Goal: Task Accomplishment & Management: Manage account settings

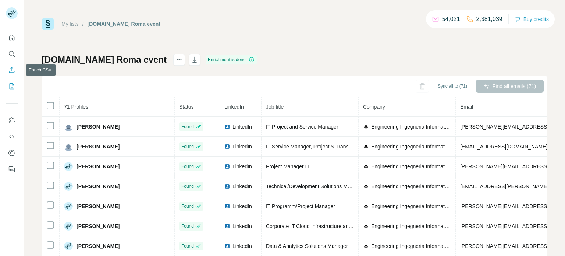
click at [9, 72] on icon "Enrich CSV" at bounding box center [12, 70] width 6 height 6
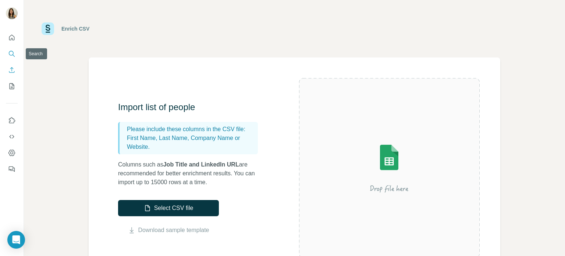
click at [10, 54] on icon "Search" at bounding box center [11, 53] width 7 height 7
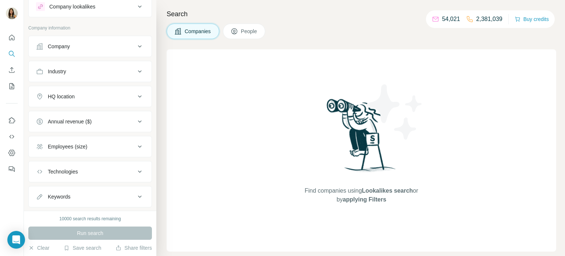
scroll to position [8, 0]
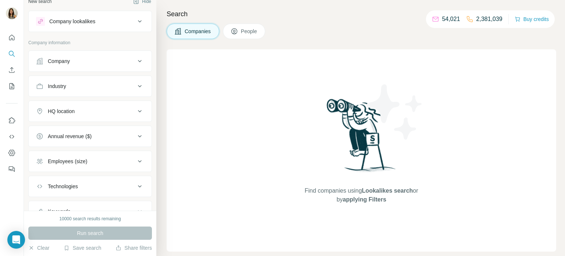
click at [100, 68] on button "Company" at bounding box center [90, 61] width 123 height 18
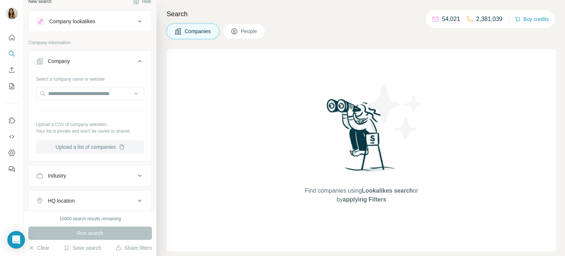
click at [104, 145] on button "Upload a list of companies" at bounding box center [90, 146] width 108 height 13
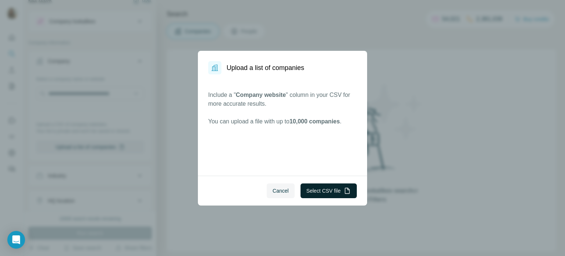
click at [317, 190] on button "Select CSV file" at bounding box center [328, 190] width 56 height 15
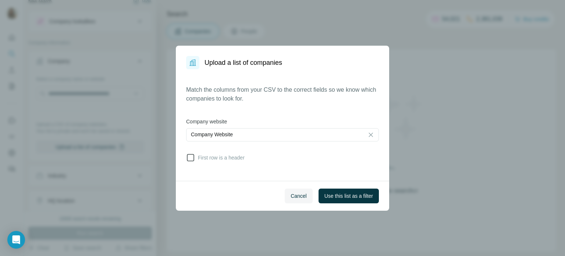
click at [195, 160] on icon at bounding box center [190, 157] width 9 height 9
click at [338, 192] on span "Use this list as a filter" at bounding box center [348, 195] width 49 height 7
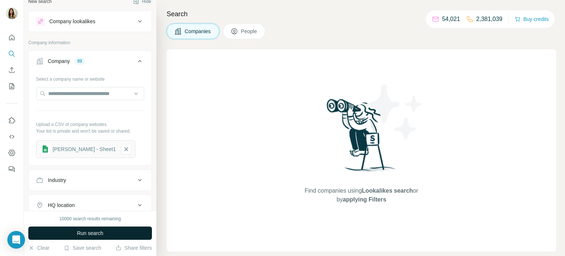
click at [125, 230] on button "Run search" at bounding box center [90, 232] width 124 height 13
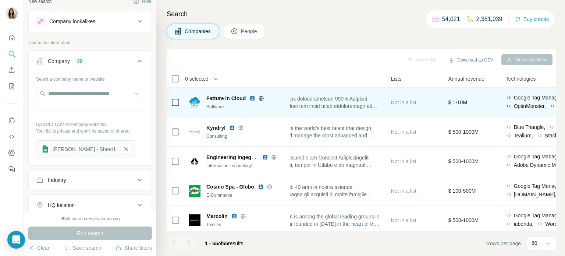
scroll to position [0, 0]
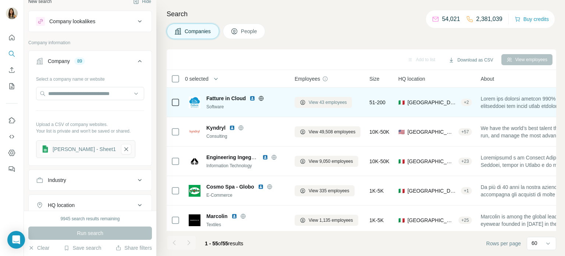
click at [324, 102] on span "View 43 employees" at bounding box center [328, 102] width 38 height 7
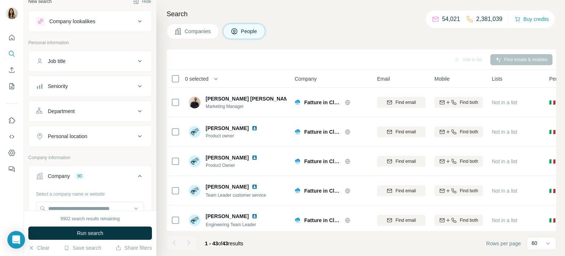
click at [121, 82] on div "Seniority" at bounding box center [85, 85] width 99 height 7
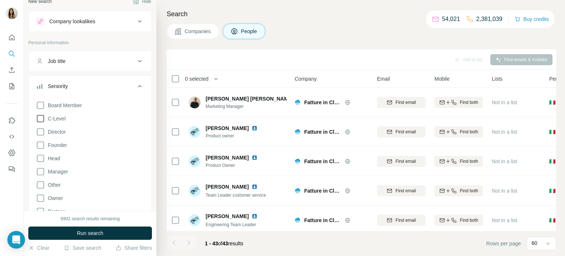
click at [38, 115] on icon at bounding box center [40, 118] width 9 height 9
click at [39, 160] on icon at bounding box center [40, 158] width 9 height 9
click at [66, 232] on button "Run search" at bounding box center [90, 232] width 124 height 13
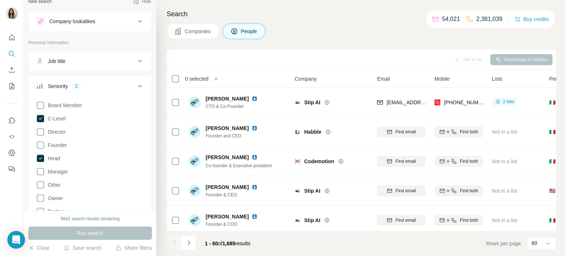
drag, startPoint x: 203, startPoint y: 36, endPoint x: 209, endPoint y: 71, distance: 35.1
click at [203, 36] on button "Companies" at bounding box center [193, 31] width 53 height 15
click at [203, 29] on span "Companies" at bounding box center [198, 31] width 27 height 7
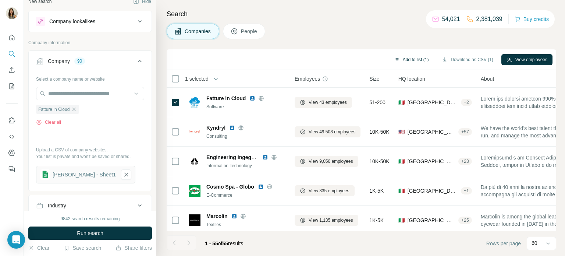
click at [411, 60] on button "Add to list (1)" at bounding box center [411, 59] width 45 height 11
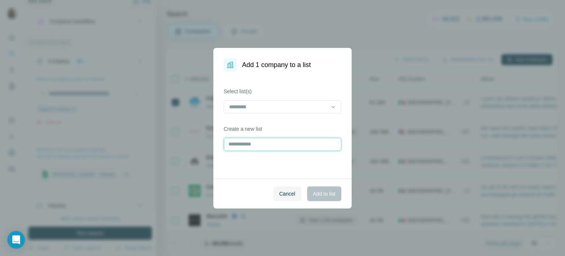
click at [246, 143] on input "text" at bounding box center [283, 144] width 118 height 13
type input "**********"
click at [324, 189] on button "Add to list" at bounding box center [324, 193] width 34 height 15
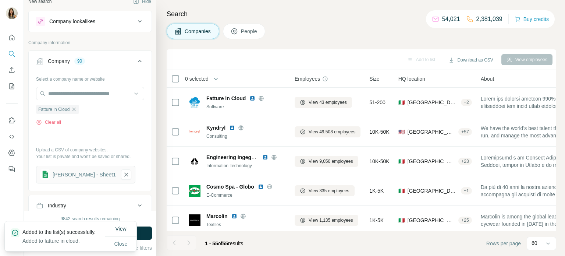
click at [124, 227] on span "View" at bounding box center [120, 228] width 11 height 6
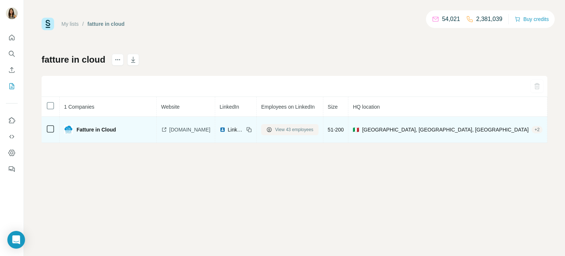
click at [288, 130] on span "View 43 employees" at bounding box center [294, 129] width 38 height 7
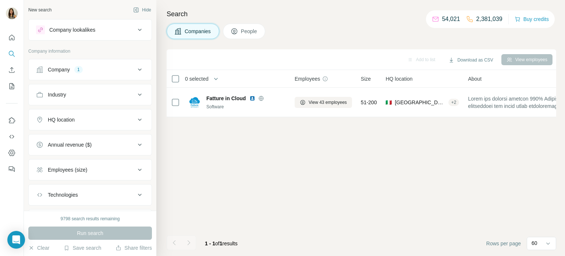
click at [96, 72] on div "Company 1" at bounding box center [85, 69] width 99 height 7
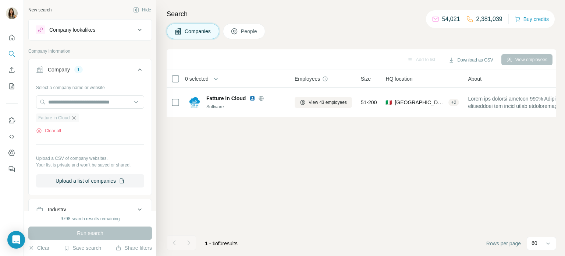
click at [76, 119] on icon "button" at bounding box center [74, 118] width 6 height 6
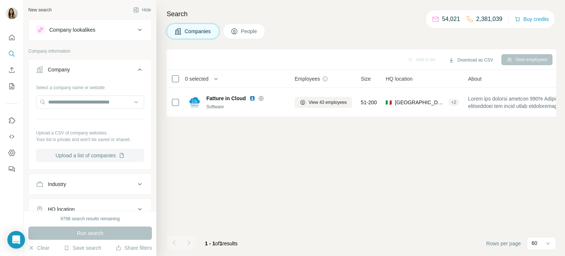
click at [112, 158] on button "Upload a list of companies" at bounding box center [90, 155] width 108 height 13
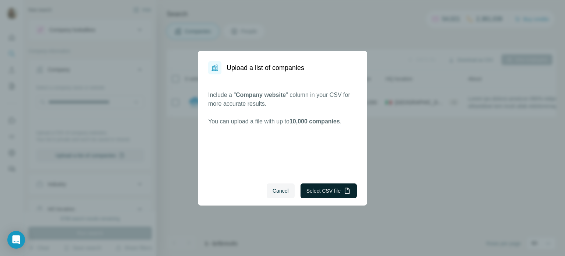
click at [318, 190] on button "Select CSV file" at bounding box center [328, 190] width 56 height 15
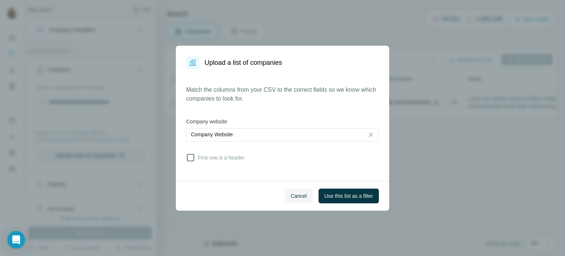
click at [192, 160] on icon at bounding box center [190, 157] width 9 height 9
click at [340, 194] on span "Use this list as a filter" at bounding box center [348, 195] width 49 height 7
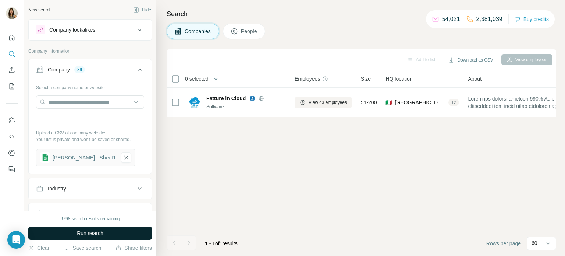
click at [98, 233] on span "Run search" at bounding box center [90, 232] width 26 height 7
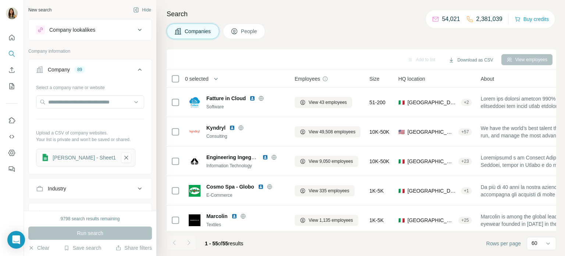
click at [92, 187] on div "Industry" at bounding box center [85, 188] width 99 height 7
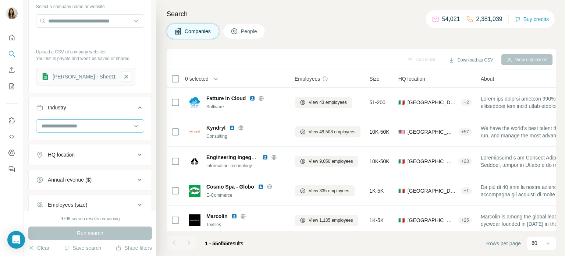
click at [77, 129] on input at bounding box center [86, 126] width 91 height 8
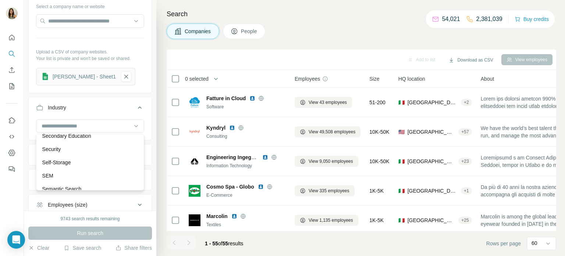
click at [168, 243] on div at bounding box center [174, 242] width 15 height 15
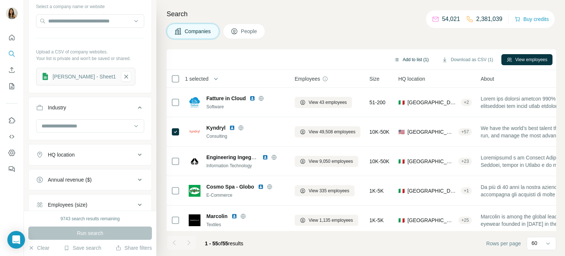
click at [409, 58] on button "Add to list (1)" at bounding box center [411, 59] width 45 height 11
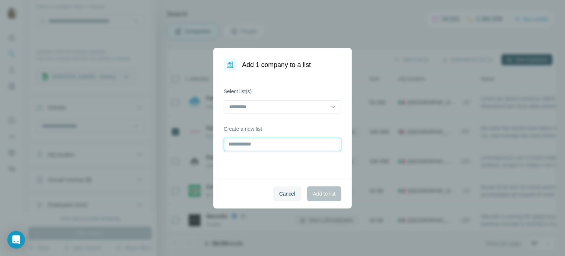
click at [275, 138] on input "text" at bounding box center [283, 144] width 118 height 13
click at [277, 142] on input "text" at bounding box center [283, 144] width 118 height 13
click at [289, 193] on span "Cancel" at bounding box center [287, 193] width 16 height 7
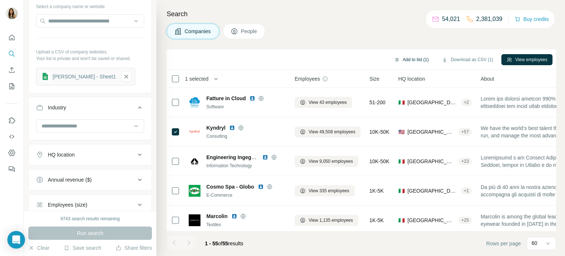
click at [403, 57] on button "Add to list (1)" at bounding box center [411, 59] width 45 height 11
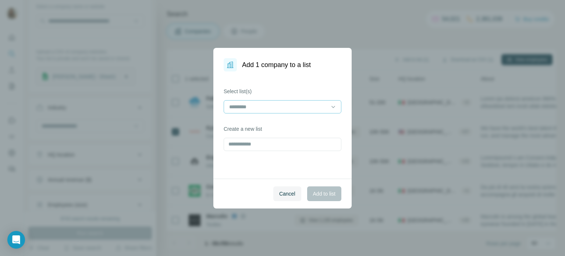
click at [246, 109] on input at bounding box center [277, 107] width 99 height 8
click at [270, 72] on div "Select list(s) Create a new list" at bounding box center [282, 124] width 138 height 107
click at [267, 143] on input "text" at bounding box center [283, 144] width 118 height 13
type input "*******"
click at [320, 193] on span "Add to list" at bounding box center [324, 193] width 22 height 7
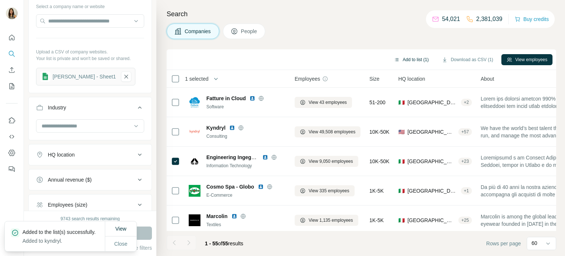
click at [410, 60] on button "Add to list (1)" at bounding box center [411, 59] width 45 height 11
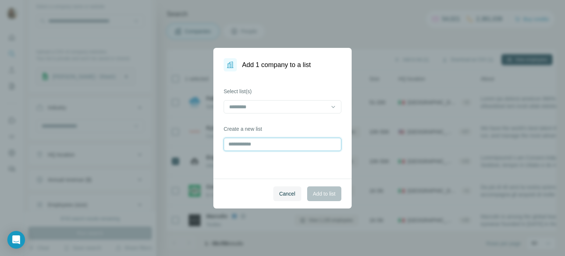
click at [239, 144] on input "text" at bounding box center [283, 144] width 118 height 13
type input "**********"
click at [318, 197] on button "Add to list" at bounding box center [324, 193] width 34 height 15
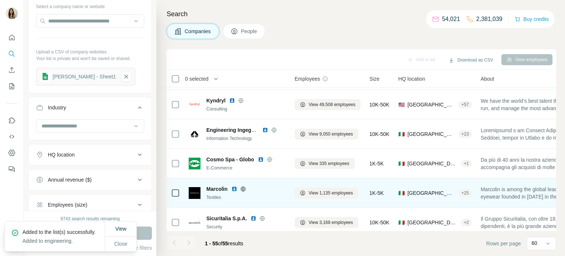
scroll to position [43, 0]
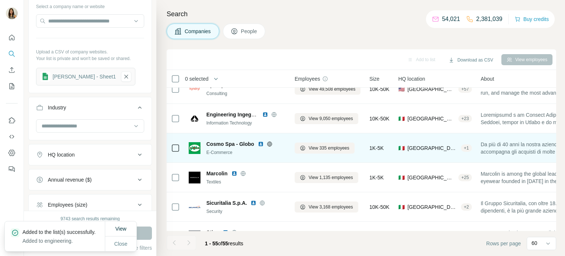
click at [179, 147] on td at bounding box center [176, 147] width 18 height 29
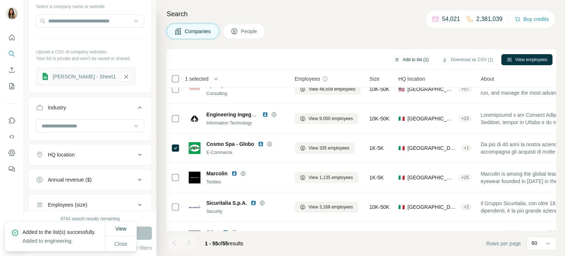
click at [407, 60] on button "Add to list (1)" at bounding box center [411, 59] width 45 height 11
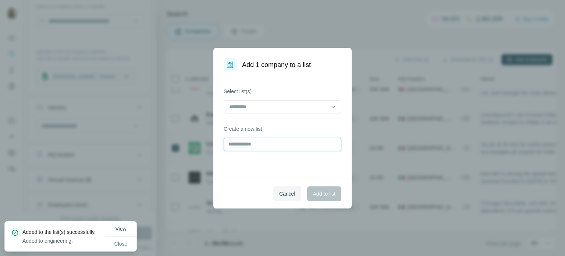
click at [247, 145] on input "text" at bounding box center [283, 144] width 118 height 13
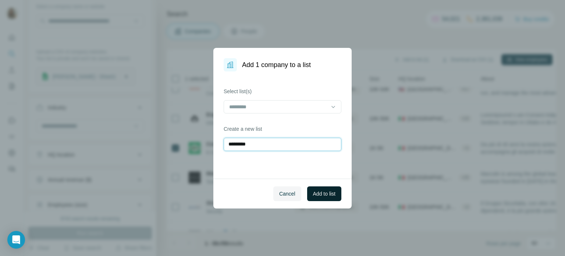
type input "*********"
click at [328, 192] on span "Add to list" at bounding box center [324, 193] width 22 height 7
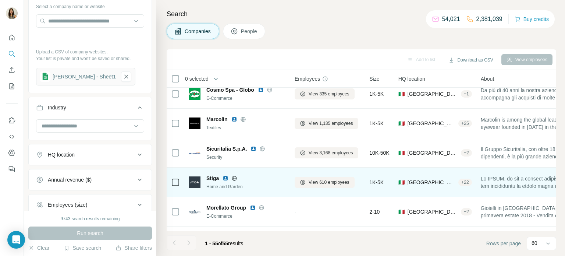
scroll to position [103, 0]
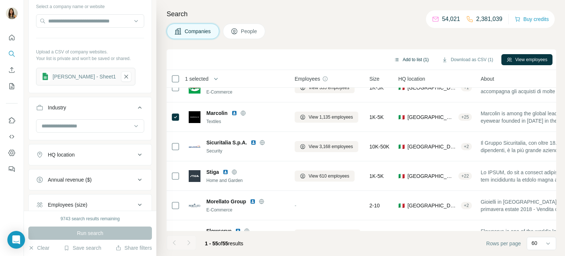
click at [419, 60] on button "Add to list (1)" at bounding box center [411, 59] width 45 height 11
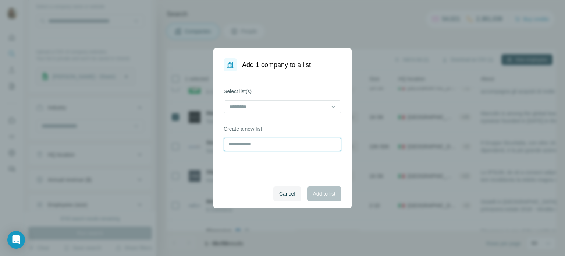
click at [253, 143] on input "text" at bounding box center [283, 144] width 118 height 13
type input "********"
click at [319, 196] on span "Add to list" at bounding box center [324, 193] width 22 height 7
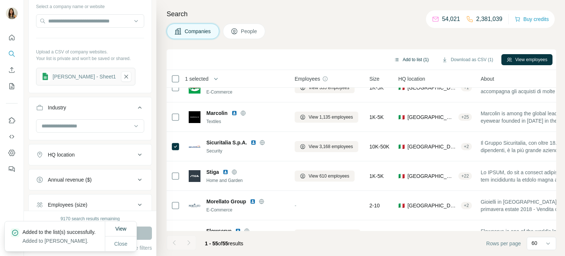
click at [409, 58] on button "Add to list (1)" at bounding box center [411, 59] width 45 height 11
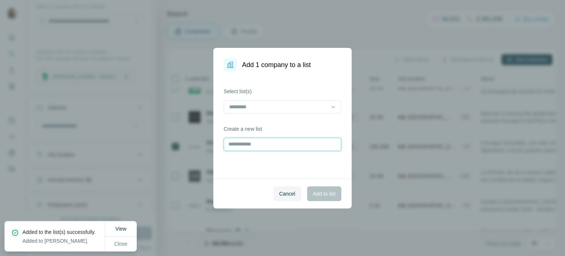
click at [241, 143] on input "text" at bounding box center [283, 144] width 118 height 13
type input "**********"
click at [325, 196] on span "Add to list" at bounding box center [324, 193] width 22 height 7
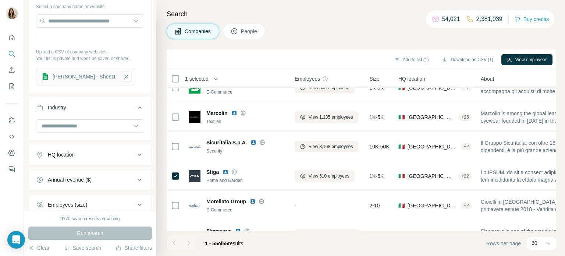
scroll to position [130, 0]
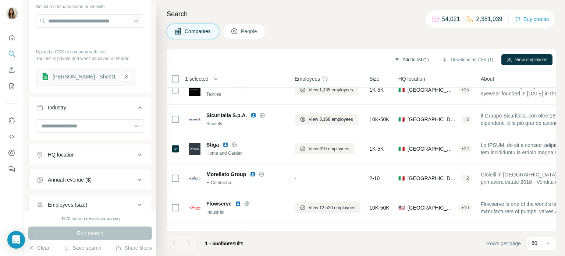
click at [412, 59] on button "Add to list (1)" at bounding box center [411, 59] width 45 height 11
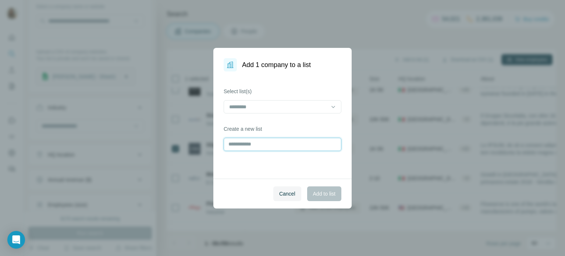
click at [258, 145] on input "text" at bounding box center [283, 144] width 118 height 13
type input "*****"
click at [318, 196] on span "Add to list" at bounding box center [324, 193] width 22 height 7
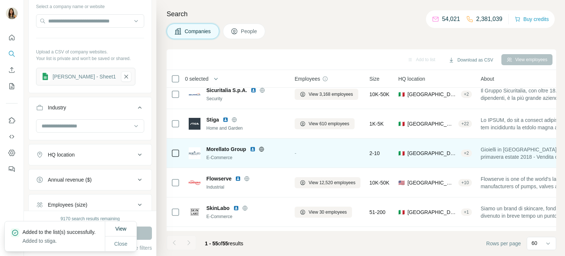
scroll to position [165, 0]
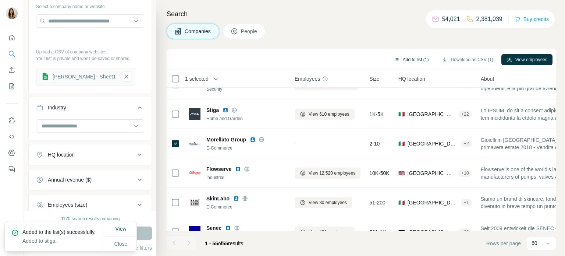
click at [406, 56] on button "Add to list (1)" at bounding box center [411, 59] width 45 height 11
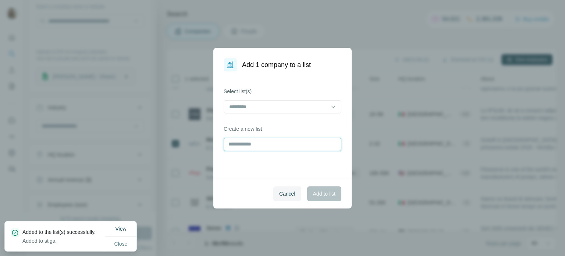
click at [263, 146] on input "text" at bounding box center [283, 144] width 118 height 13
type input "**********"
click at [319, 187] on button "Add to list" at bounding box center [324, 193] width 34 height 15
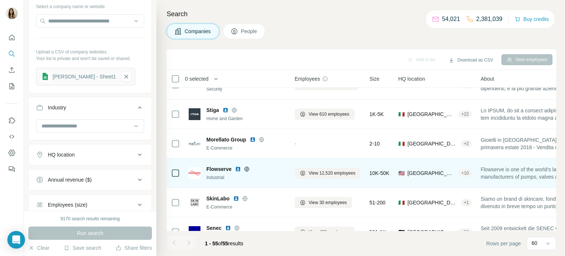
scroll to position [177, 0]
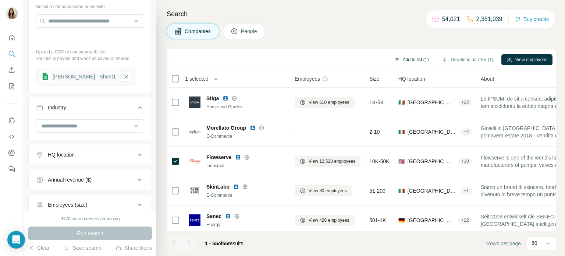
click at [409, 62] on button "Add to list (1)" at bounding box center [411, 59] width 45 height 11
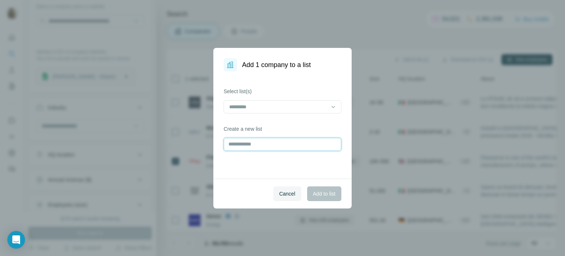
click at [248, 146] on input "text" at bounding box center [283, 144] width 118 height 13
type input "*********"
click at [321, 193] on span "Add to list" at bounding box center [324, 193] width 22 height 7
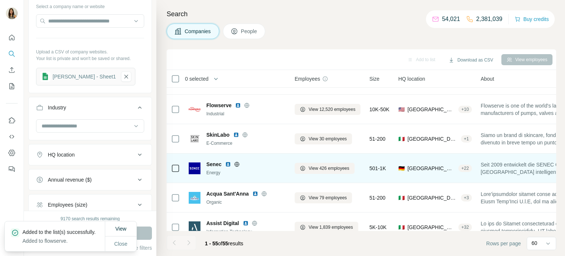
scroll to position [240, 0]
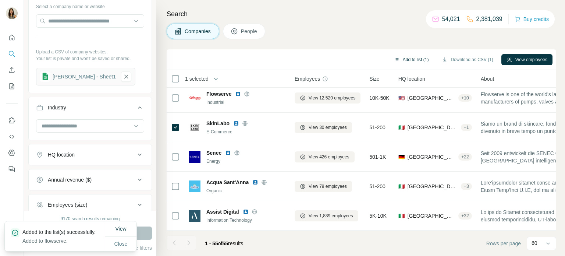
click at [411, 60] on button "Add to list (1)" at bounding box center [411, 59] width 45 height 11
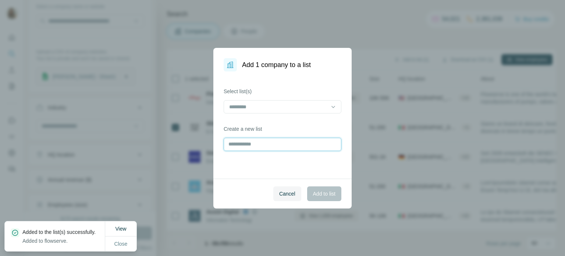
click at [232, 142] on input "text" at bounding box center [283, 144] width 118 height 13
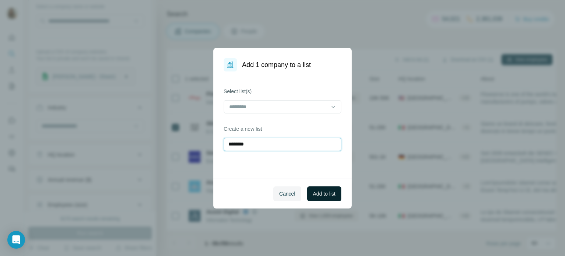
type input "********"
click at [330, 190] on span "Add to list" at bounding box center [324, 193] width 22 height 7
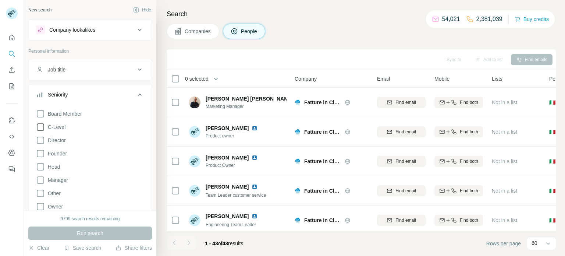
click at [40, 128] on icon at bounding box center [40, 126] width 9 height 9
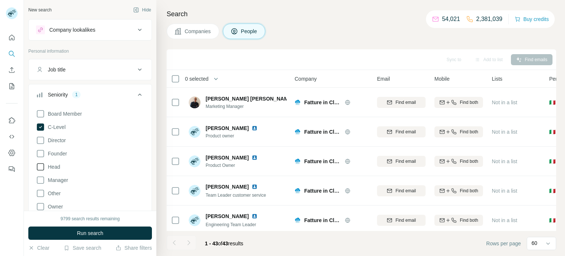
click at [39, 163] on icon at bounding box center [40, 166] width 9 height 9
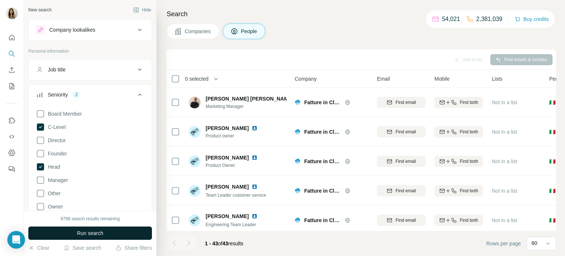
click at [75, 234] on button "Run search" at bounding box center [90, 232] width 124 height 13
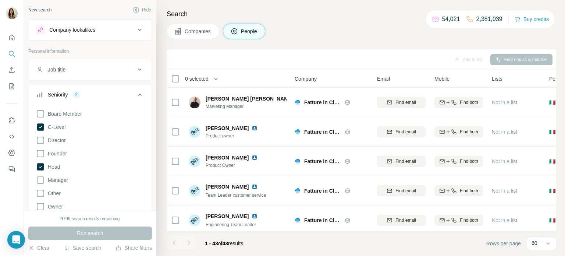
click at [193, 28] on span "Companies" at bounding box center [198, 31] width 27 height 7
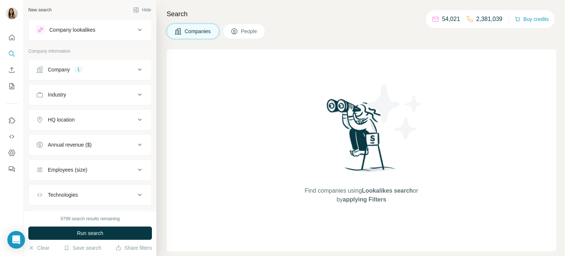
scroll to position [39, 0]
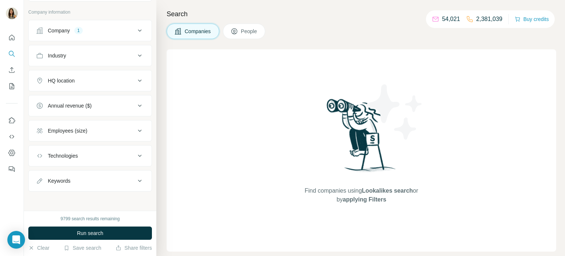
click at [115, 27] on div "Company 1" at bounding box center [85, 30] width 99 height 7
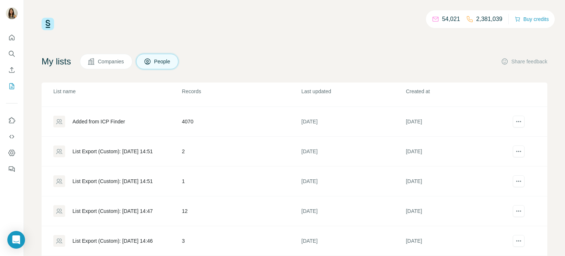
scroll to position [109, 0]
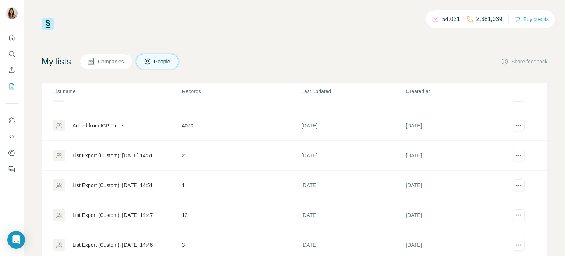
click at [111, 65] on button "Companies" at bounding box center [106, 61] width 53 height 15
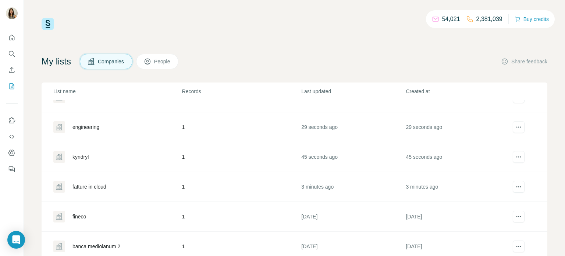
scroll to position [28, 0]
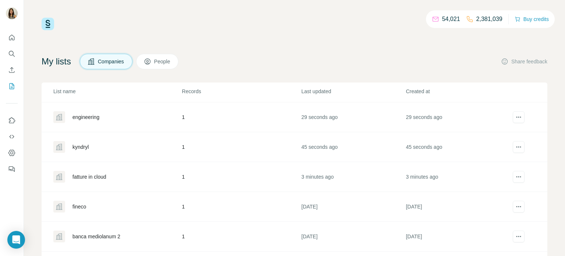
click at [93, 173] on div "fatture in cloud" at bounding box center [89, 176] width 34 height 7
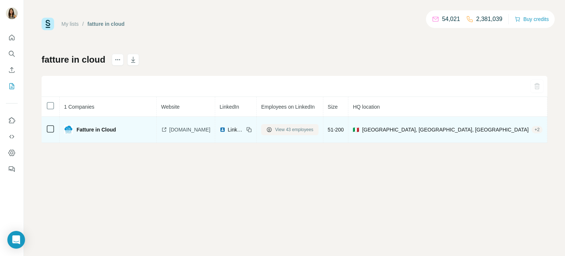
click at [270, 129] on button "View 43 employees" at bounding box center [289, 129] width 57 height 11
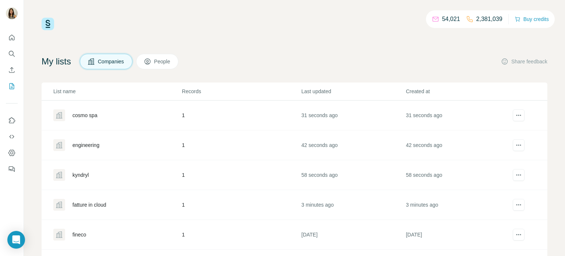
click at [87, 175] on div "kyndryl" at bounding box center [80, 174] width 16 height 7
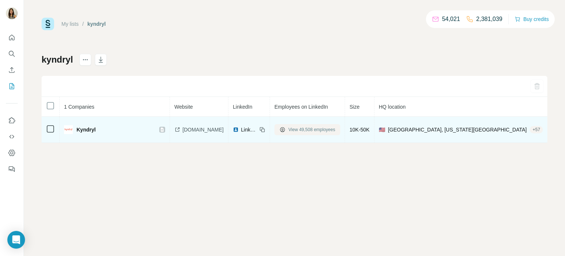
click at [295, 129] on span "View 49,508 employees" at bounding box center [311, 129] width 47 height 7
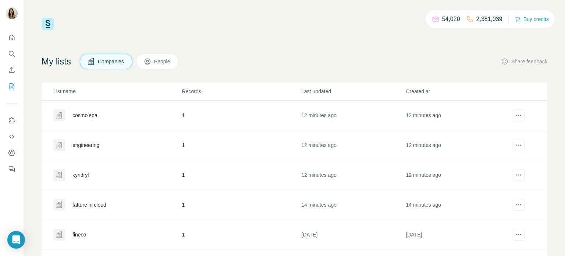
click at [94, 147] on div "engineering" at bounding box center [85, 144] width 27 height 7
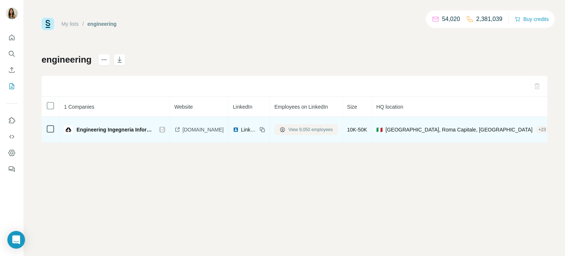
click at [288, 132] on span "View 9,050 employees" at bounding box center [310, 129] width 44 height 7
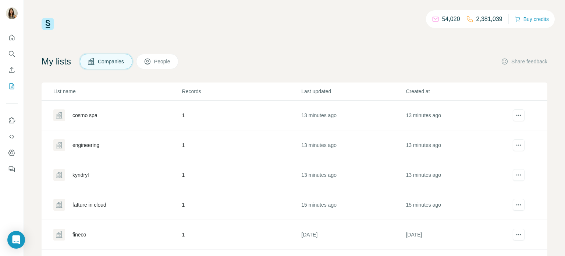
click at [89, 117] on div "cosmo spa" at bounding box center [84, 114] width 25 height 7
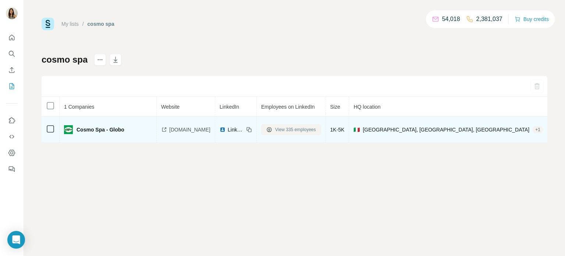
click at [296, 130] on span "View 335 employees" at bounding box center [295, 129] width 41 height 7
click at [181, 132] on span "globomoda.com" at bounding box center [189, 129] width 41 height 7
click at [233, 128] on span "LinkedIn" at bounding box center [236, 129] width 16 height 7
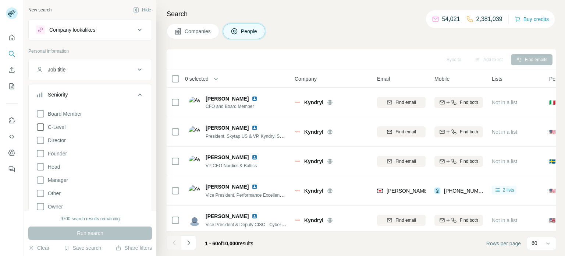
click at [39, 128] on icon at bounding box center [40, 126] width 9 height 9
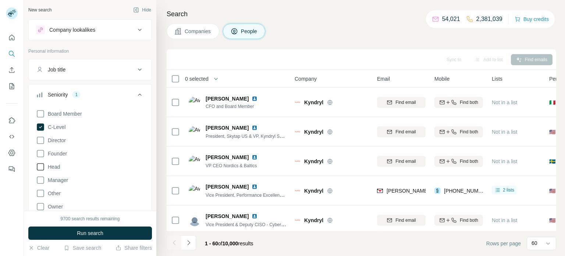
click at [41, 165] on icon at bounding box center [40, 166] width 9 height 9
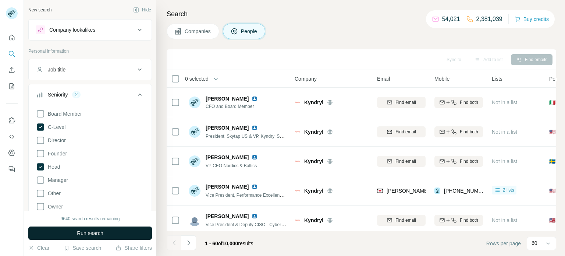
click at [67, 231] on button "Run search" at bounding box center [90, 232] width 124 height 13
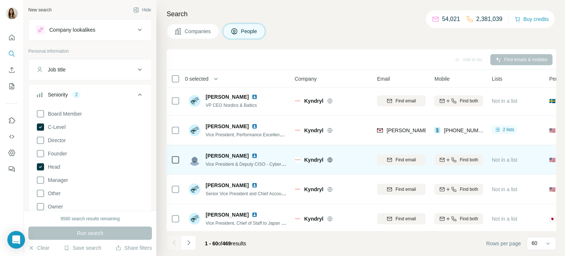
scroll to position [47, 0]
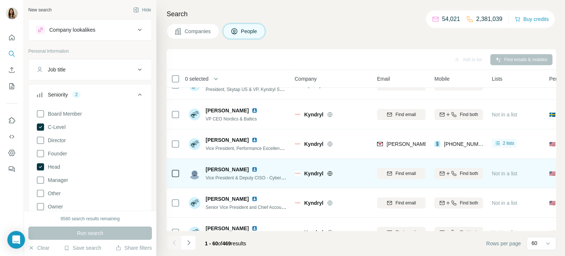
click at [252, 169] on img at bounding box center [255, 169] width 6 height 6
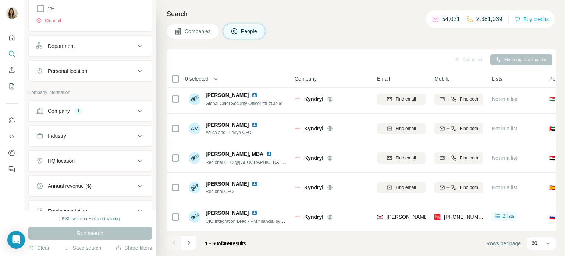
scroll to position [210, 0]
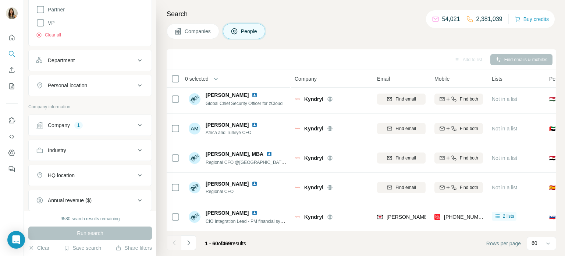
click at [120, 85] on div "Personal location" at bounding box center [85, 85] width 99 height 7
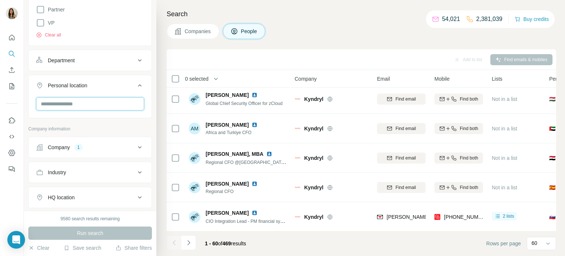
click at [88, 98] on input "text" at bounding box center [90, 103] width 108 height 13
type input "*****"
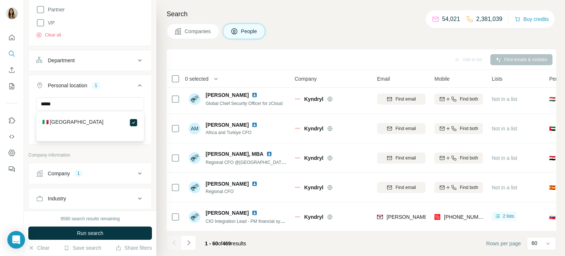
click at [107, 233] on button "Run search" at bounding box center [90, 232] width 124 height 13
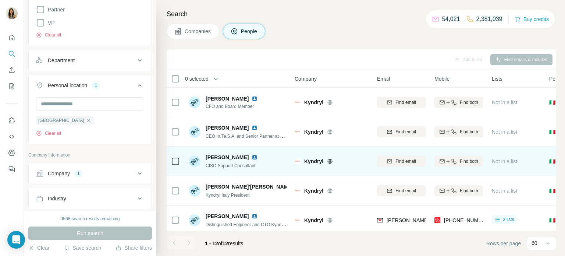
click at [252, 155] on img at bounding box center [255, 157] width 6 height 6
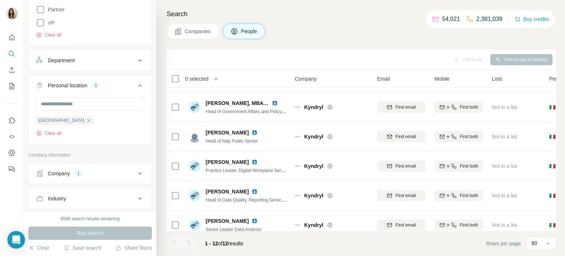
scroll to position [210, 0]
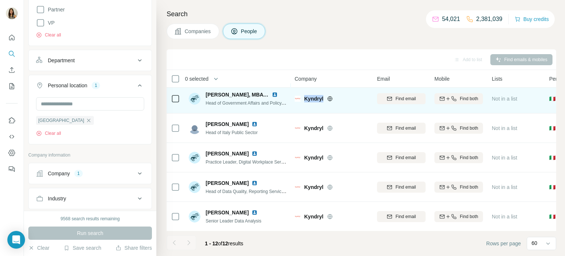
drag, startPoint x: 324, startPoint y: 98, endPoint x: 304, endPoint y: 98, distance: 19.9
click at [304, 98] on div "Kyndryl" at bounding box center [336, 98] width 64 height 7
copy span "Kyndryl"
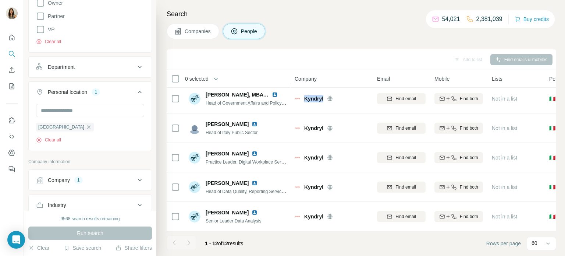
scroll to position [203, 0]
click at [94, 65] on div "Department" at bounding box center [85, 67] width 99 height 7
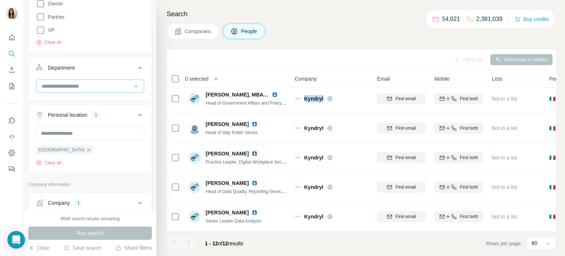
click at [93, 88] on input at bounding box center [86, 86] width 91 height 8
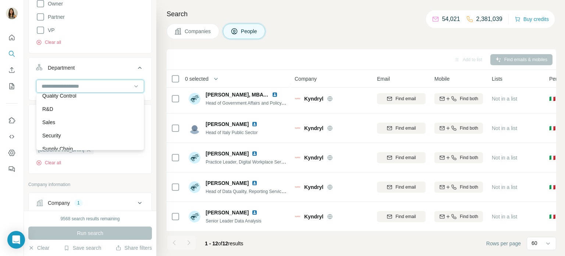
scroll to position [265, 0]
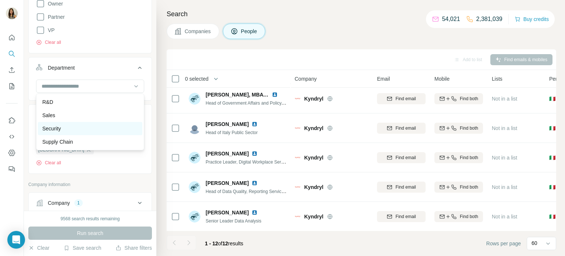
click at [50, 127] on p "Security" at bounding box center [51, 128] width 19 height 7
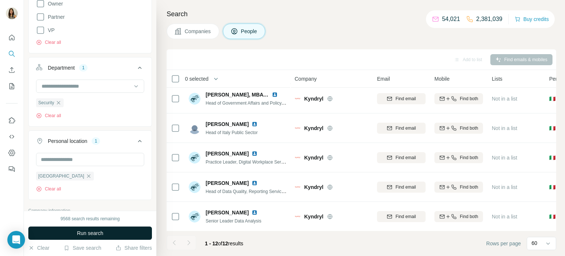
click at [116, 232] on button "Run search" at bounding box center [90, 232] width 124 height 13
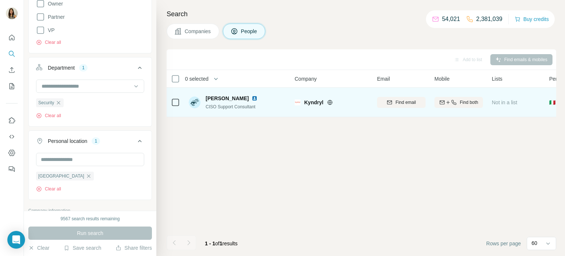
click at [452, 100] on icon "button" at bounding box center [454, 102] width 6 height 6
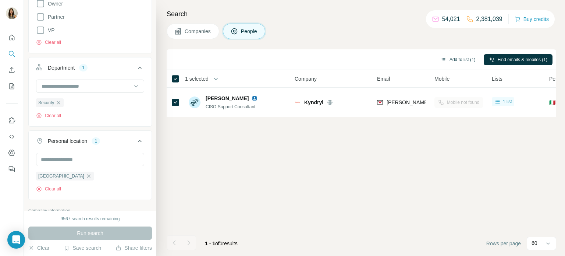
click at [448, 57] on button "Add to list (1)" at bounding box center [457, 59] width 45 height 11
click at [456, 58] on button "Add to list (1)" at bounding box center [457, 59] width 45 height 11
click at [448, 56] on button "Add to list (1)" at bounding box center [457, 59] width 45 height 11
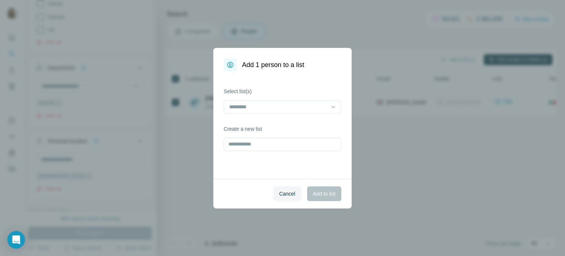
click at [271, 152] on div "Select list(s) Create a new list" at bounding box center [282, 124] width 138 height 107
click at [270, 144] on input "text" at bounding box center [283, 144] width 118 height 13
type input "**********"
click at [322, 188] on button "Add to list" at bounding box center [324, 193] width 34 height 15
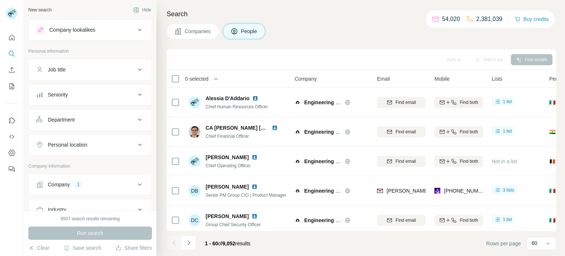
click at [78, 98] on button "Seniority" at bounding box center [90, 95] width 123 height 18
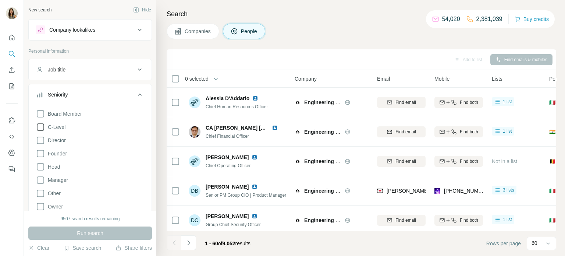
click at [38, 124] on icon at bounding box center [40, 126] width 9 height 9
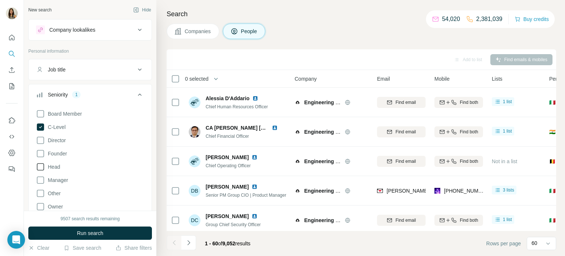
click at [41, 168] on icon at bounding box center [40, 166] width 9 height 9
click at [72, 66] on div "Job title" at bounding box center [85, 69] width 99 height 7
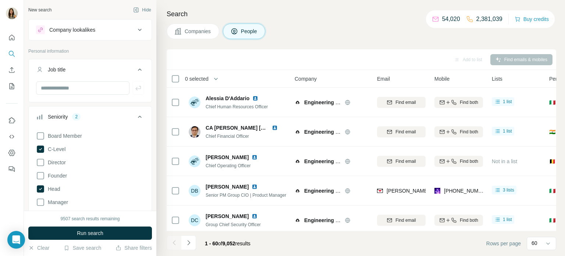
click at [124, 64] on button "Job title" at bounding box center [90, 71] width 123 height 21
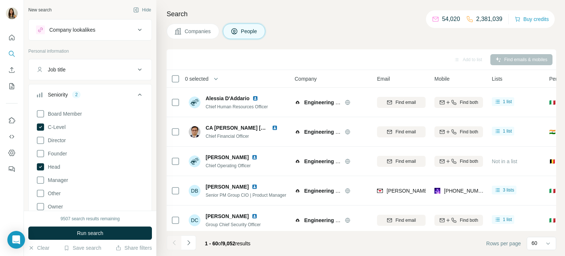
click at [103, 88] on button "Seniority 2" at bounding box center [90, 96] width 123 height 21
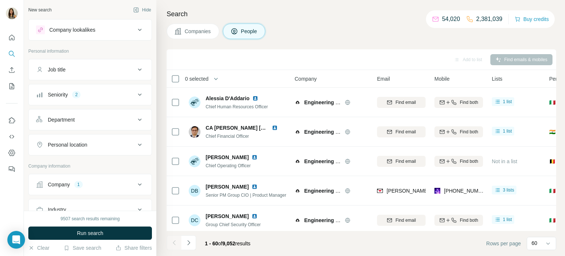
click at [91, 118] on div "Department" at bounding box center [85, 119] width 99 height 7
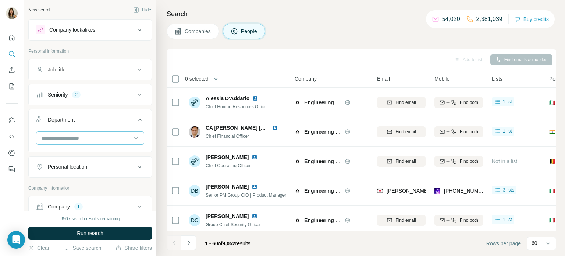
click at [85, 134] on input at bounding box center [86, 138] width 91 height 8
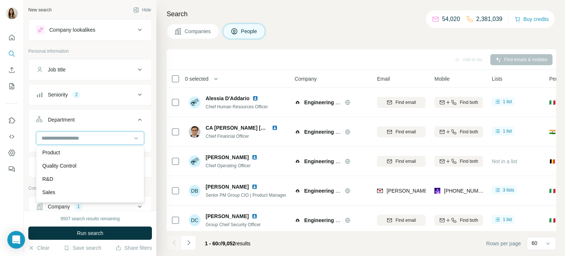
scroll to position [265, 0]
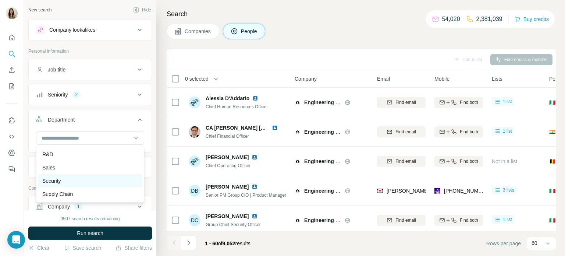
click at [72, 178] on div "Security" at bounding box center [90, 180] width 96 height 7
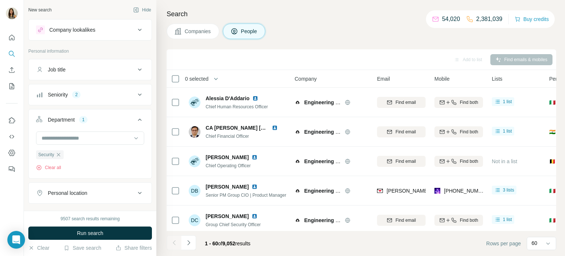
drag, startPoint x: 87, startPoint y: 234, endPoint x: 97, endPoint y: 183, distance: 51.6
click at [97, 183] on div "New search Hide Company lookalikes Personal information Job title Seniority 2 D…" at bounding box center [90, 128] width 132 height 256
click at [85, 190] on div "Personal location" at bounding box center [67, 192] width 39 height 7
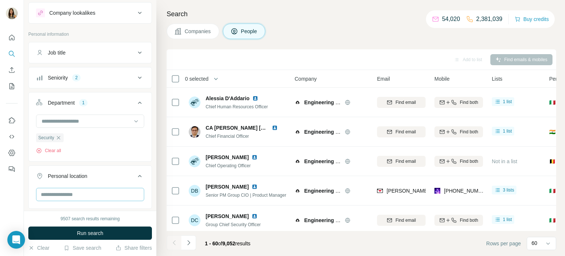
scroll to position [22, 0]
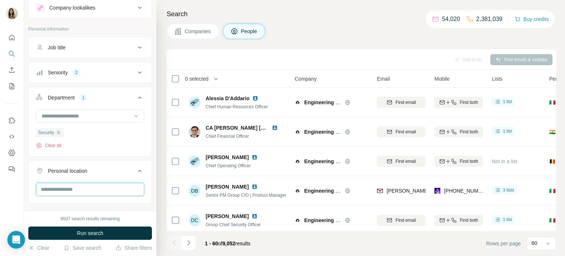
click at [77, 187] on input "text" at bounding box center [90, 188] width 108 height 13
type input "*****"
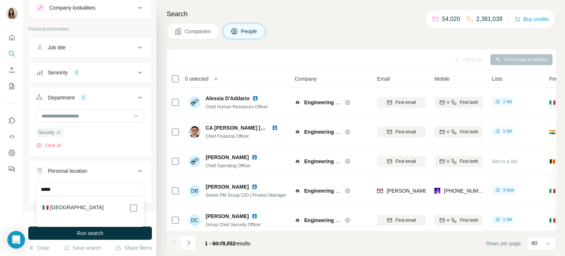
click at [91, 204] on div "🇮🇹 [GEOGRAPHIC_DATA]" at bounding box center [90, 207] width 96 height 9
click at [113, 232] on button "Run search" at bounding box center [90, 232] width 124 height 13
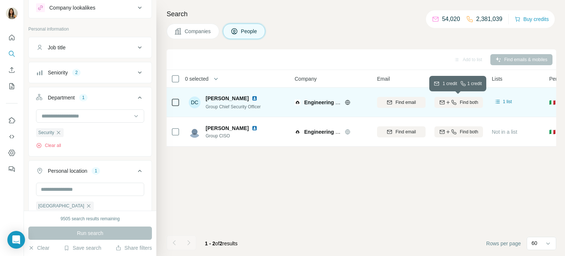
click at [463, 102] on span "Find both" at bounding box center [469, 102] width 18 height 7
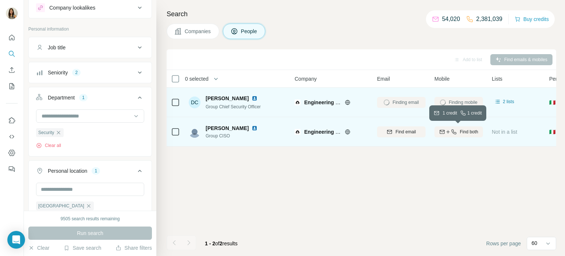
click at [446, 134] on icon "button" at bounding box center [448, 132] width 6 height 6
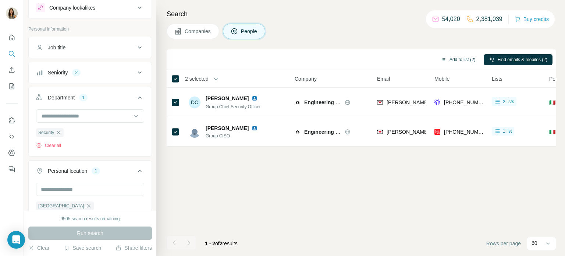
click at [448, 60] on button "Add to list (2)" at bounding box center [457, 59] width 45 height 11
click at [460, 58] on button "Add to list (2)" at bounding box center [457, 59] width 45 height 11
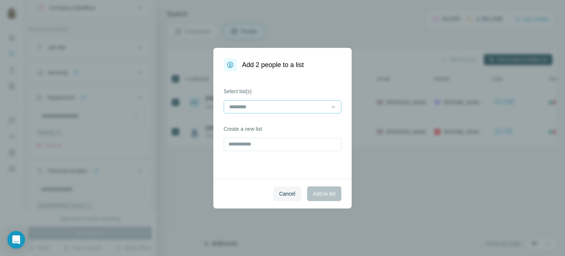
click at [285, 103] on input at bounding box center [277, 107] width 99 height 8
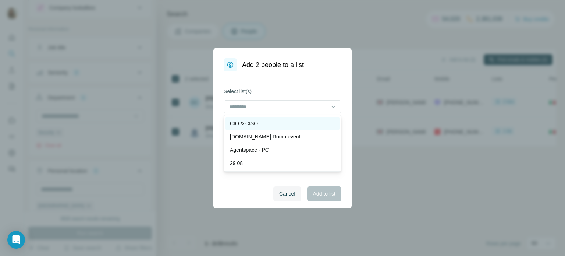
click at [288, 128] on div "CIO & CISO" at bounding box center [282, 123] width 114 height 13
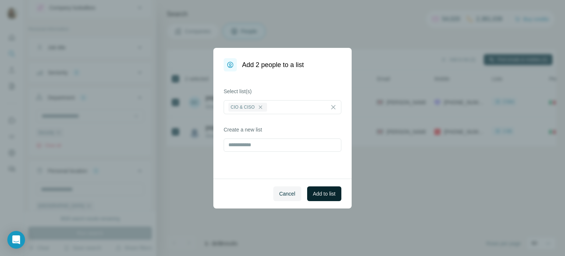
click at [318, 197] on button "Add to list" at bounding box center [324, 193] width 34 height 15
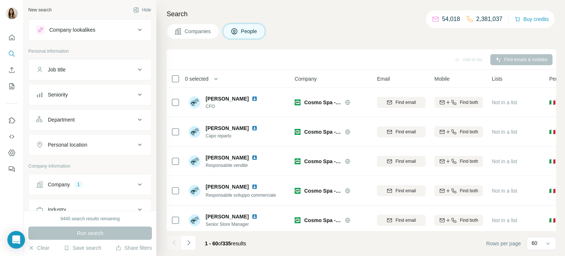
click at [87, 146] on div "Personal location" at bounding box center [67, 144] width 39 height 7
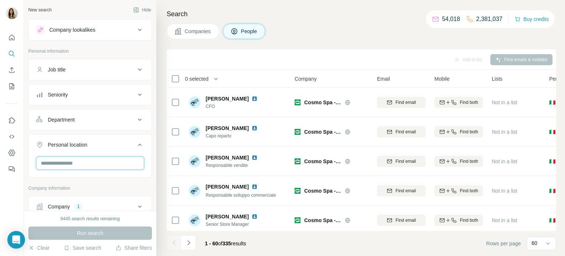
click at [85, 163] on input "text" at bounding box center [90, 162] width 108 height 13
type input "*****"
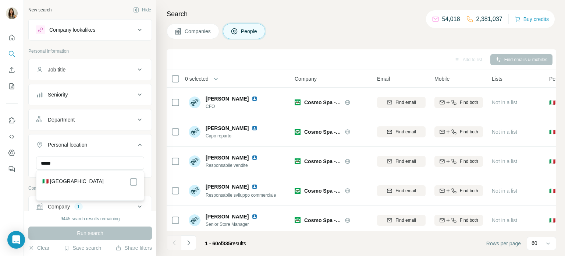
click at [92, 179] on div "🇮🇹 [GEOGRAPHIC_DATA]" at bounding box center [90, 181] width 96 height 9
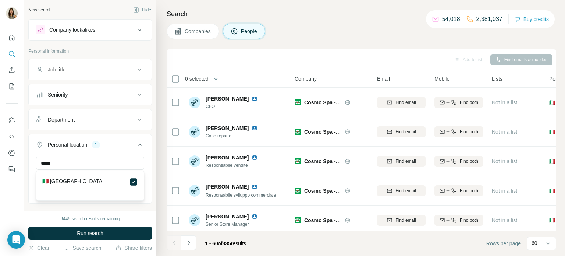
click at [95, 122] on div "Department" at bounding box center [85, 119] width 99 height 7
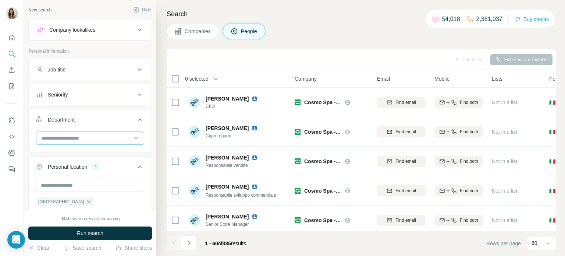
click at [93, 140] on input at bounding box center [86, 138] width 91 height 8
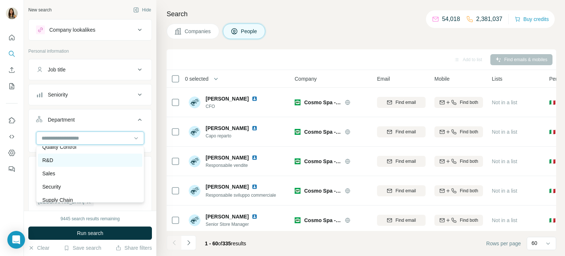
scroll to position [265, 0]
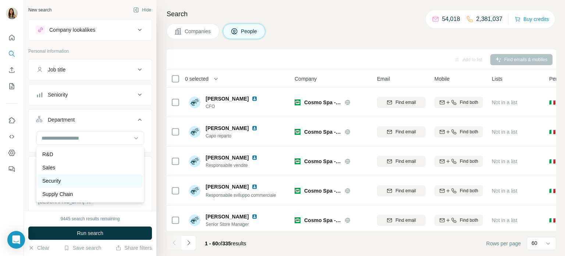
click at [65, 184] on div "Security" at bounding box center [90, 180] width 96 height 7
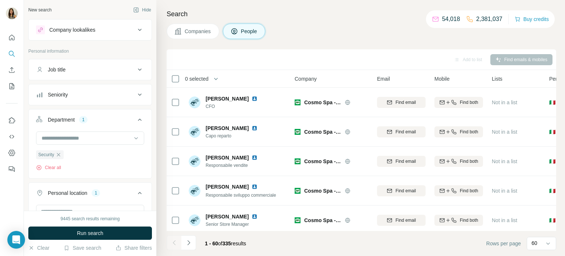
click at [75, 95] on div "Seniority" at bounding box center [85, 94] width 99 height 7
click at [39, 128] on icon at bounding box center [40, 126] width 9 height 9
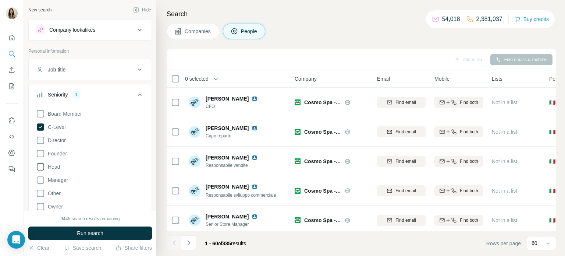
click at [42, 170] on icon at bounding box center [40, 166] width 7 height 7
click at [72, 235] on button "Run search" at bounding box center [90, 232] width 124 height 13
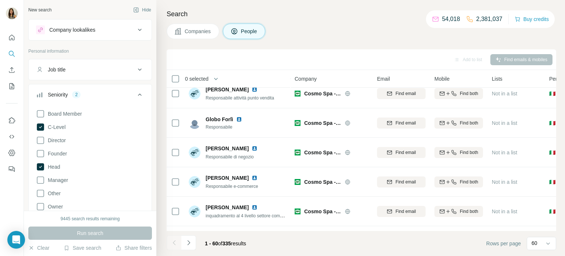
click at [140, 90] on icon at bounding box center [139, 94] width 9 height 9
click at [136, 120] on icon at bounding box center [139, 119] width 9 height 9
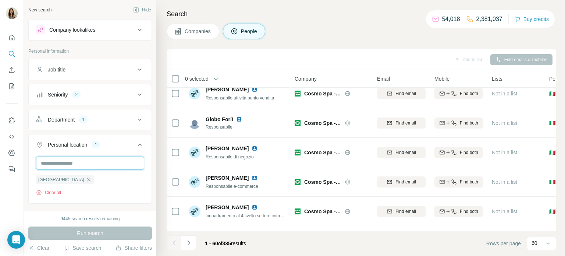
click at [107, 161] on input "text" at bounding box center [90, 162] width 108 height 13
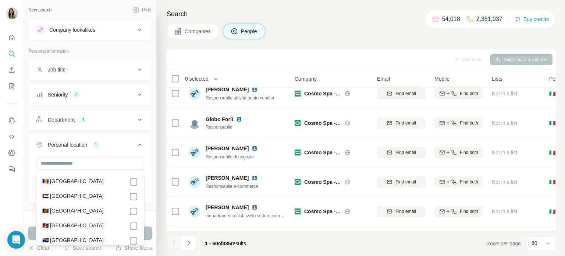
click at [110, 142] on div "Personal location 1" at bounding box center [85, 144] width 99 height 7
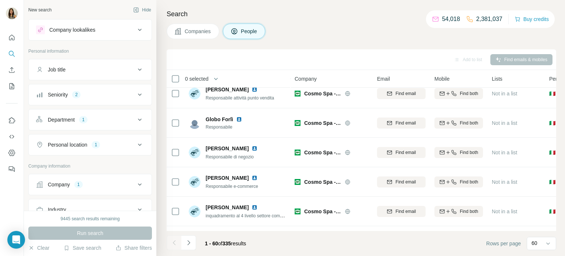
click at [104, 123] on button "Department 1" at bounding box center [90, 120] width 123 height 18
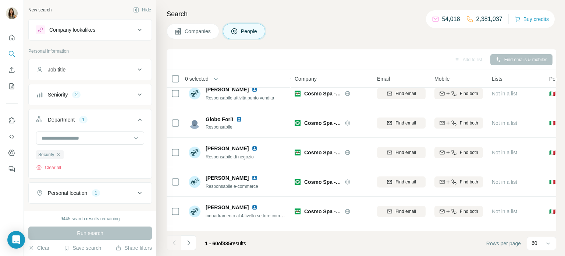
click at [60, 153] on icon "button" at bounding box center [59, 155] width 6 height 6
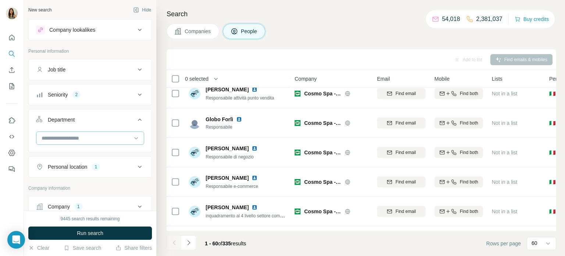
click at [64, 140] on input at bounding box center [86, 138] width 91 height 8
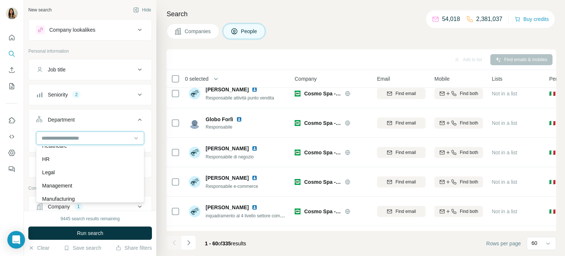
scroll to position [265, 0]
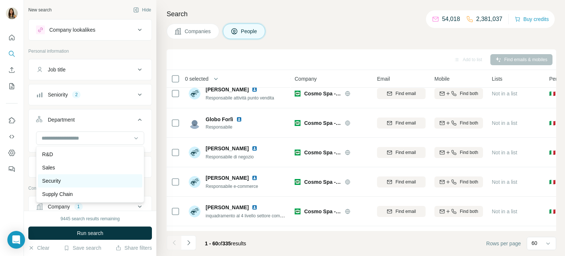
click at [64, 181] on div "Security" at bounding box center [90, 180] width 96 height 7
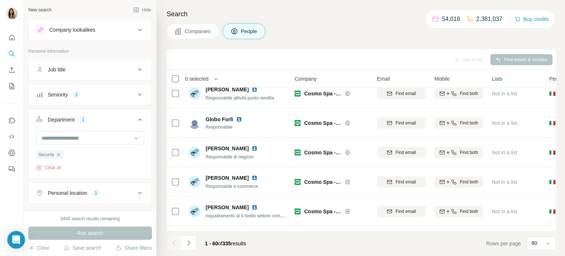
click at [82, 234] on div "Run search" at bounding box center [90, 232] width 124 height 13
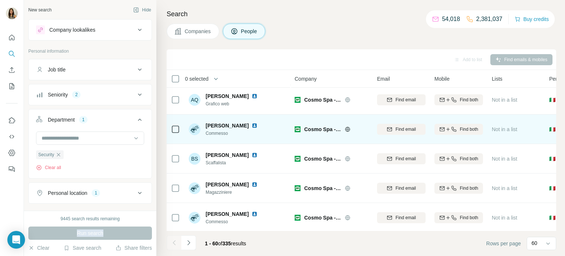
scroll to position [1622, 0]
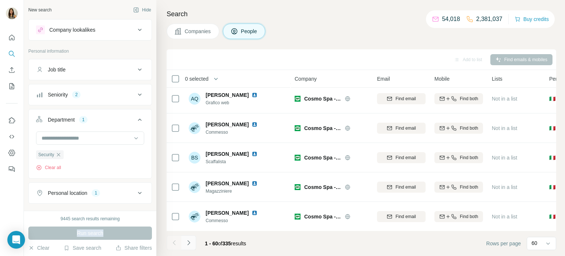
click at [187, 242] on icon "Navigate to next page" at bounding box center [188, 242] width 7 height 7
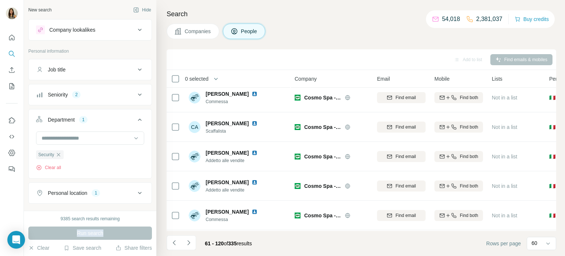
scroll to position [0, 0]
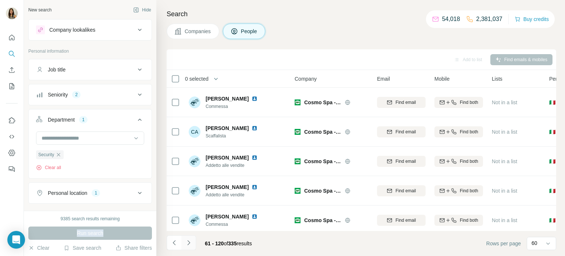
click at [195, 247] on button "Navigate to next page" at bounding box center [188, 242] width 15 height 15
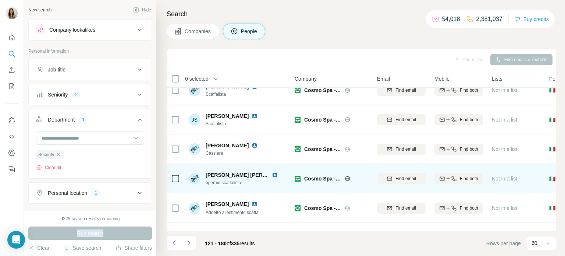
scroll to position [1622, 0]
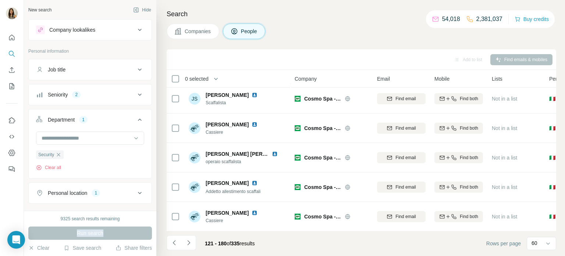
click at [90, 95] on div "Seniority 2" at bounding box center [85, 94] width 99 height 7
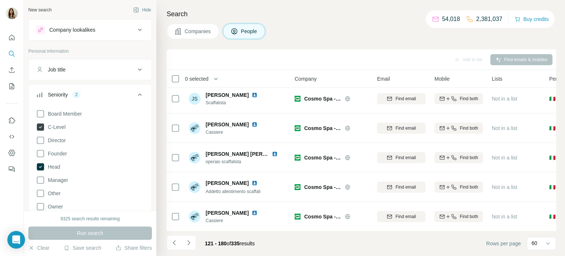
click at [42, 126] on icon at bounding box center [40, 126] width 7 height 7
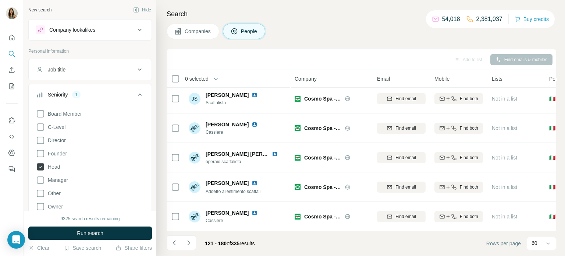
click at [42, 167] on icon at bounding box center [40, 166] width 7 height 7
click at [76, 233] on button "Run search" at bounding box center [90, 232] width 124 height 13
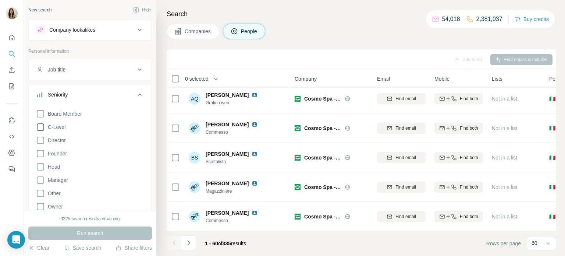
click at [40, 126] on icon at bounding box center [40, 126] width 9 height 9
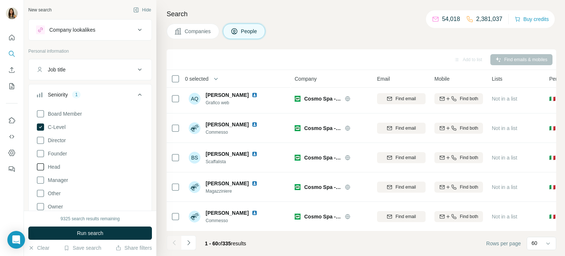
click at [43, 167] on icon at bounding box center [40, 166] width 7 height 7
click at [99, 234] on span "Run search" at bounding box center [90, 232] width 26 height 7
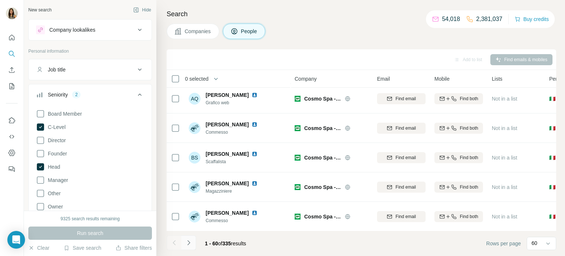
click at [185, 244] on icon "Navigate to next page" at bounding box center [188, 242] width 7 height 7
click at [186, 243] on icon "Navigate to next page" at bounding box center [188, 242] width 7 height 7
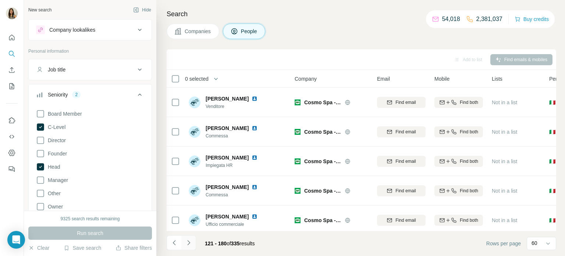
click at [193, 245] on button "Navigate to next page" at bounding box center [188, 242] width 15 height 15
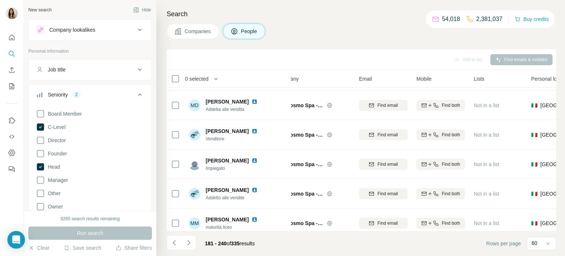
scroll to position [1622, 18]
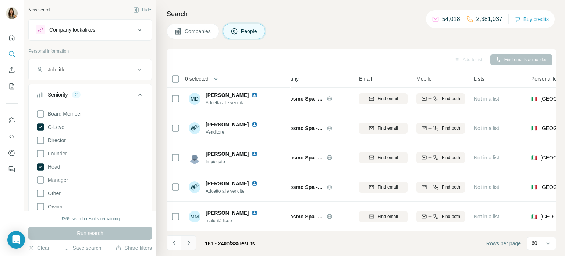
click at [187, 245] on icon "Navigate to next page" at bounding box center [188, 242] width 7 height 7
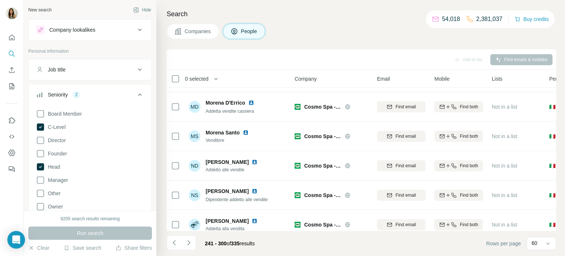
scroll to position [0, 0]
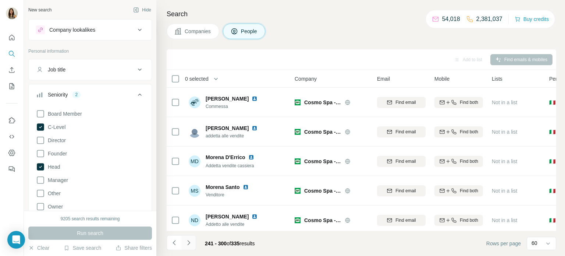
click at [186, 245] on icon "Navigate to next page" at bounding box center [188, 242] width 7 height 7
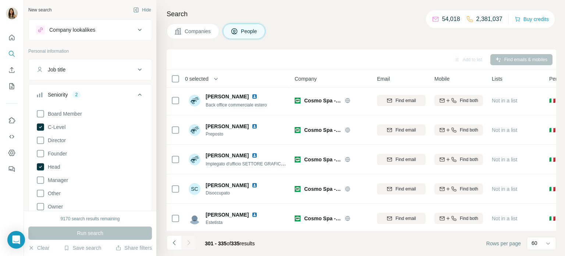
scroll to position [886, 0]
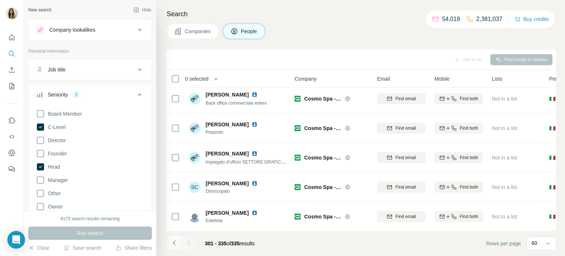
click at [174, 243] on icon "Navigate to previous page" at bounding box center [173, 242] width 3 height 5
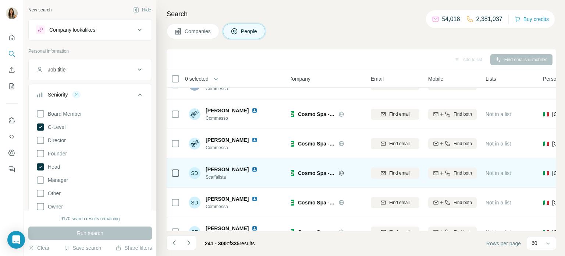
scroll to position [1481, 6]
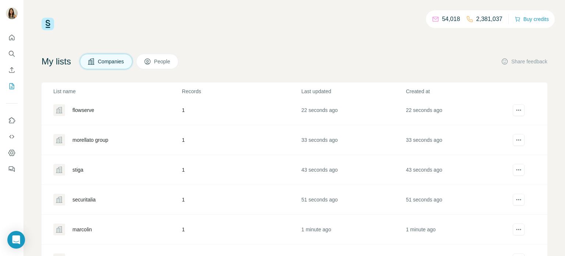
scroll to position [116, 0]
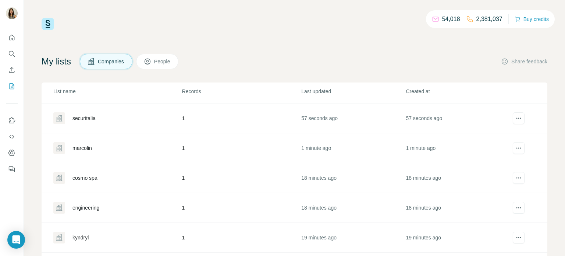
click at [74, 144] on div "marcolin" at bounding box center [81, 147] width 19 height 7
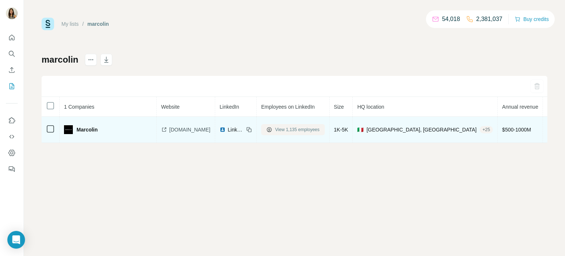
click at [283, 131] on span "View 1,135 employees" at bounding box center [297, 129] width 44 height 7
click at [229, 129] on span "LinkedIn" at bounding box center [236, 129] width 16 height 7
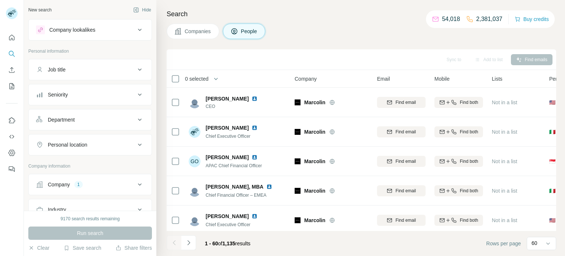
click at [117, 91] on div "Seniority" at bounding box center [85, 94] width 99 height 7
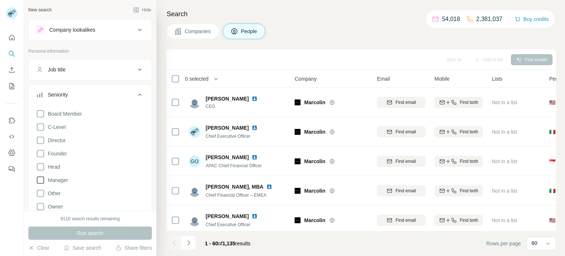
click at [42, 126] on icon at bounding box center [40, 126] width 9 height 9
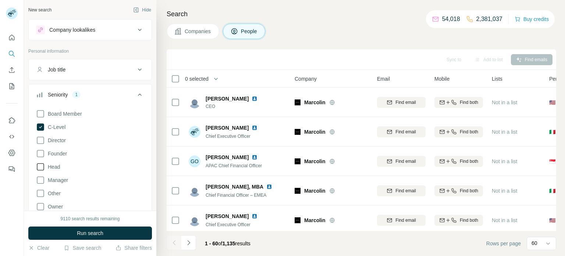
click at [41, 164] on icon at bounding box center [40, 166] width 9 height 9
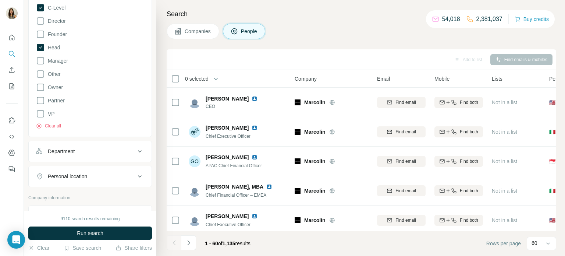
scroll to position [120, 0]
click at [79, 152] on div "Department" at bounding box center [85, 149] width 99 height 7
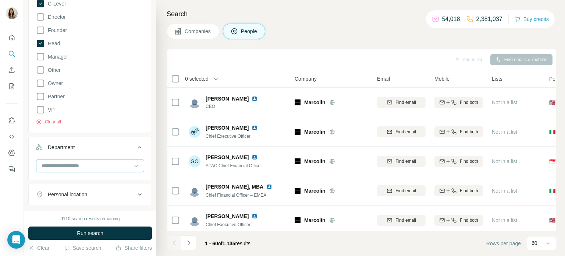
scroll to position [124, 0]
click at [76, 168] on div at bounding box center [86, 164] width 91 height 13
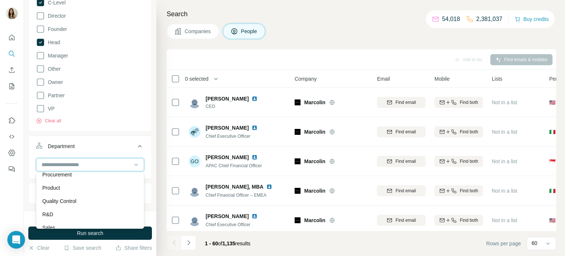
scroll to position [265, 0]
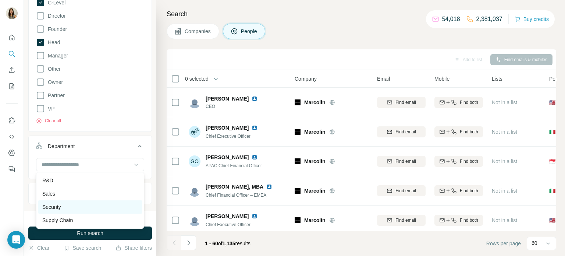
click at [65, 207] on div "Security" at bounding box center [90, 206] width 96 height 7
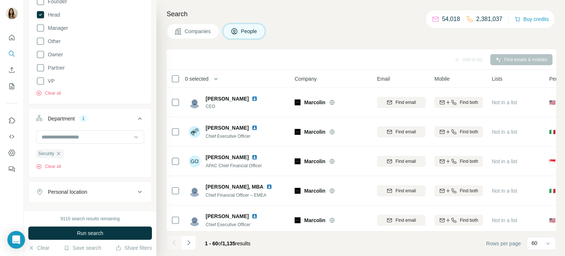
scroll to position [256, 0]
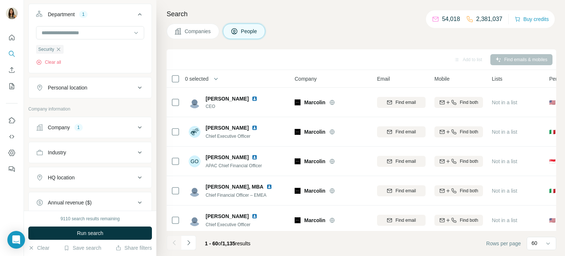
click at [68, 92] on button "Personal location" at bounding box center [90, 88] width 123 height 18
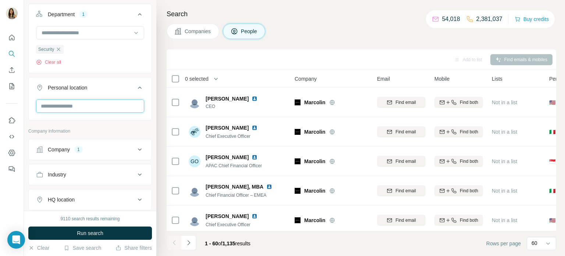
click at [77, 109] on input "text" at bounding box center [90, 105] width 108 height 13
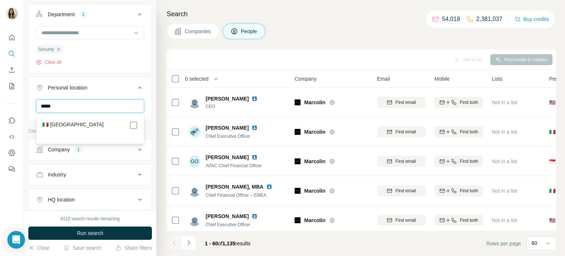
type input "*****"
click at [120, 120] on div "🇮🇹 [GEOGRAPHIC_DATA]" at bounding box center [90, 128] width 104 height 26
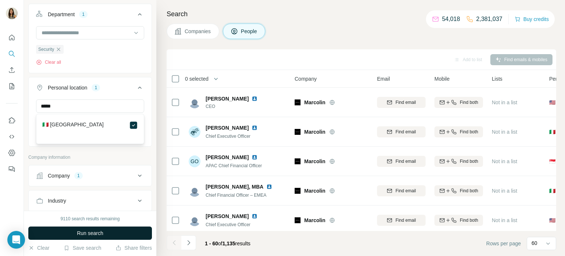
click at [118, 229] on button "Run search" at bounding box center [90, 232] width 124 height 13
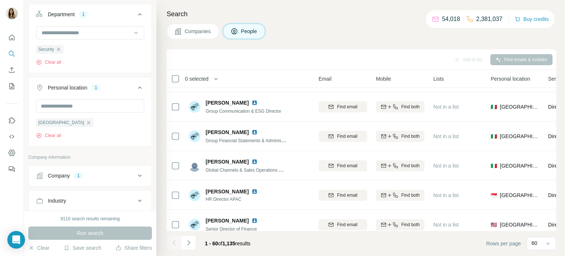
scroll to position [1622, 58]
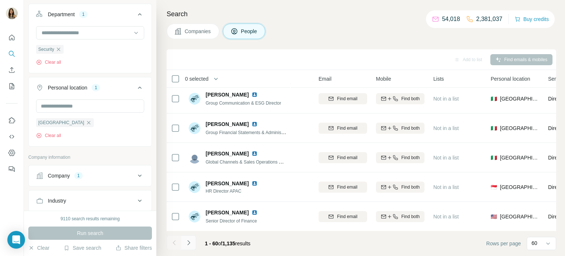
click at [192, 245] on icon "Navigate to next page" at bounding box center [188, 242] width 7 height 7
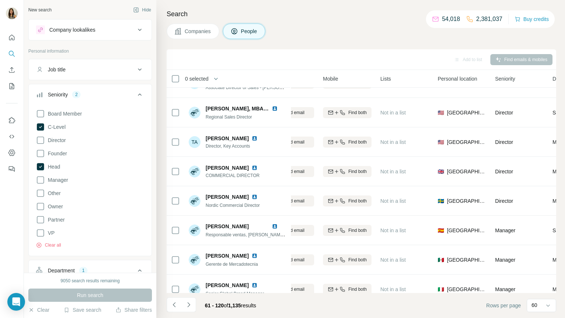
scroll to position [0, 0]
click at [39, 166] on icon at bounding box center [40, 166] width 7 height 7
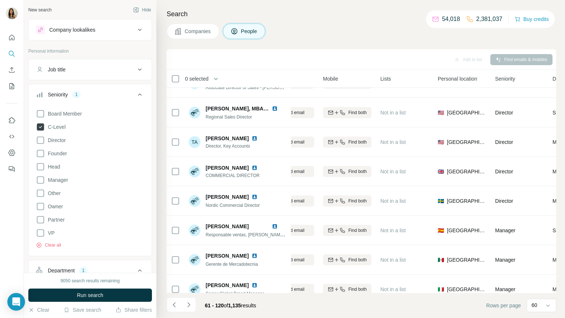
click at [41, 124] on icon at bounding box center [40, 126] width 7 height 7
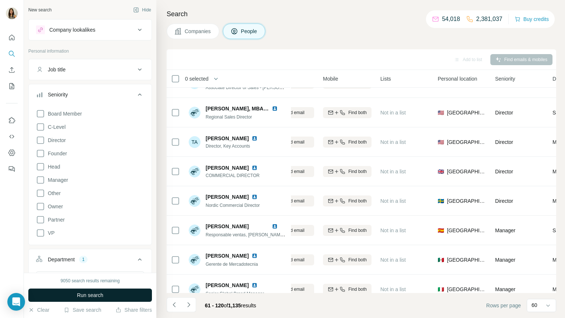
click at [84, 255] on span "Run search" at bounding box center [90, 294] width 26 height 7
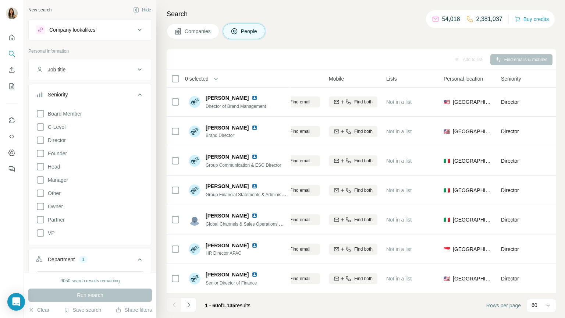
click at [99, 67] on div "Job title" at bounding box center [85, 69] width 99 height 7
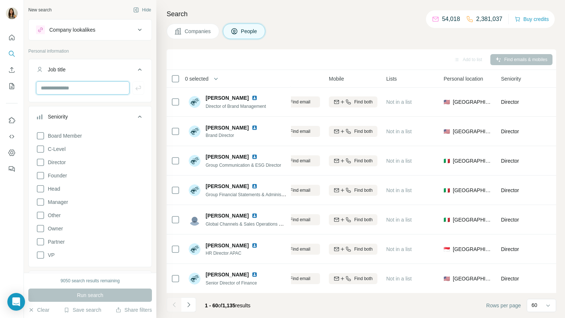
click at [91, 85] on input "text" at bounding box center [82, 87] width 93 height 13
type input "***"
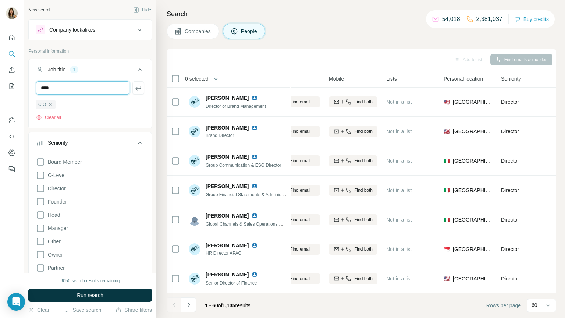
type input "****"
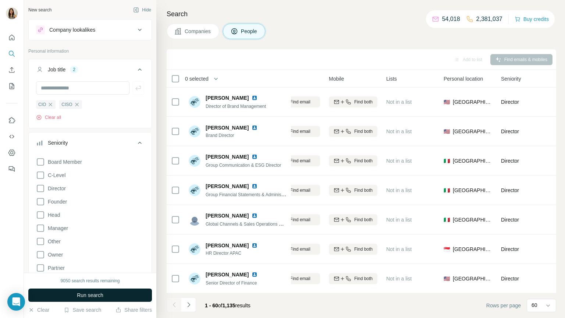
click at [129, 255] on button "Run search" at bounding box center [90, 294] width 124 height 13
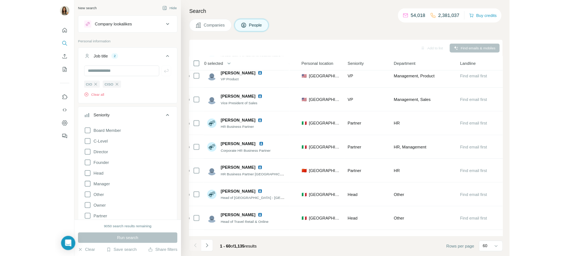
scroll to position [0, 243]
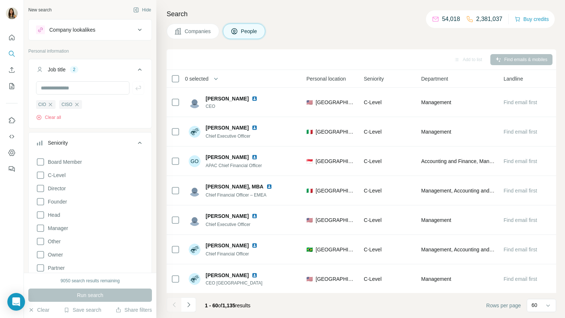
click at [187, 255] on li at bounding box center [188, 305] width 15 height 16
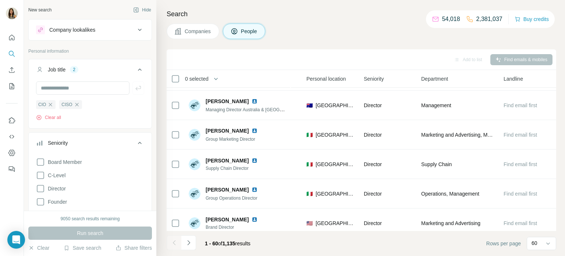
scroll to position [1622, 243]
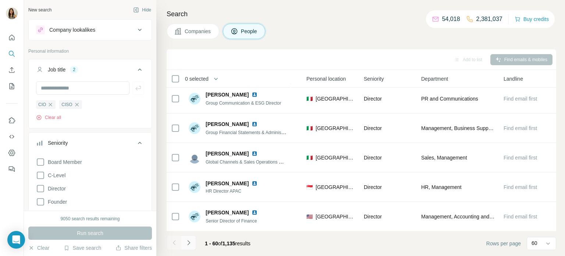
click at [190, 240] on icon "Navigate to next page" at bounding box center [188, 242] width 7 height 7
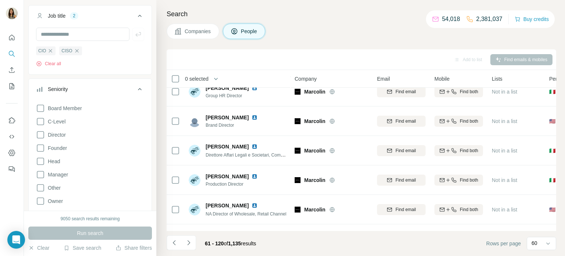
scroll to position [62, 0]
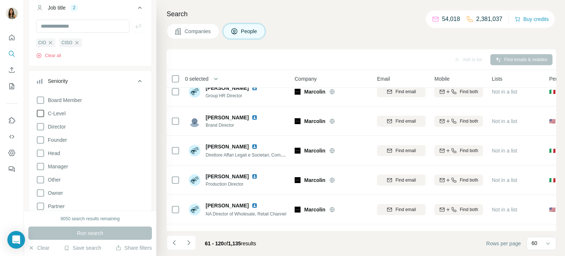
click at [37, 113] on icon at bounding box center [40, 113] width 7 height 7
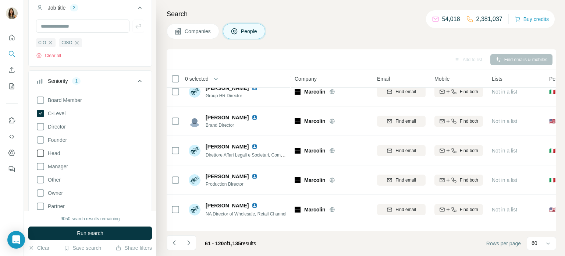
click at [42, 152] on icon at bounding box center [40, 153] width 9 height 9
click at [96, 234] on span "Run search" at bounding box center [90, 232] width 26 height 7
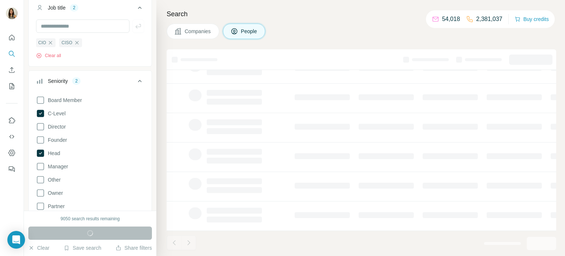
scroll to position [151, 0]
click at [53, 44] on icon "button" at bounding box center [50, 43] width 6 height 6
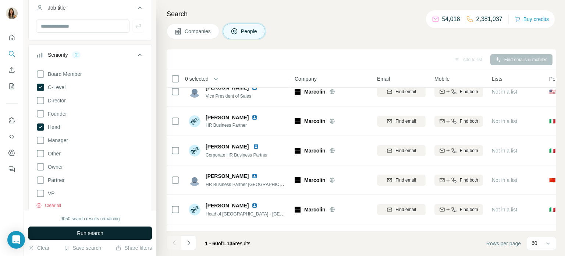
click at [84, 231] on span "Run search" at bounding box center [90, 232] width 26 height 7
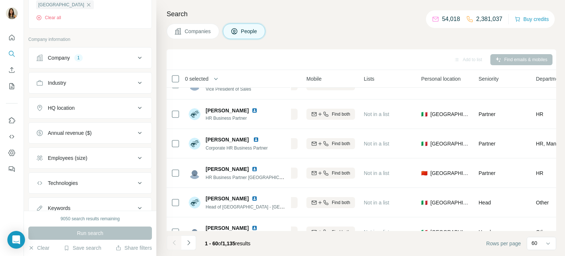
scroll to position [423, 0]
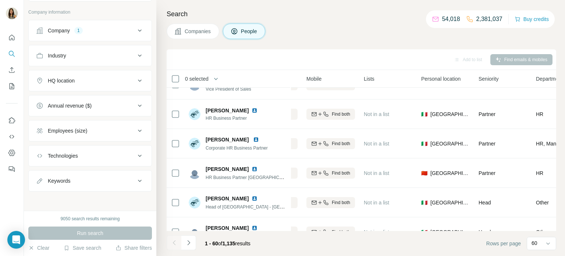
click at [137, 181] on icon at bounding box center [139, 180] width 9 height 9
click at [100, 201] on input "text" at bounding box center [82, 198] width 93 height 13
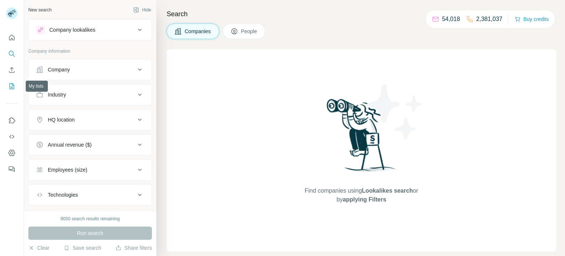
click at [7, 85] on button "My lists" at bounding box center [12, 85] width 12 height 13
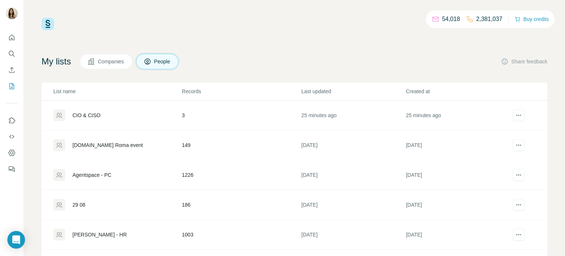
click at [108, 64] on span "Companies" at bounding box center [111, 61] width 27 height 7
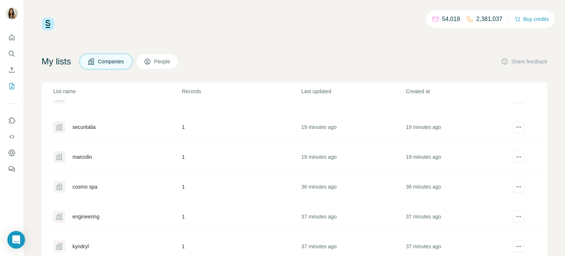
scroll to position [116, 0]
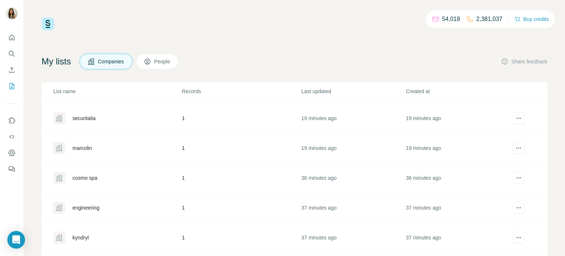
click at [92, 146] on div "marcolin" at bounding box center [81, 147] width 19 height 7
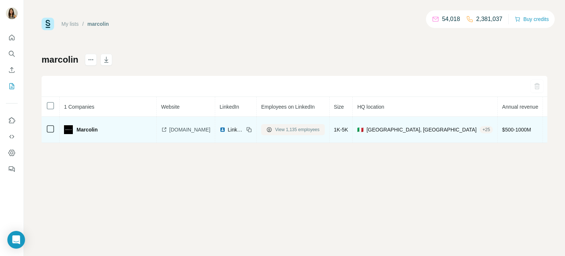
click at [281, 133] on button "View 1,135 employees" at bounding box center [293, 129] width 64 height 11
click at [270, 125] on button "View 1,135 employees" at bounding box center [293, 129] width 64 height 11
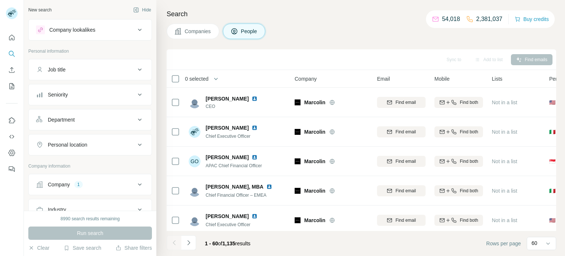
click at [98, 145] on div "Personal location" at bounding box center [85, 144] width 99 height 7
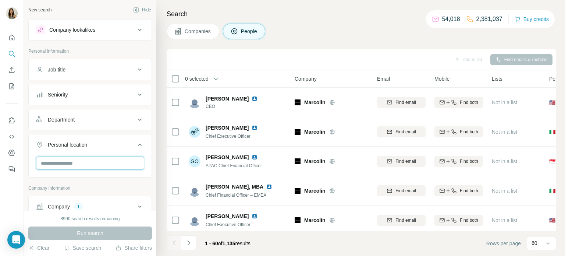
click at [92, 161] on input "text" at bounding box center [90, 162] width 108 height 13
type input "****"
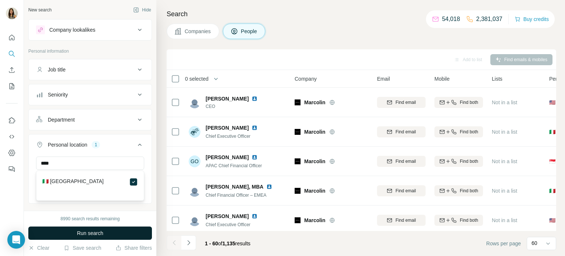
click at [125, 236] on button "Run search" at bounding box center [90, 232] width 124 height 13
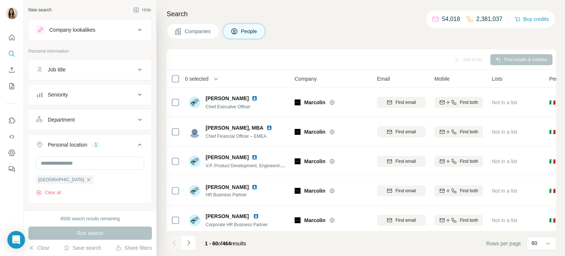
click at [103, 121] on div "Department" at bounding box center [85, 119] width 99 height 7
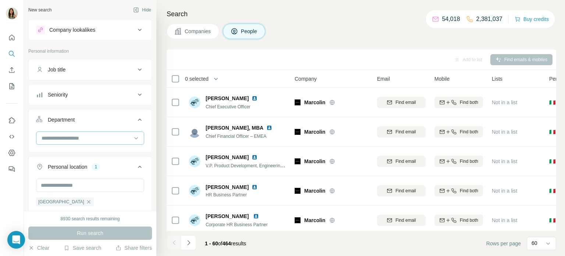
click at [82, 138] on input at bounding box center [86, 138] width 91 height 8
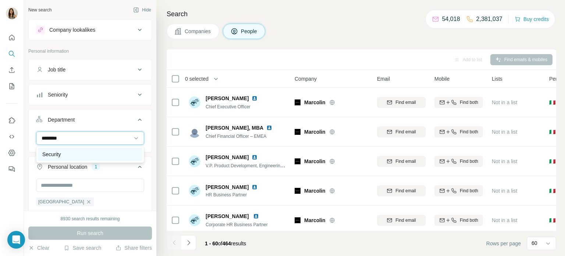
type input "********"
click at [78, 153] on div "Security" at bounding box center [90, 153] width 96 height 7
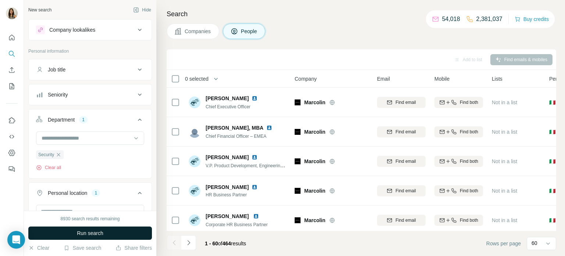
click at [87, 230] on span "Run search" at bounding box center [90, 232] width 26 height 7
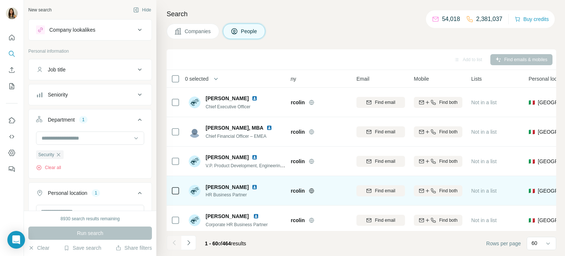
scroll to position [0, 0]
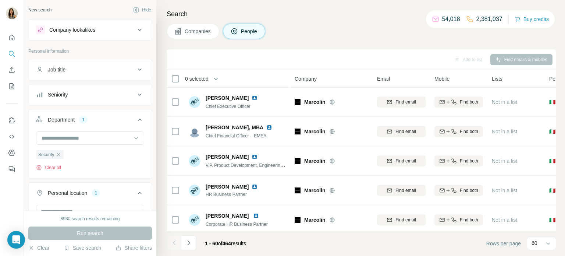
click at [139, 91] on icon at bounding box center [139, 94] width 9 height 9
click at [44, 128] on icon at bounding box center [40, 126] width 9 height 9
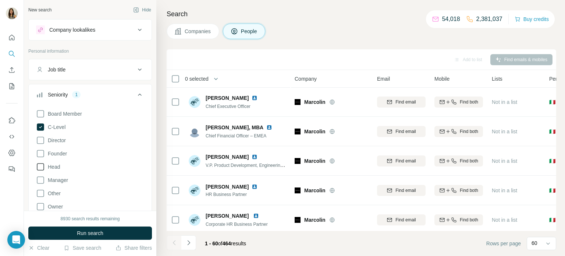
click at [39, 169] on icon at bounding box center [40, 166] width 9 height 9
click at [75, 235] on button "Run search" at bounding box center [90, 232] width 124 height 13
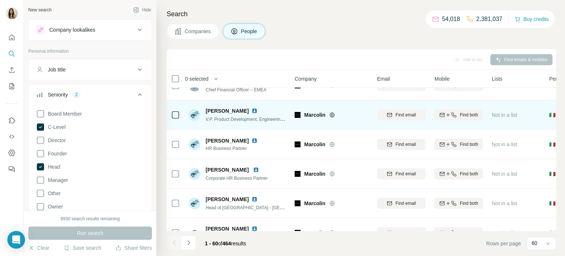
scroll to position [48, 0]
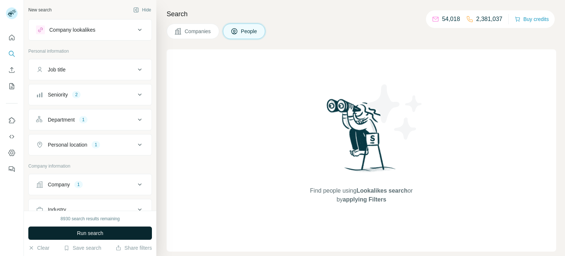
click at [106, 232] on button "Run search" at bounding box center [90, 232] width 124 height 13
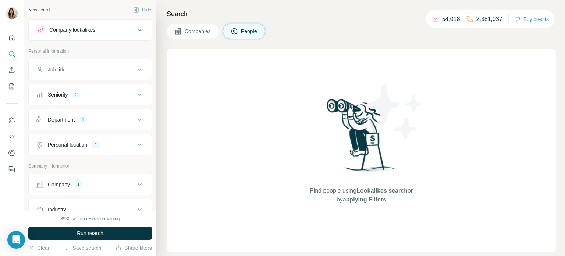
click at [106, 178] on button "Company 1" at bounding box center [90, 184] width 123 height 18
click at [121, 96] on div "Seniority 2" at bounding box center [85, 94] width 99 height 7
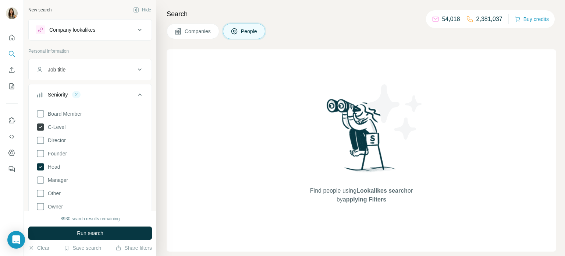
click at [39, 124] on icon at bounding box center [40, 126] width 7 height 7
click at [40, 168] on icon at bounding box center [40, 166] width 7 height 7
click at [90, 231] on span "Run search" at bounding box center [90, 232] width 26 height 7
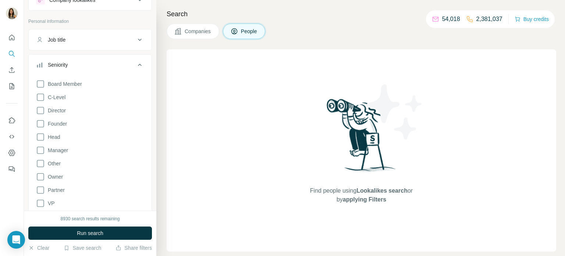
scroll to position [53, 0]
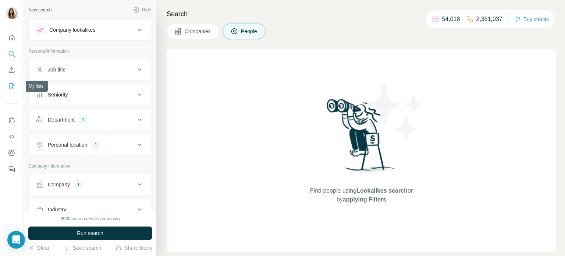
click at [8, 84] on icon "My lists" at bounding box center [11, 85] width 7 height 7
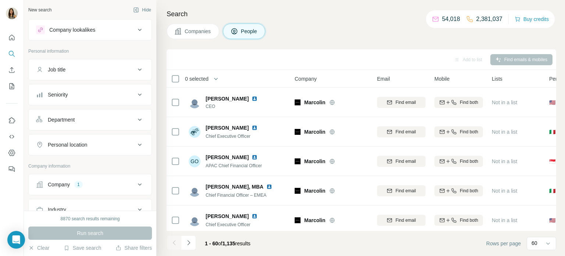
click at [129, 141] on div "Personal location" at bounding box center [85, 144] width 99 height 7
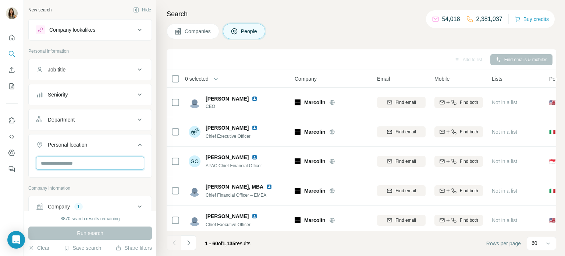
click at [89, 166] on input "text" at bounding box center [90, 162] width 108 height 13
type input "*****"
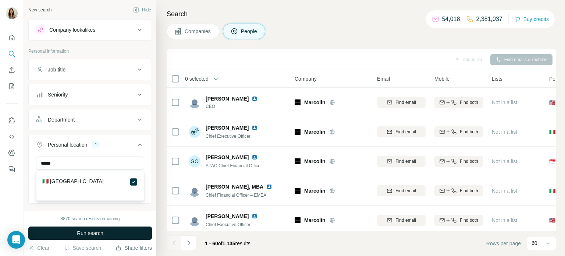
click at [103, 232] on span "Run search" at bounding box center [90, 232] width 26 height 7
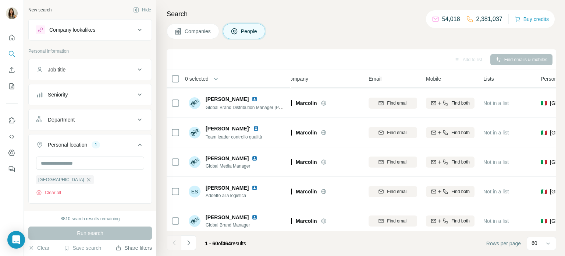
scroll to position [1622, 8]
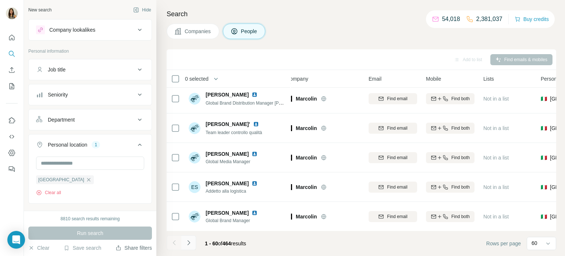
click at [193, 246] on button "Navigate to next page" at bounding box center [188, 242] width 15 height 15
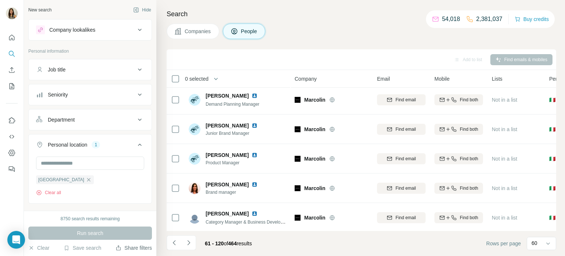
scroll to position [0, 0]
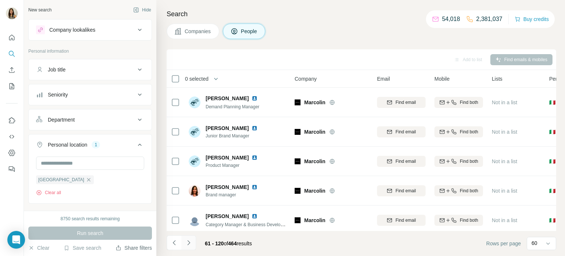
click at [189, 245] on icon "Navigate to next page" at bounding box center [188, 242] width 7 height 7
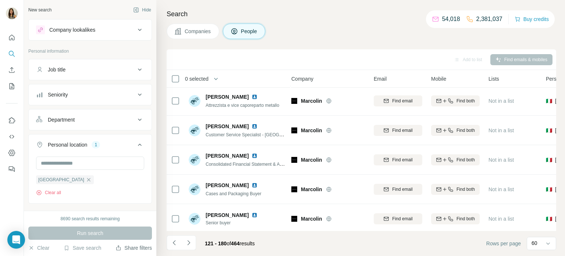
scroll to position [1622, 3]
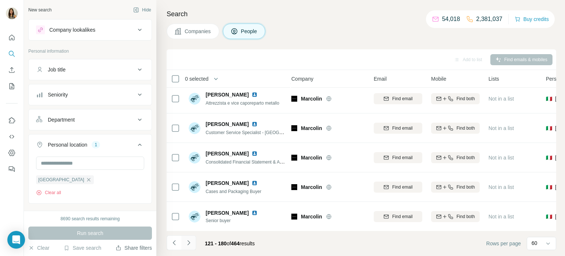
click at [189, 246] on icon "Navigate to next page" at bounding box center [188, 242] width 7 height 7
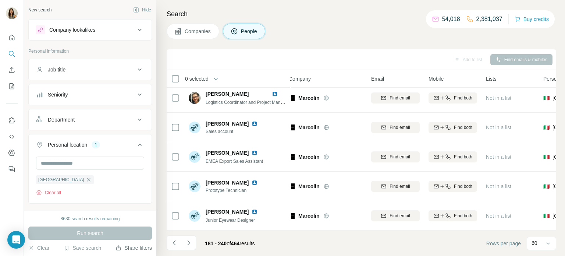
scroll to position [0, 6]
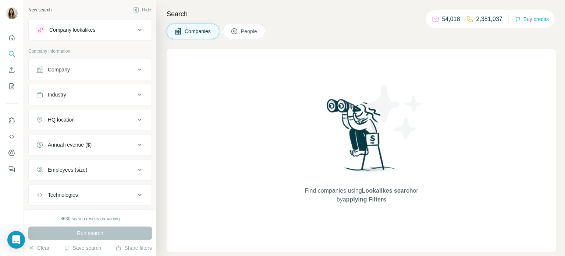
click at [70, 71] on div "Company" at bounding box center [59, 69] width 22 height 7
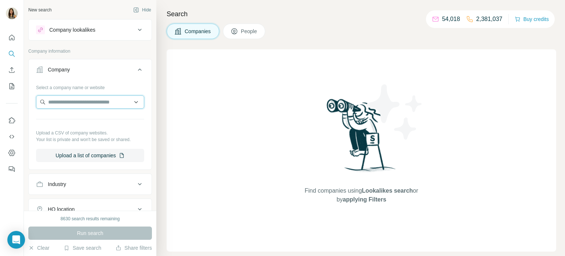
click at [76, 104] on input "text" at bounding box center [90, 101] width 108 height 13
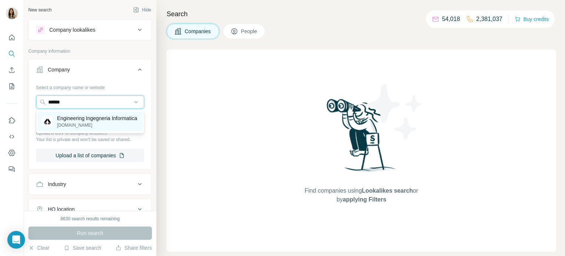
type input "******"
click at [86, 120] on p "Engineering Ingegneria Informatica" at bounding box center [97, 117] width 80 height 7
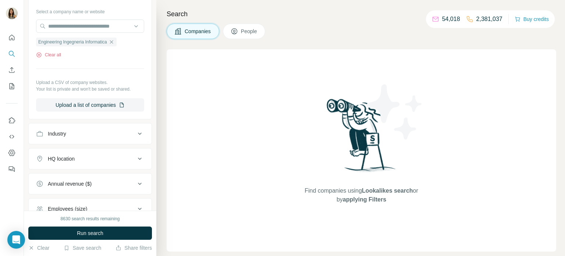
scroll to position [76, 0]
click at [103, 133] on div "Industry" at bounding box center [85, 132] width 99 height 7
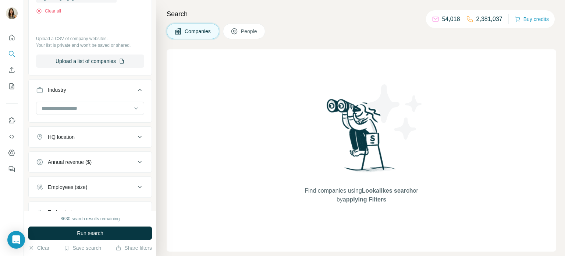
scroll to position [118, 0]
click at [97, 113] on input at bounding box center [86, 110] width 91 height 8
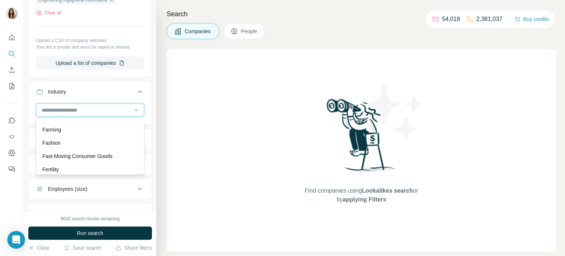
scroll to position [3086, 0]
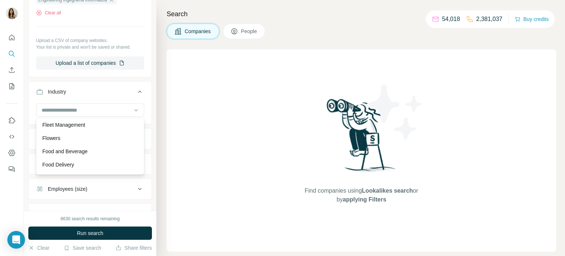
click at [117, 88] on div "Industry" at bounding box center [85, 91] width 99 height 7
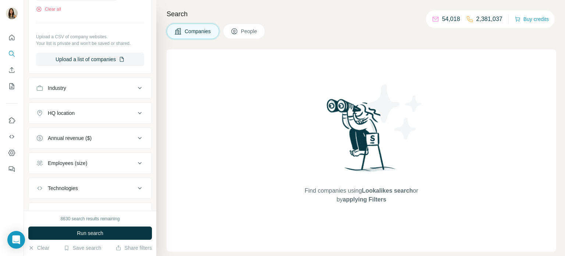
scroll to position [122, 0]
click at [104, 232] on button "Run search" at bounding box center [90, 232] width 124 height 13
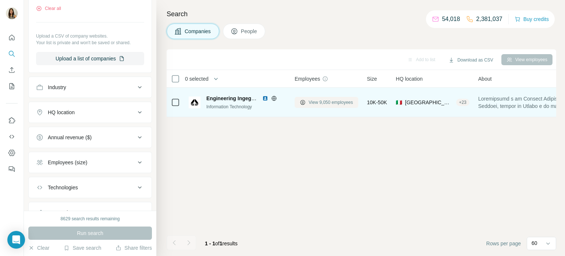
click at [321, 103] on span "View 9,050 employees" at bounding box center [331, 102] width 44 height 7
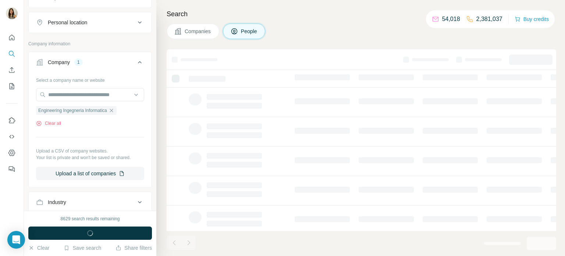
scroll to position [236, 0]
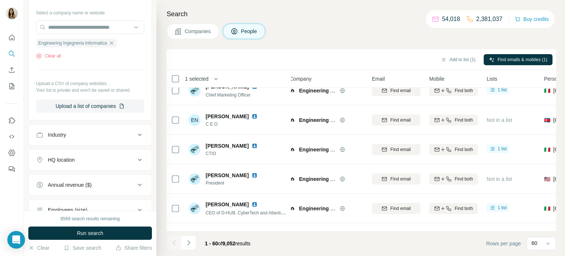
scroll to position [161, 5]
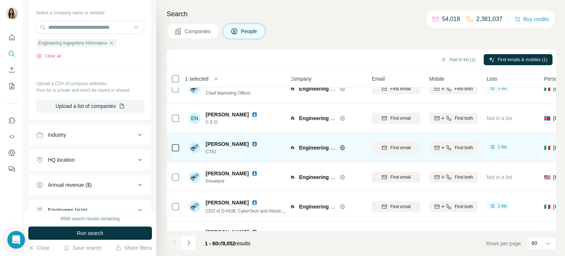
click at [252, 141] on img at bounding box center [255, 144] width 6 height 6
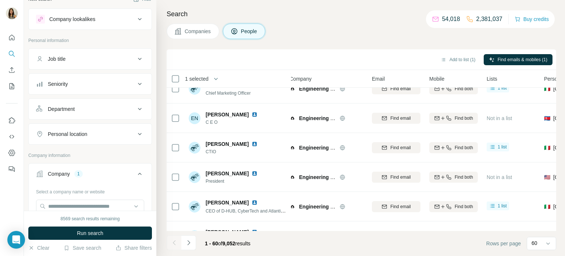
scroll to position [0, 0]
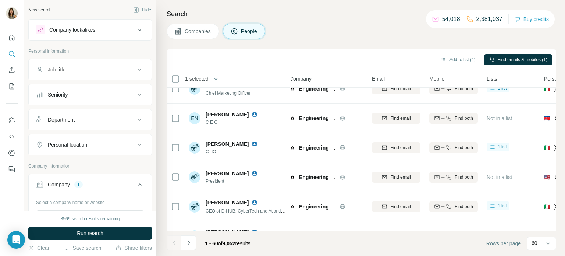
click at [111, 96] on div "Seniority" at bounding box center [85, 94] width 99 height 7
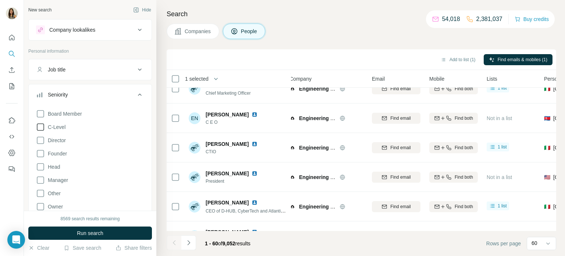
click at [41, 129] on icon at bounding box center [40, 126] width 9 height 9
click at [40, 167] on icon at bounding box center [40, 166] width 9 height 9
click at [99, 236] on button "Run search" at bounding box center [90, 232] width 124 height 13
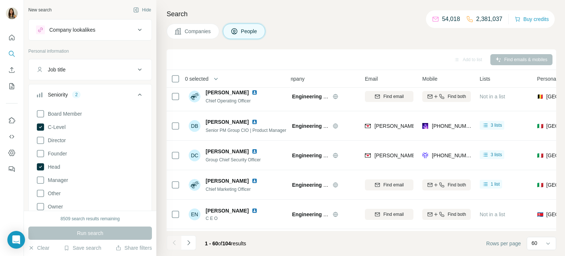
scroll to position [74, 12]
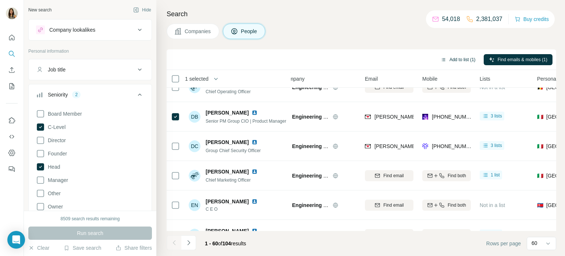
click at [452, 60] on button "Add to list (1)" at bounding box center [457, 59] width 45 height 11
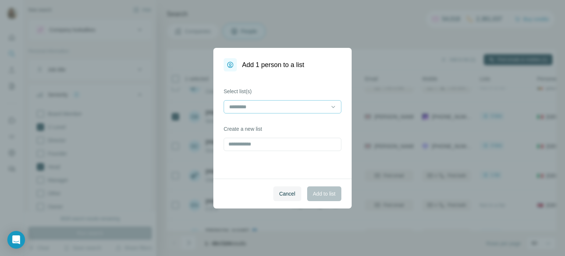
click at [252, 103] on input at bounding box center [277, 107] width 99 height 8
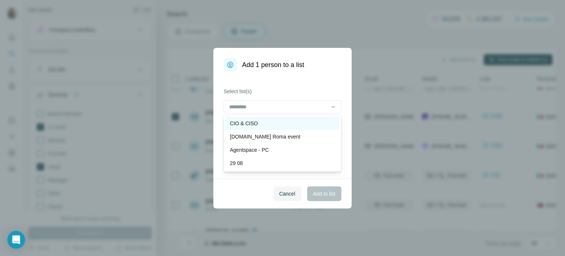
click at [253, 122] on p "CIO & CISO" at bounding box center [244, 123] width 28 height 7
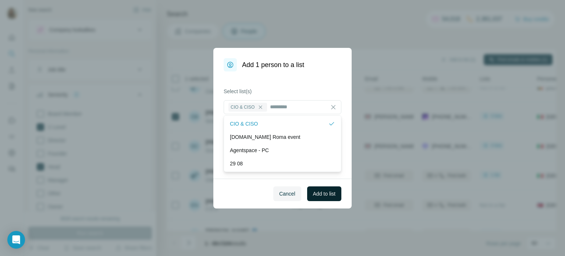
click at [318, 193] on span "Add to list" at bounding box center [324, 193] width 22 height 7
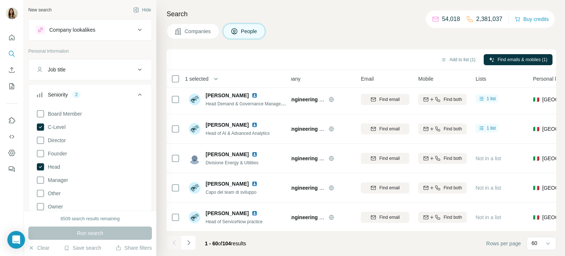
scroll to position [1622, 16]
click at [186, 243] on icon "Navigate to next page" at bounding box center [188, 242] width 7 height 7
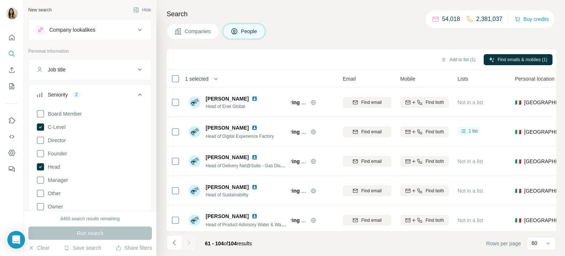
scroll to position [0, 35]
click at [456, 57] on button "Add to list (1)" at bounding box center [457, 59] width 45 height 11
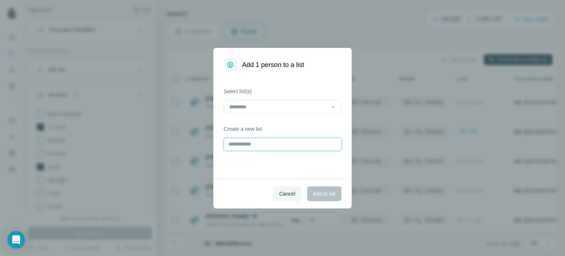
click at [259, 142] on input "text" at bounding box center [283, 144] width 118 height 13
click at [266, 109] on input at bounding box center [277, 107] width 99 height 8
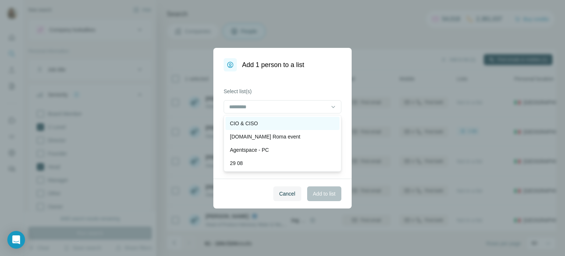
click at [266, 124] on div "CIO & CISO" at bounding box center [282, 123] width 105 height 7
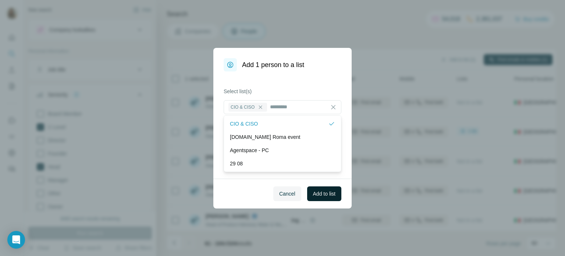
click at [311, 189] on button "Add to list" at bounding box center [324, 193] width 34 height 15
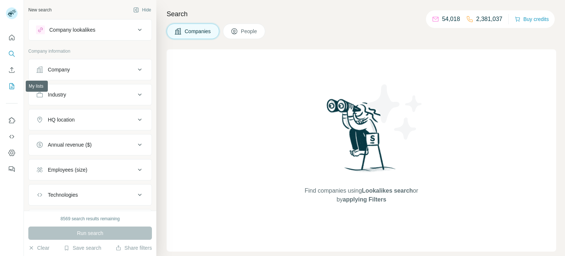
click at [10, 88] on icon "My lists" at bounding box center [11, 85] width 7 height 7
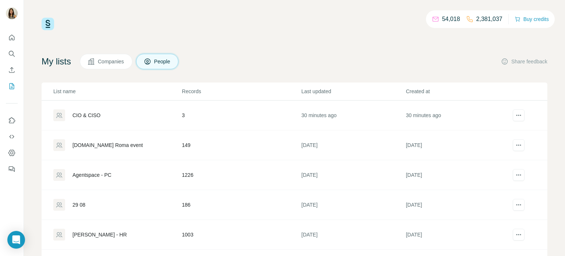
click at [89, 112] on div "CIO & CISO" at bounding box center [86, 114] width 28 height 7
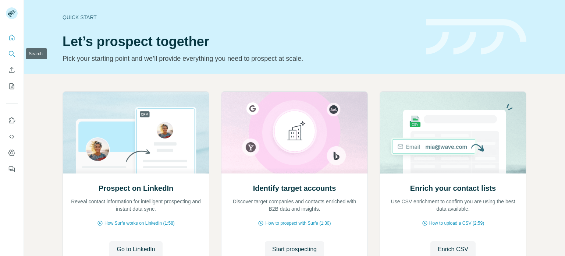
click at [10, 53] on icon "Search" at bounding box center [11, 53] width 7 height 7
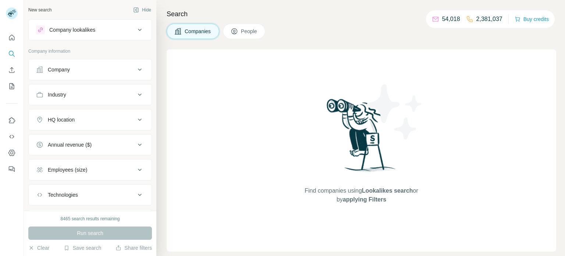
click at [77, 74] on button "Company" at bounding box center [90, 70] width 123 height 18
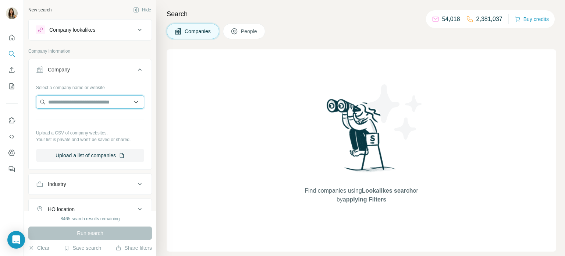
click at [64, 103] on input "text" at bounding box center [90, 101] width 108 height 13
paste input "**********"
drag, startPoint x: 110, startPoint y: 103, endPoint x: 40, endPoint y: 110, distance: 69.8
click at [40, 110] on body "**********" at bounding box center [282, 155] width 565 height 311
paste input "*********"
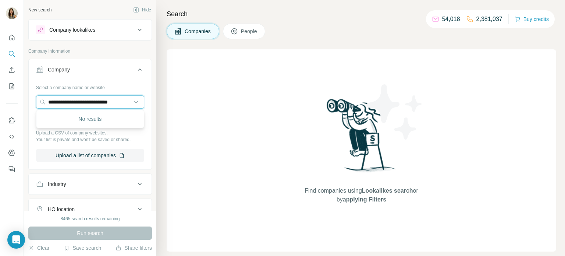
drag, startPoint x: 66, startPoint y: 102, endPoint x: 13, endPoint y: 95, distance: 53.8
click at [13, 95] on div "**********" at bounding box center [282, 128] width 565 height 256
click at [110, 105] on input "**********" at bounding box center [90, 101] width 108 height 13
click at [107, 103] on input "**********" at bounding box center [90, 101] width 108 height 13
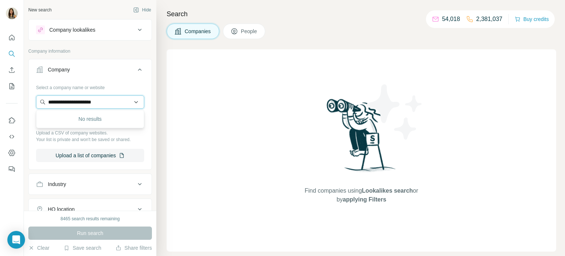
click at [107, 103] on input "**********" at bounding box center [90, 101] width 108 height 13
paste input "text"
click at [101, 102] on input "**********" at bounding box center [90, 101] width 108 height 13
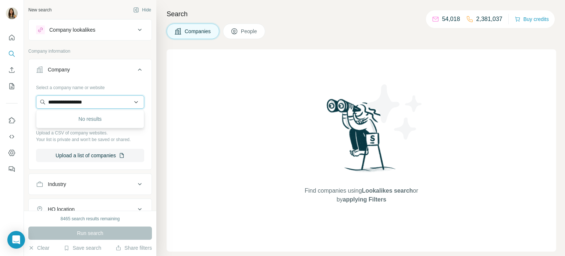
paste input "text"
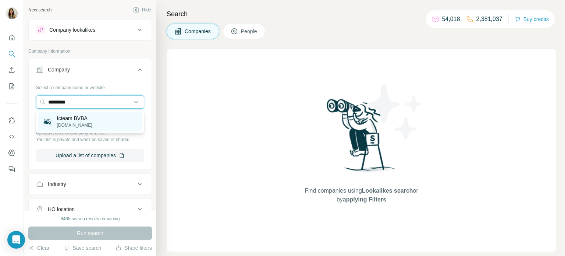
type input "*********"
click at [97, 119] on div "Icteam BVBA [DOMAIN_NAME]" at bounding box center [90, 121] width 104 height 20
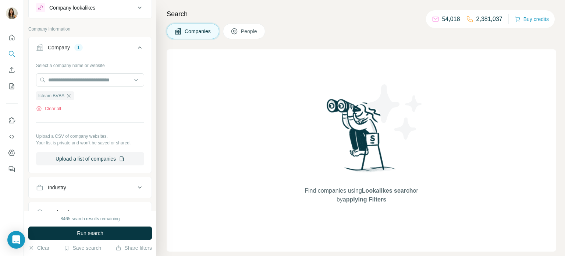
scroll to position [28, 0]
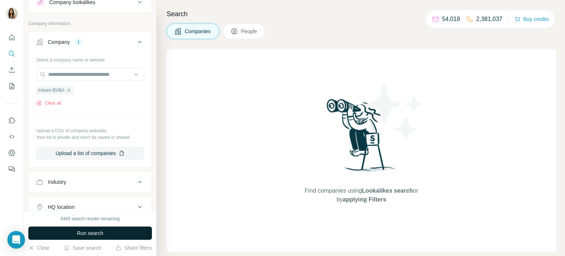
click at [99, 235] on span "Run search" at bounding box center [90, 232] width 26 height 7
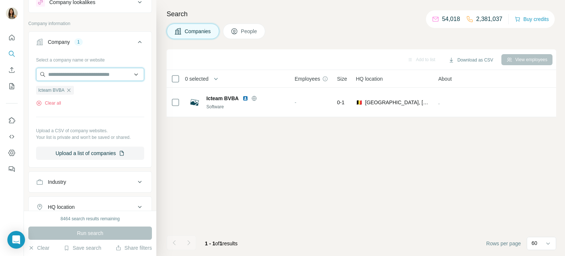
click at [99, 74] on input "text" at bounding box center [90, 74] width 108 height 13
paste input "**********"
type input "**********"
click at [103, 114] on div "Select a company name or website Icteam BVBA Clear all Upload a CSV of company …" at bounding box center [90, 107] width 108 height 106
click at [69, 90] on icon "button" at bounding box center [69, 90] width 6 height 6
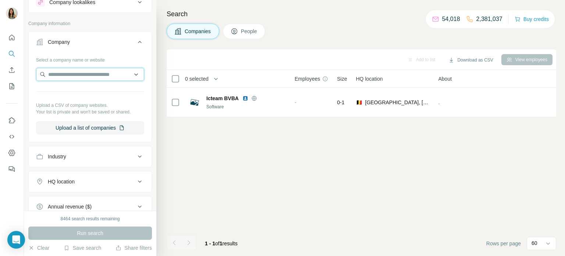
click at [67, 76] on input "text" at bounding box center [90, 74] width 108 height 13
paste input "**********"
click at [93, 71] on input "**********" at bounding box center [90, 74] width 108 height 13
drag, startPoint x: 93, startPoint y: 71, endPoint x: 71, endPoint y: 71, distance: 22.4
click at [71, 71] on input "**********" at bounding box center [90, 74] width 108 height 13
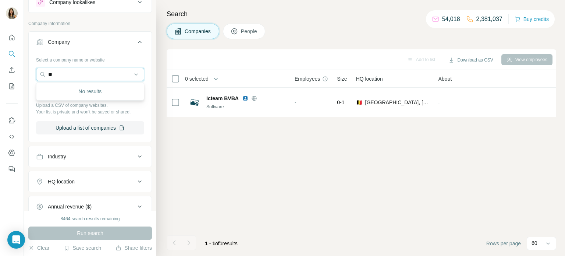
type input "*"
click at [100, 72] on input "text" at bounding box center [90, 74] width 108 height 13
paste input "**********"
type input "**********"
drag, startPoint x: 110, startPoint y: 74, endPoint x: 40, endPoint y: 74, distance: 69.5
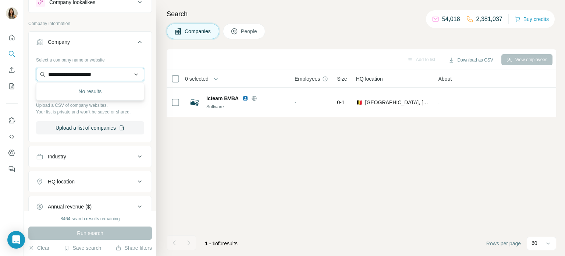
click at [40, 74] on input "**********" at bounding box center [90, 74] width 108 height 13
paste input "*********"
type input "*********"
click at [10, 83] on icon "My lists" at bounding box center [11, 85] width 7 height 7
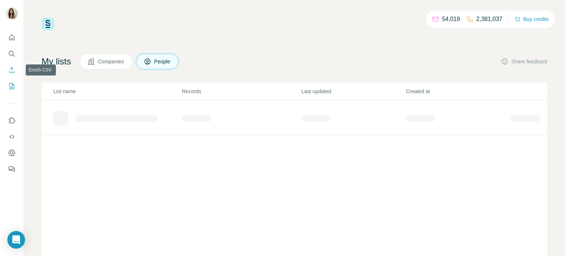
click at [9, 67] on icon "Enrich CSV" at bounding box center [11, 69] width 7 height 7
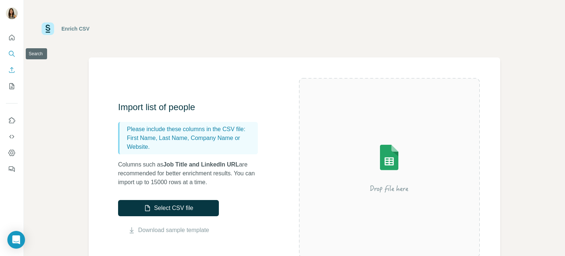
click at [13, 56] on icon "Search" at bounding box center [11, 53] width 7 height 7
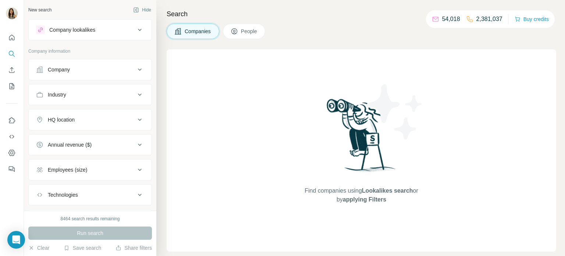
click at [75, 70] on div "Company" at bounding box center [85, 69] width 99 height 7
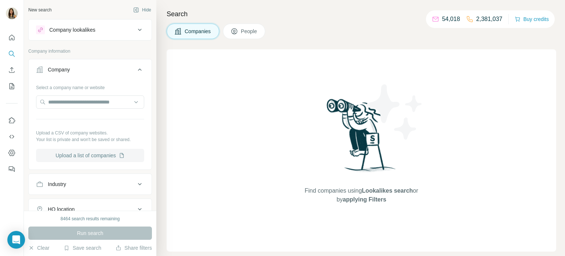
click at [78, 156] on button "Upload a list of companies" at bounding box center [90, 155] width 108 height 13
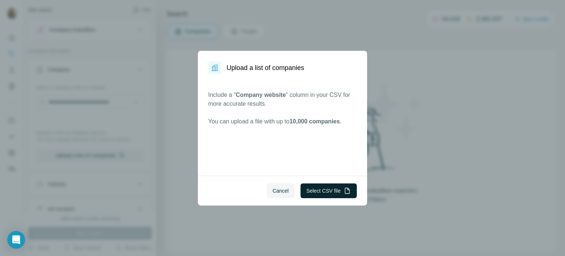
click at [313, 196] on button "Select CSV file" at bounding box center [328, 190] width 56 height 15
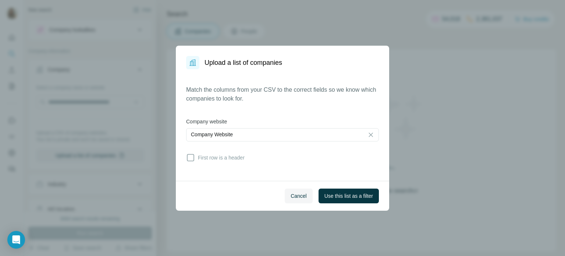
click at [192, 158] on icon at bounding box center [190, 157] width 9 height 9
click at [328, 192] on span "Use this list as a filter" at bounding box center [348, 195] width 49 height 7
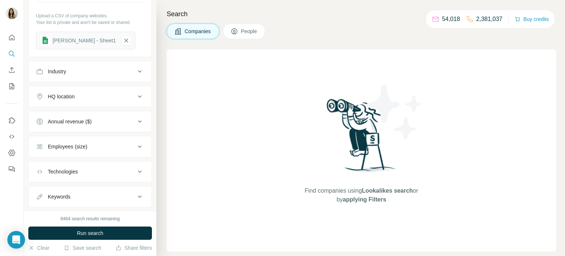
scroll to position [118, 0]
click at [117, 235] on button "Run search" at bounding box center [90, 232] width 124 height 13
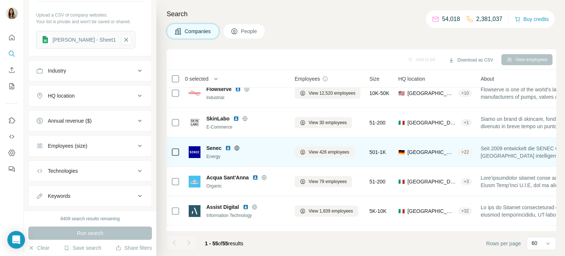
scroll to position [245, 0]
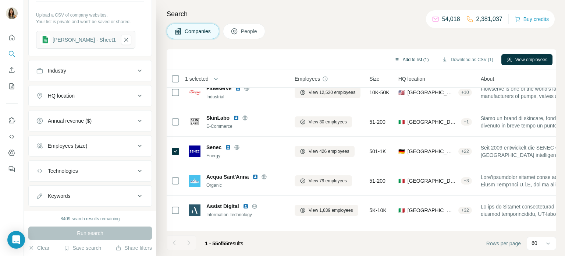
click at [415, 57] on button "Add to list (1)" at bounding box center [411, 59] width 45 height 11
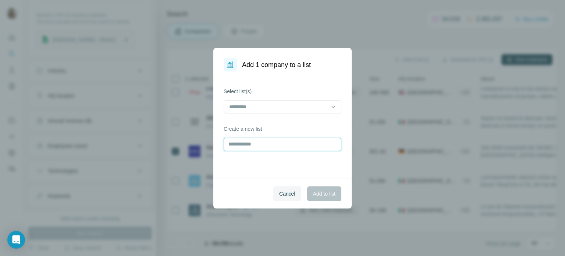
click at [239, 142] on input "text" at bounding box center [283, 144] width 118 height 13
type input "*****"
click at [318, 191] on span "Add to list" at bounding box center [324, 193] width 22 height 7
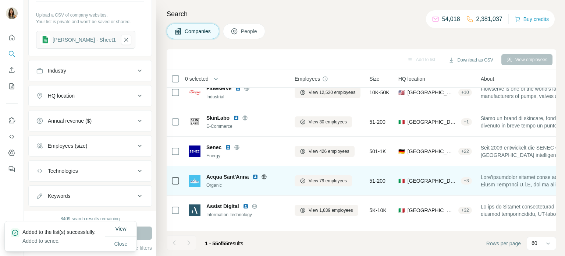
scroll to position [317, 0]
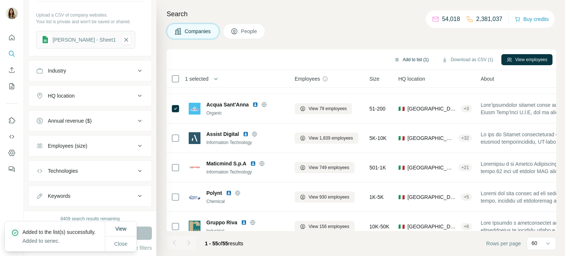
click at [403, 57] on button "Add to list (1)" at bounding box center [411, 59] width 45 height 11
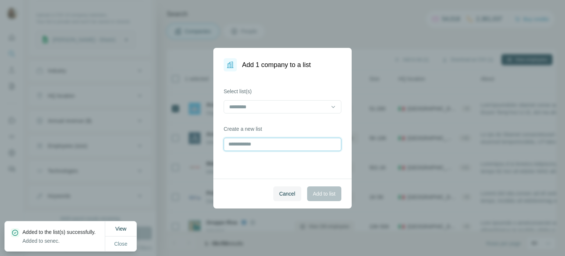
click at [246, 140] on input "text" at bounding box center [283, 144] width 118 height 13
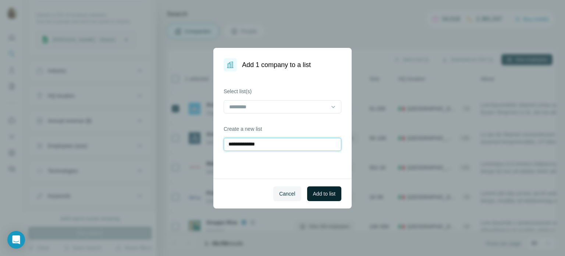
type input "**********"
click at [318, 193] on span "Add to list" at bounding box center [324, 193] width 22 height 7
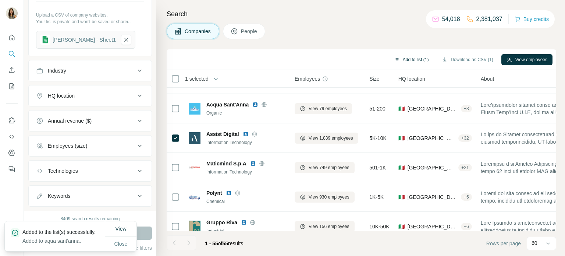
click at [410, 63] on button "Add to list (1)" at bounding box center [411, 59] width 45 height 11
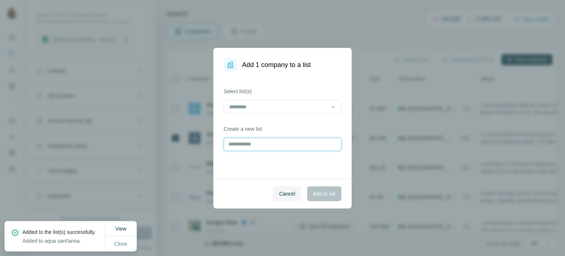
click at [284, 144] on input "text" at bounding box center [283, 144] width 118 height 13
type input "**********"
click at [319, 195] on span "Add to list" at bounding box center [324, 193] width 22 height 7
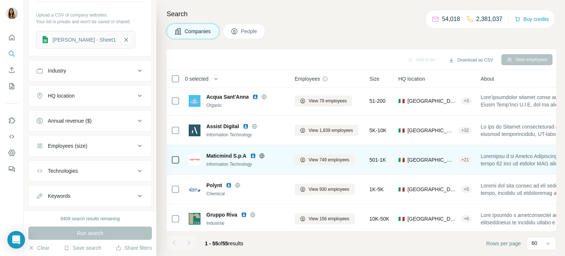
scroll to position [329, 0]
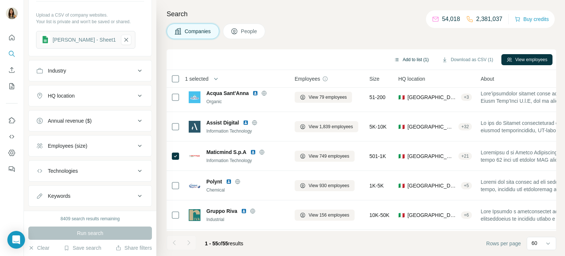
click at [400, 59] on button "Add to list (1)" at bounding box center [411, 59] width 45 height 11
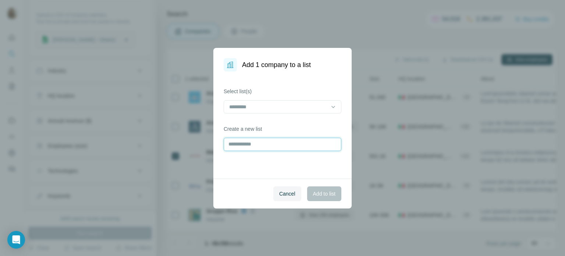
click at [267, 140] on input "text" at bounding box center [283, 144] width 118 height 13
type input "**********"
click at [324, 190] on span "Add to list" at bounding box center [324, 193] width 22 height 7
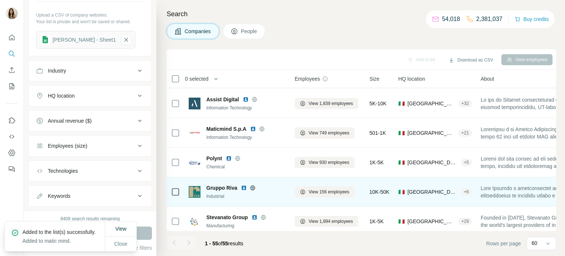
scroll to position [360, 0]
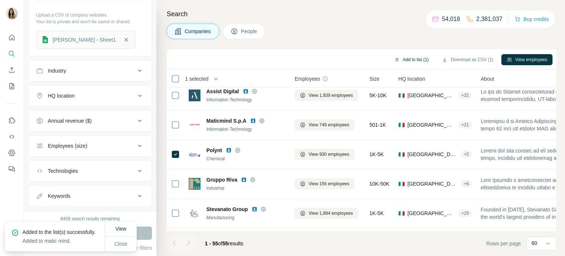
click at [411, 60] on button "Add to list (1)" at bounding box center [411, 59] width 45 height 11
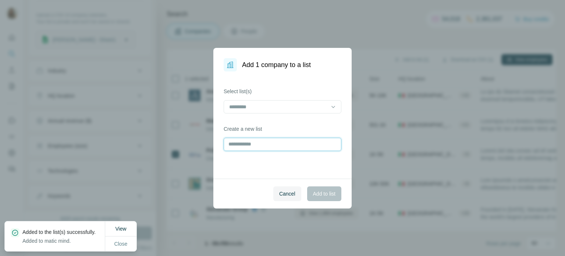
click at [282, 144] on input "text" at bounding box center [283, 144] width 118 height 13
type input "******"
click at [317, 195] on span "Add to list" at bounding box center [324, 193] width 22 height 7
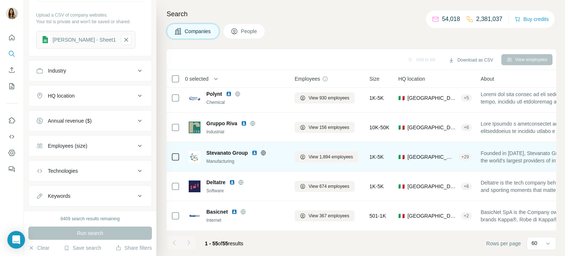
scroll to position [419, 0]
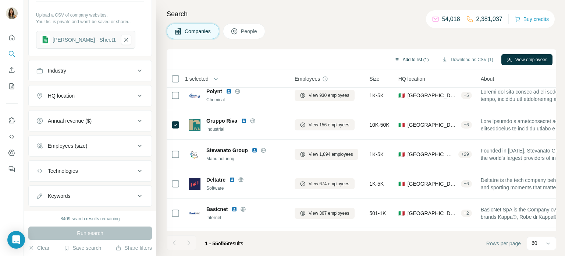
click at [410, 56] on button "Add to list (1)" at bounding box center [411, 59] width 45 height 11
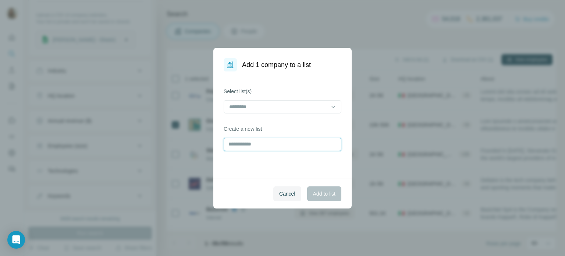
click at [299, 145] on input "text" at bounding box center [283, 144] width 118 height 13
type input "**********"
click at [327, 196] on span "Add to list" at bounding box center [324, 193] width 22 height 7
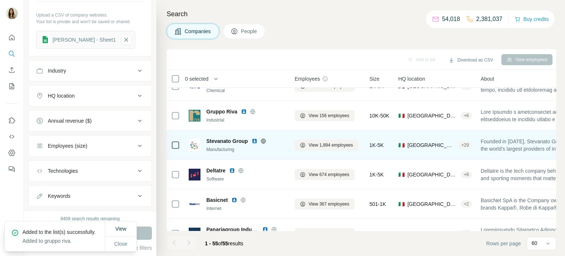
scroll to position [430, 0]
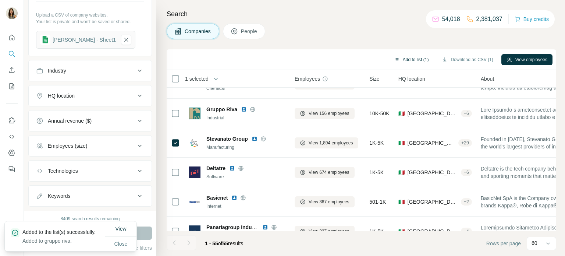
click at [396, 61] on button "Add to list (1)" at bounding box center [411, 59] width 45 height 11
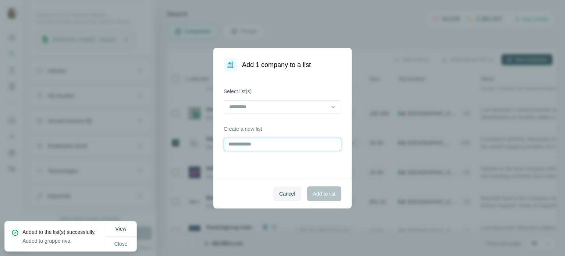
click at [248, 142] on input "text" at bounding box center [283, 144] width 118 height 13
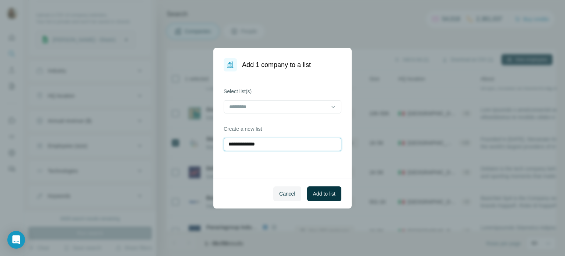
type input "**********"
click at [313, 192] on span "Add to list" at bounding box center [324, 193] width 22 height 7
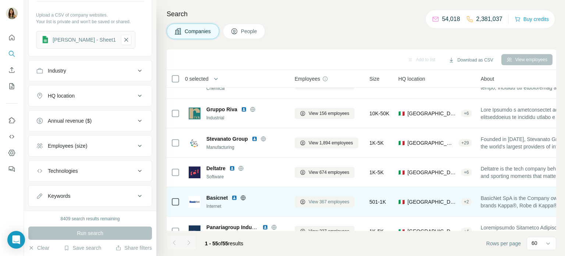
drag, startPoint x: 313, startPoint y: 195, endPoint x: 331, endPoint y: 202, distance: 18.4
click at [331, 202] on button "View 367 employees" at bounding box center [325, 201] width 60 height 11
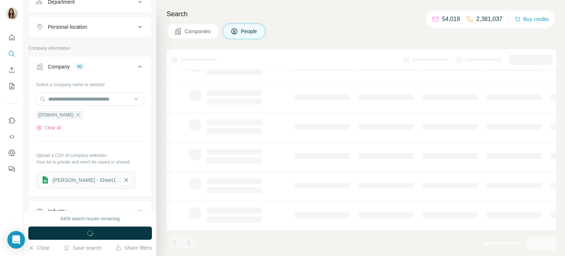
scroll to position [257, 0]
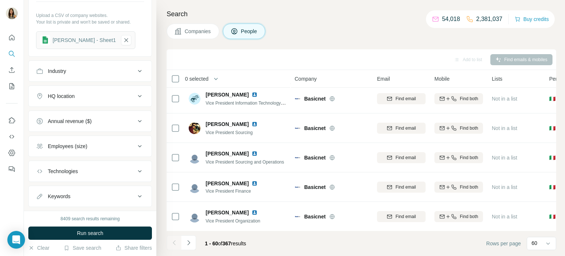
scroll to position [430, 0]
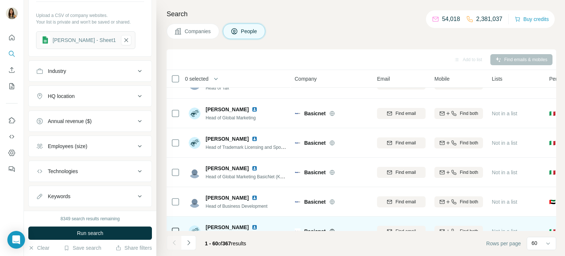
click at [406, 228] on div "Find email" at bounding box center [401, 231] width 49 height 20
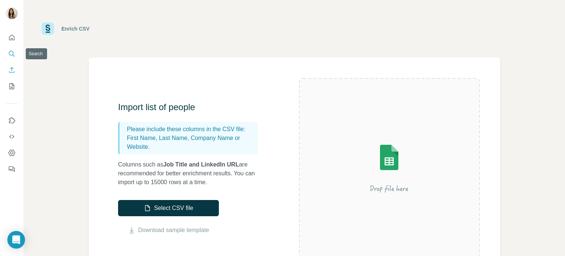
click at [11, 51] on icon "Search" at bounding box center [11, 53] width 7 height 7
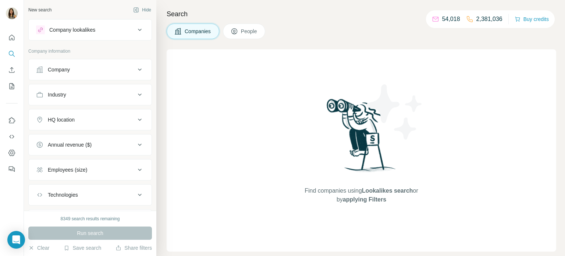
click at [90, 69] on div "Company" at bounding box center [85, 69] width 99 height 7
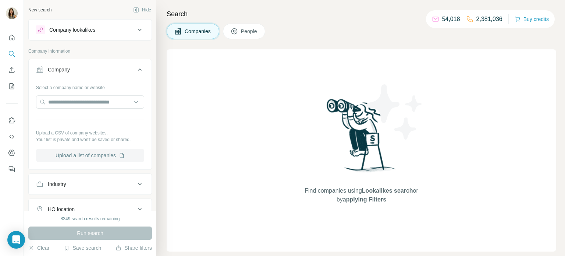
click at [69, 158] on button "Upload a list of companies" at bounding box center [90, 155] width 108 height 13
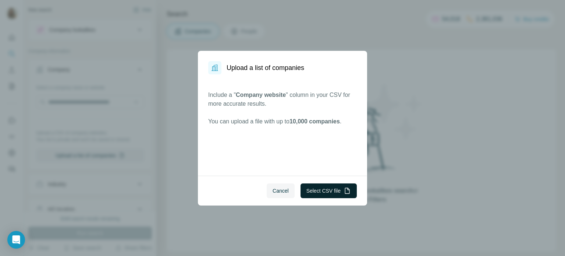
click at [318, 190] on button "Select CSV file" at bounding box center [328, 190] width 56 height 15
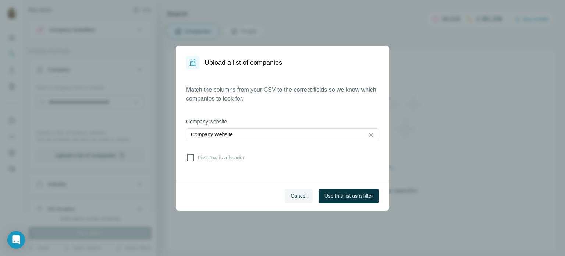
click at [192, 158] on icon at bounding box center [190, 157] width 9 height 9
click at [360, 190] on button "Use this list as a filter" at bounding box center [348, 195] width 60 height 15
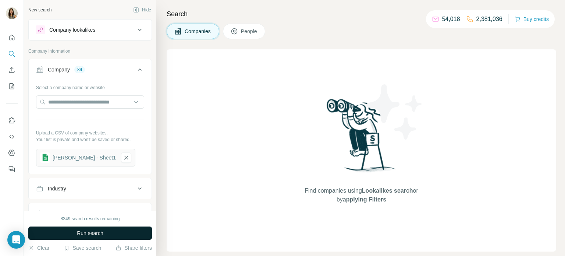
click at [119, 236] on button "Run search" at bounding box center [90, 232] width 124 height 13
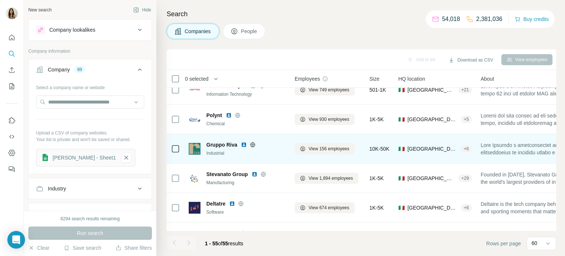
scroll to position [435, 0]
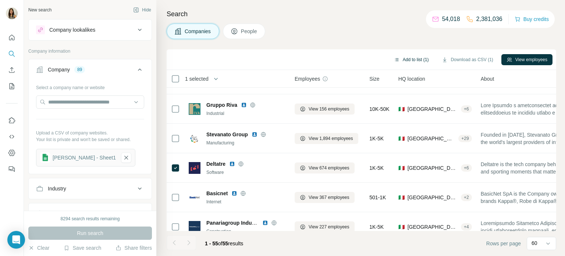
click at [413, 60] on button "Add to list (1)" at bounding box center [411, 59] width 45 height 11
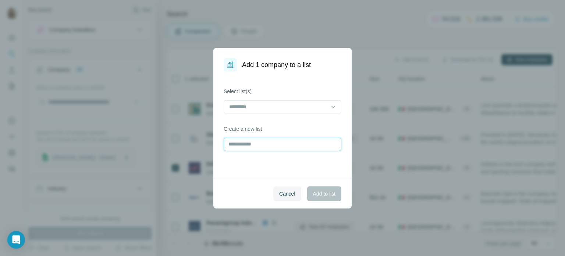
click at [274, 143] on input "text" at bounding box center [283, 144] width 118 height 13
type input "********"
click at [318, 195] on span "Add to list" at bounding box center [324, 193] width 22 height 7
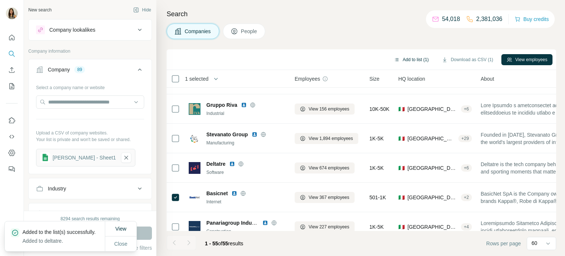
click at [411, 62] on button "Add to list (1)" at bounding box center [411, 59] width 45 height 11
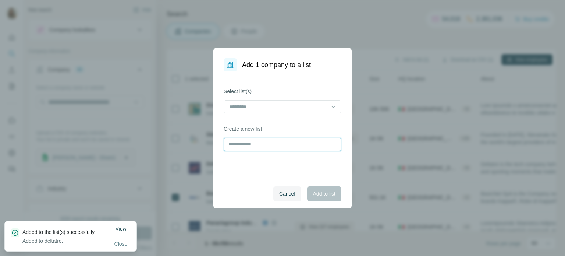
click at [261, 143] on input "text" at bounding box center [283, 144] width 118 height 13
type input "********"
click at [314, 191] on span "Add to list" at bounding box center [324, 193] width 22 height 7
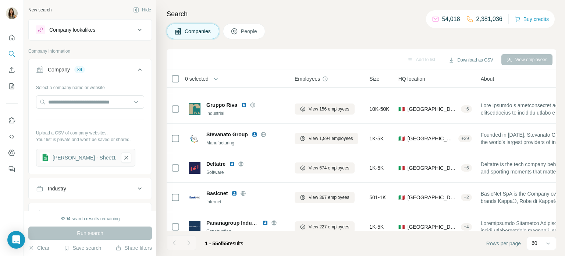
scroll to position [521, 0]
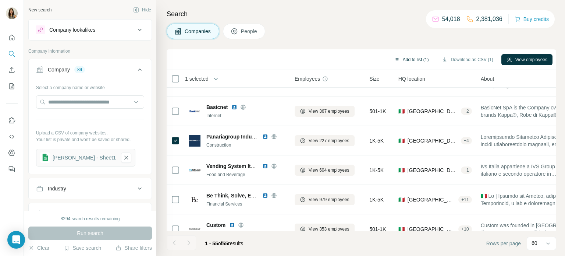
click at [399, 59] on button "Add to list (1)" at bounding box center [411, 59] width 45 height 11
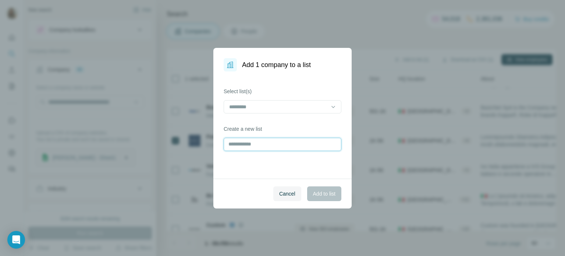
click at [241, 149] on input "text" at bounding box center [283, 144] width 118 height 13
type input "**********"
click at [314, 188] on button "Add to list" at bounding box center [324, 193] width 34 height 15
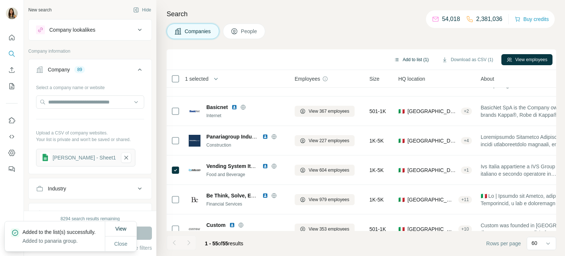
click at [406, 60] on button "Add to list (1)" at bounding box center [411, 59] width 45 height 11
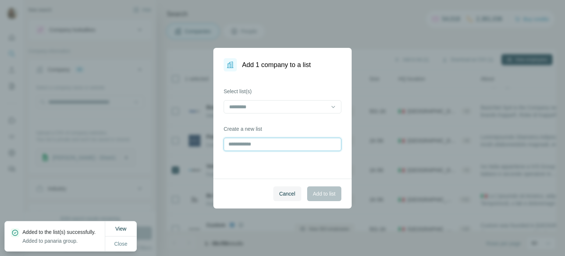
click at [291, 145] on input "text" at bounding box center [283, 144] width 118 height 13
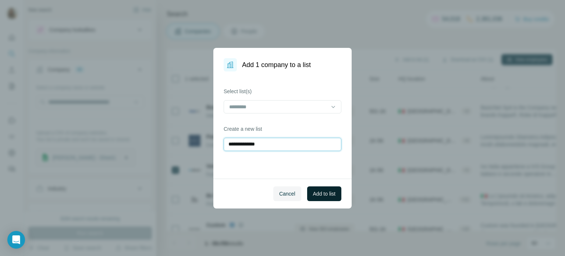
type input "**********"
click at [335, 194] on span "Add to list" at bounding box center [324, 193] width 22 height 7
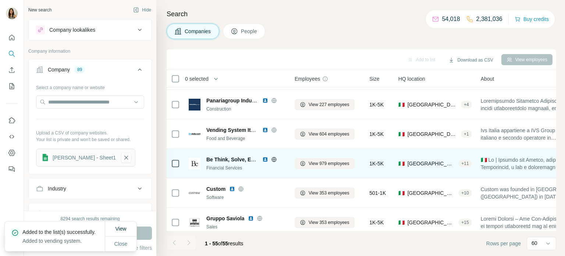
scroll to position [570, 0]
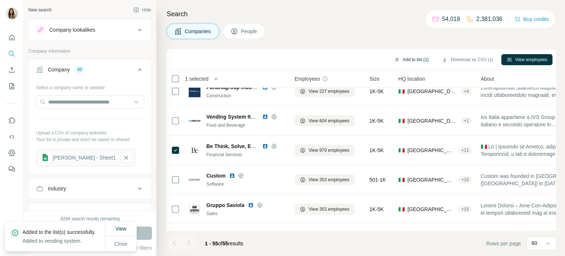
click at [410, 62] on button "Add to list (1)" at bounding box center [411, 59] width 45 height 11
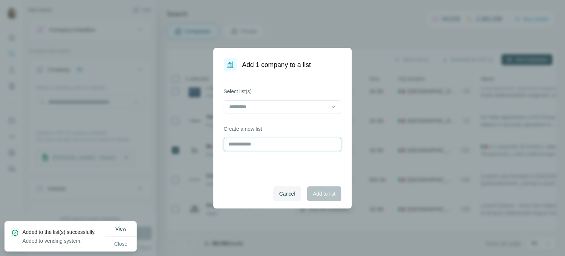
click at [234, 148] on input "text" at bounding box center [283, 144] width 118 height 13
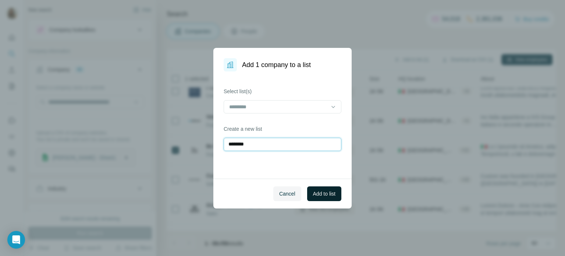
type input "********"
click at [319, 194] on span "Add to list" at bounding box center [324, 193] width 22 height 7
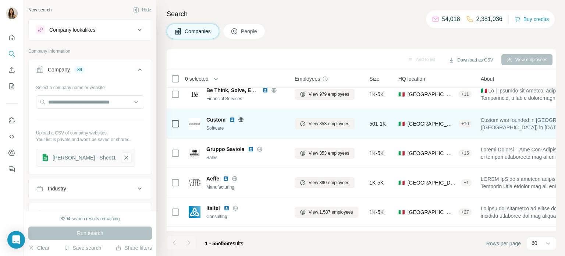
scroll to position [630, 0]
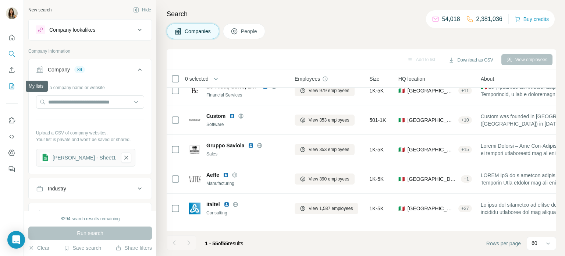
click at [11, 84] on icon "My lists" at bounding box center [11, 85] width 7 height 7
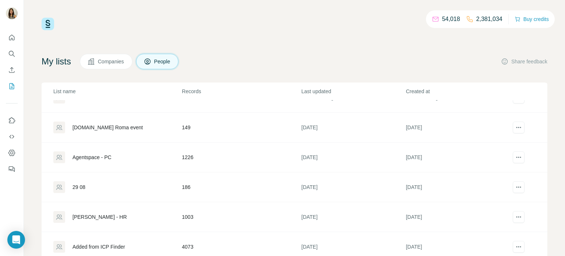
scroll to position [29, 0]
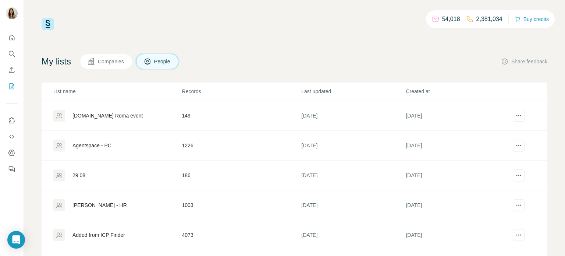
click at [117, 63] on span "Companies" at bounding box center [111, 61] width 27 height 7
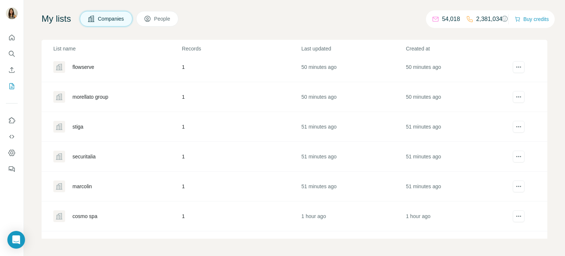
scroll to position [413, 0]
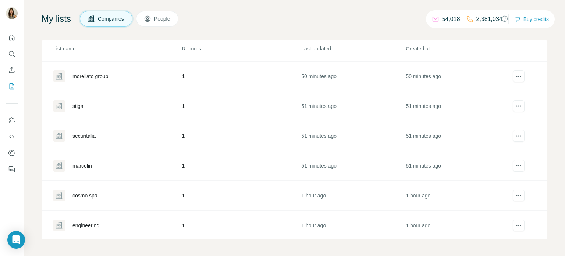
click at [80, 163] on div "marcolin" at bounding box center [81, 165] width 19 height 7
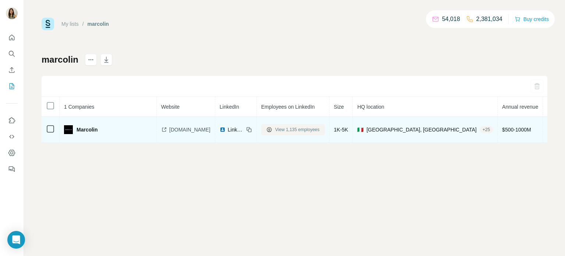
click at [275, 130] on span "View 1,135 employees" at bounding box center [297, 129] width 44 height 7
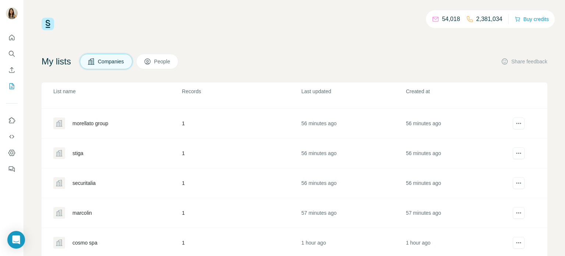
scroll to position [413, 0]
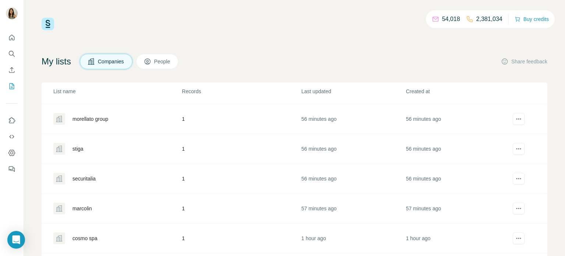
click at [76, 147] on div "stiga" at bounding box center [77, 148] width 11 height 7
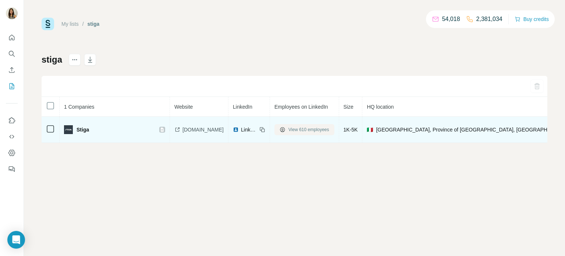
click at [288, 132] on span "View 610 employees" at bounding box center [308, 129] width 41 height 7
click at [274, 129] on button "View 610 employees" at bounding box center [304, 129] width 60 height 11
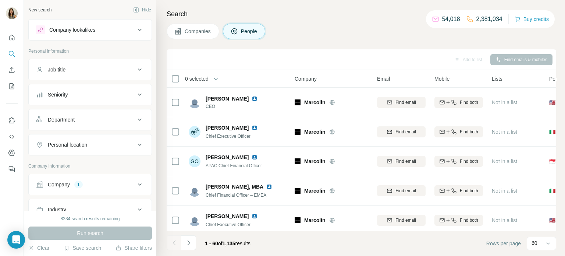
click at [90, 146] on div "Personal location" at bounding box center [85, 144] width 99 height 7
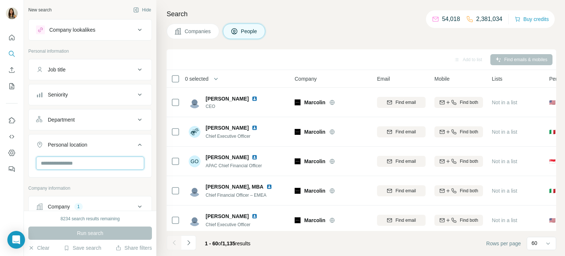
click at [80, 165] on input "text" at bounding box center [90, 162] width 108 height 13
type input "*****"
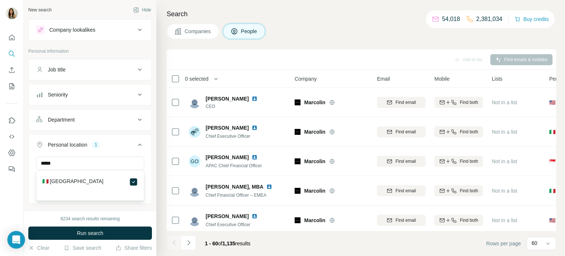
click at [89, 92] on div "Seniority" at bounding box center [85, 94] width 99 height 7
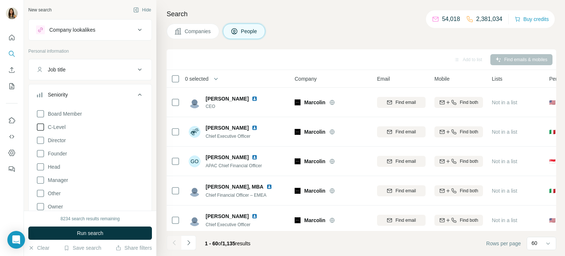
click at [40, 125] on icon at bounding box center [40, 126] width 9 height 9
click at [40, 168] on icon at bounding box center [40, 166] width 9 height 9
click at [86, 237] on button "Run search" at bounding box center [90, 232] width 124 height 13
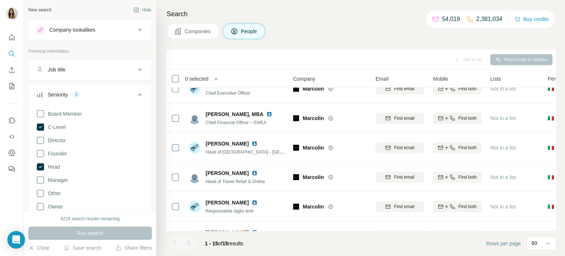
scroll to position [0, 1]
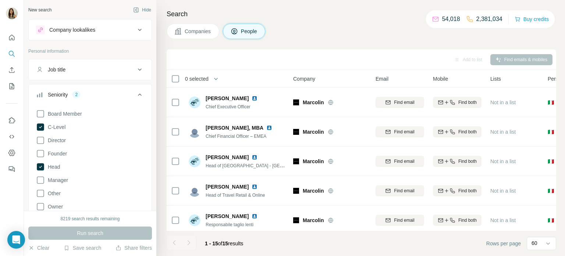
click at [234, 170] on div "Alberto Fratantonio Head of South EMEA - Italy & Iberia" at bounding box center [238, 161] width 98 height 20
click at [10, 87] on icon "My lists" at bounding box center [11, 85] width 7 height 7
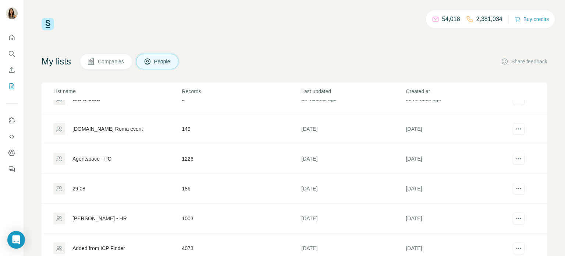
scroll to position [19, 0]
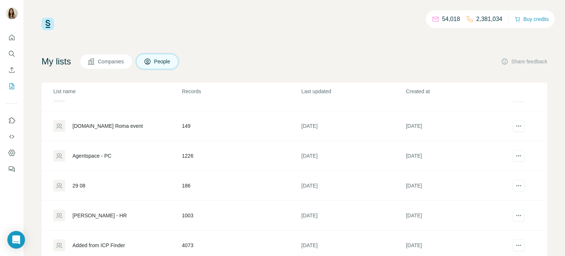
click at [95, 65] on icon at bounding box center [91, 61] width 7 height 7
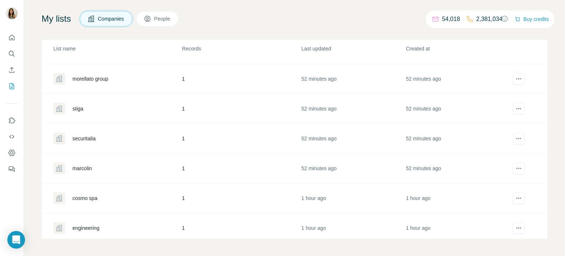
scroll to position [410, 0]
click at [90, 136] on div "securitalia" at bounding box center [83, 138] width 23 height 7
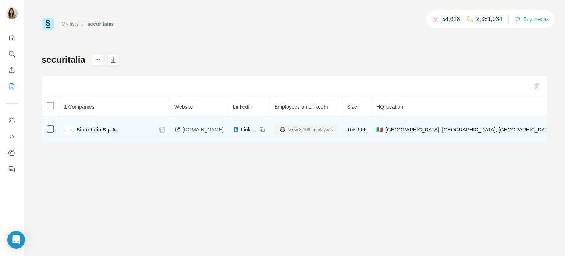
click at [288, 130] on span "View 3,168 employees" at bounding box center [310, 129] width 44 height 7
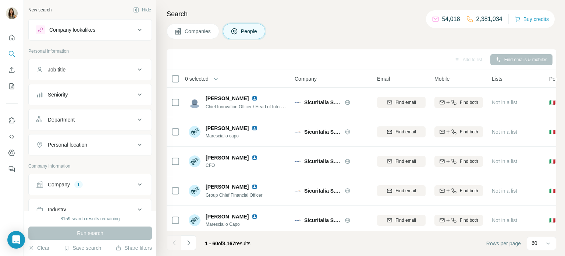
scroll to position [24, 0]
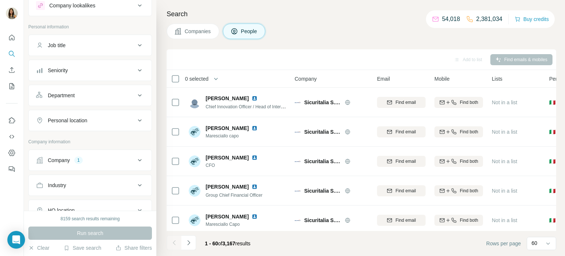
click at [94, 120] on div "Personal location" at bounding box center [85, 120] width 99 height 7
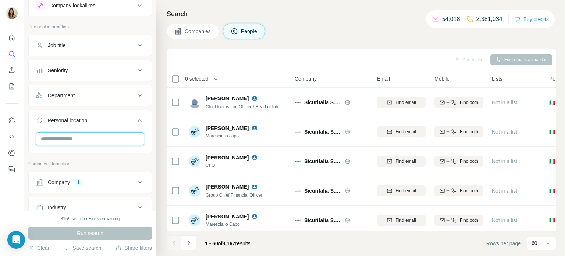
click at [89, 138] on input "text" at bounding box center [90, 138] width 108 height 13
type input "****"
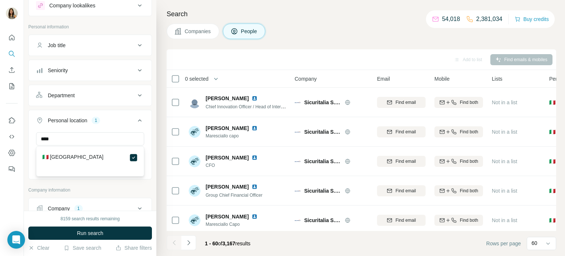
click at [95, 65] on button "Seniority" at bounding box center [90, 70] width 123 height 18
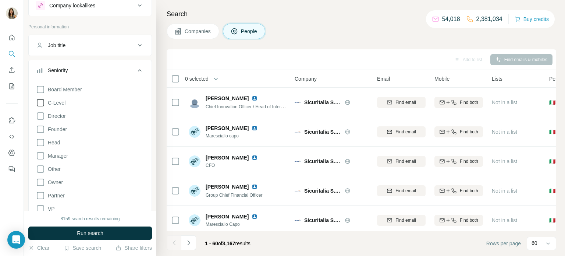
click at [44, 102] on icon at bounding box center [40, 102] width 9 height 9
click at [41, 139] on icon at bounding box center [40, 142] width 9 height 9
click at [96, 234] on span "Run search" at bounding box center [90, 232] width 26 height 7
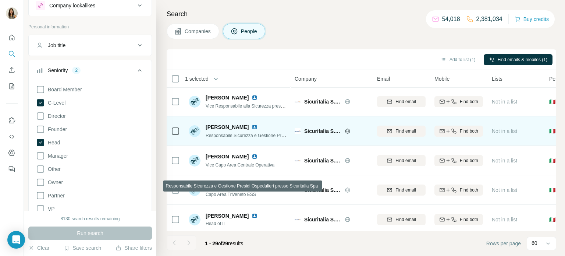
scroll to position [269, 0]
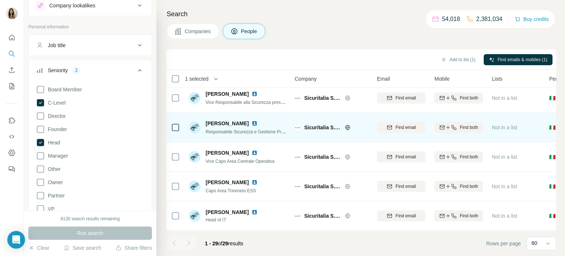
click at [252, 124] on img at bounding box center [255, 123] width 6 height 6
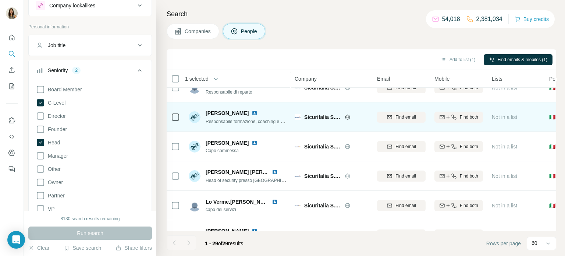
scroll to position [519, 0]
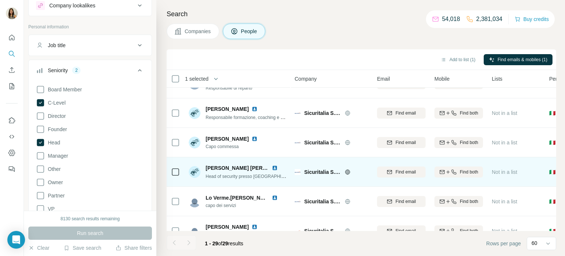
click at [277, 167] on img at bounding box center [275, 168] width 6 height 6
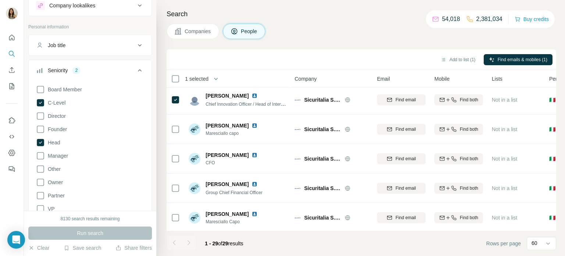
scroll to position [0, 0]
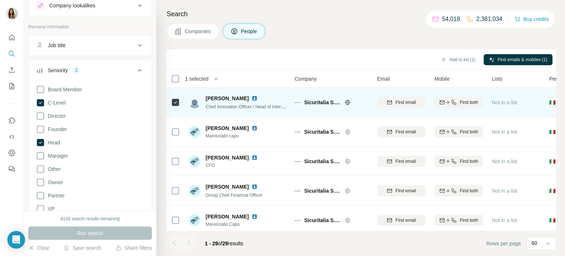
click at [252, 96] on img at bounding box center [255, 98] width 6 height 6
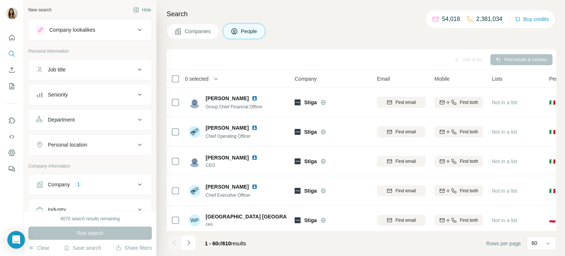
click at [87, 145] on div "Personal location" at bounding box center [67, 144] width 39 height 7
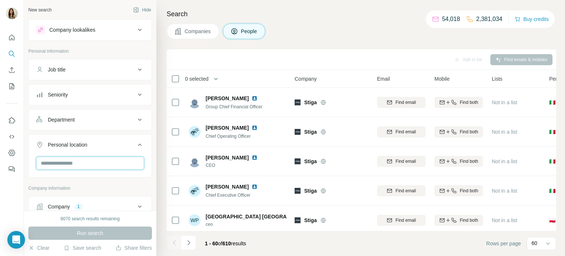
click at [97, 164] on input "text" at bounding box center [90, 162] width 108 height 13
type input "*****"
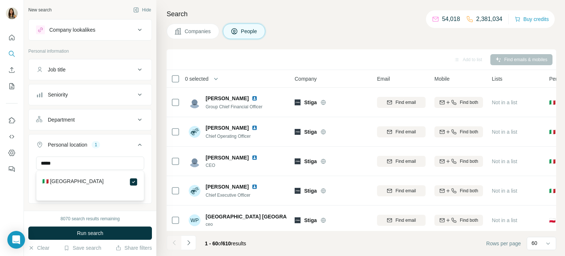
click at [81, 117] on div "Department" at bounding box center [85, 119] width 99 height 7
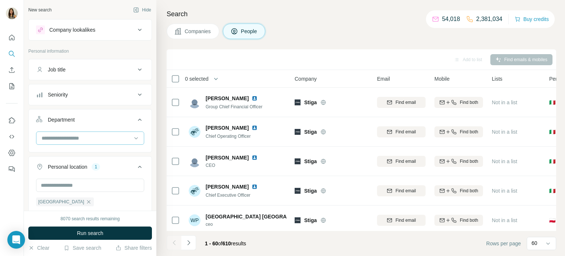
click at [76, 137] on input at bounding box center [86, 138] width 91 height 8
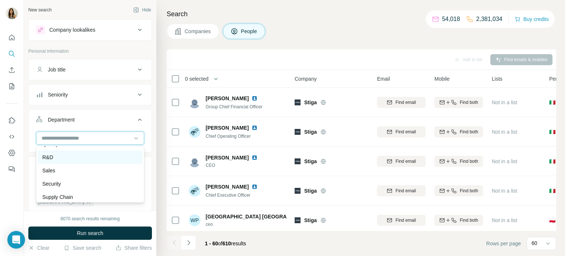
scroll to position [265, 0]
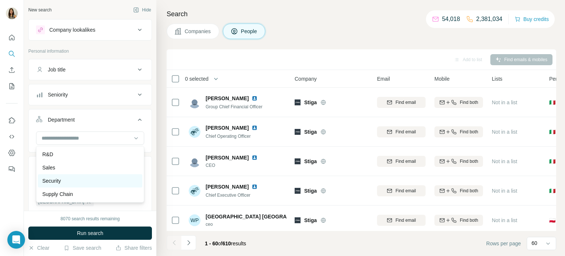
click at [71, 181] on div "Security" at bounding box center [90, 180] width 96 height 7
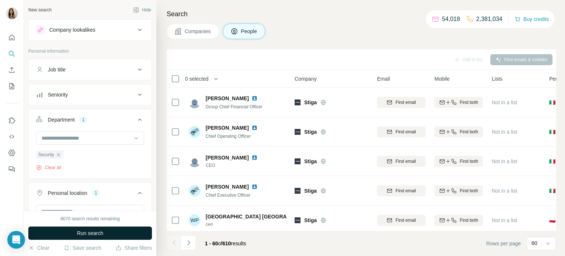
click at [92, 232] on span "Run search" at bounding box center [90, 232] width 26 height 7
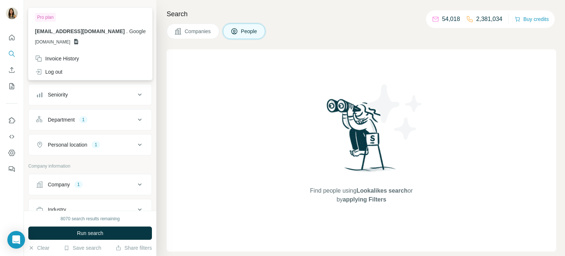
click at [13, 14] on img at bounding box center [12, 13] width 12 height 12
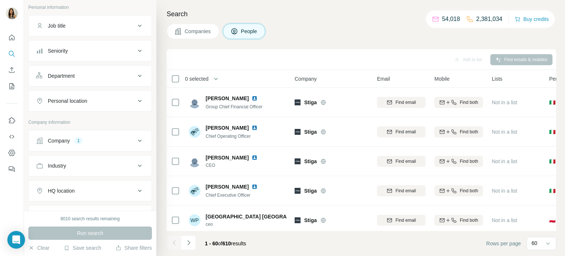
scroll to position [35, 0]
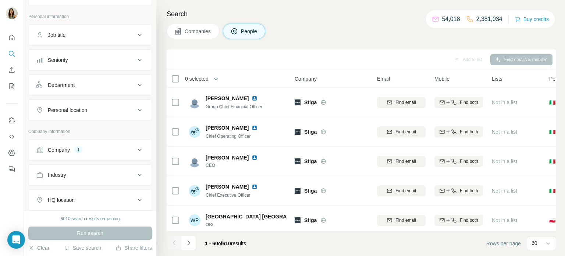
click at [86, 39] on button "Job title" at bounding box center [90, 35] width 123 height 18
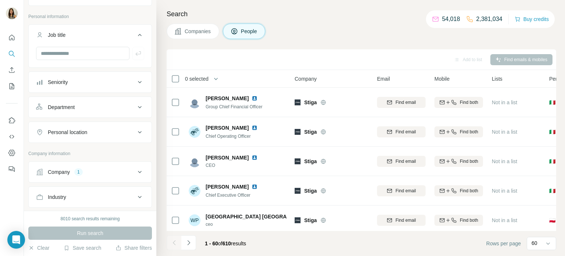
click at [81, 134] on div "Personal location" at bounding box center [67, 131] width 39 height 7
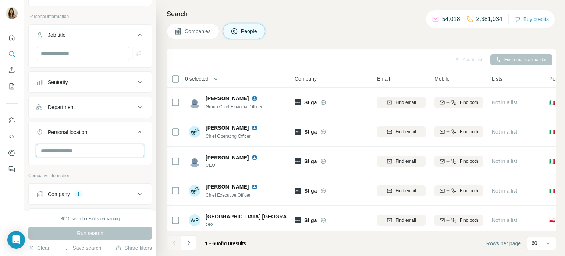
click at [79, 149] on input "text" at bounding box center [90, 150] width 108 height 13
type input "*****"
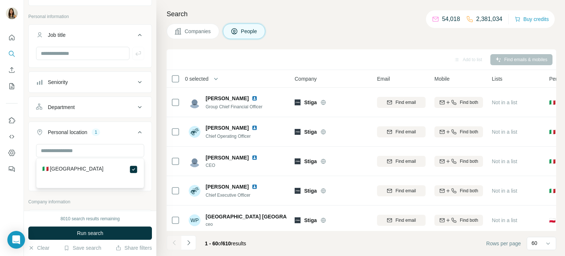
click at [86, 107] on div "Department" at bounding box center [85, 106] width 99 height 7
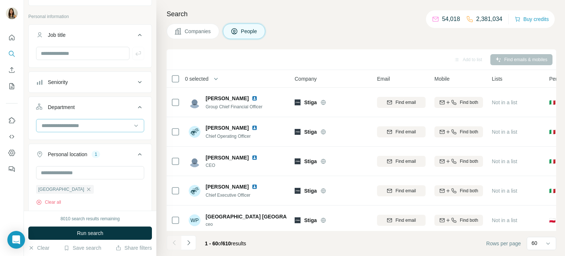
click at [80, 128] on input at bounding box center [86, 125] width 91 height 8
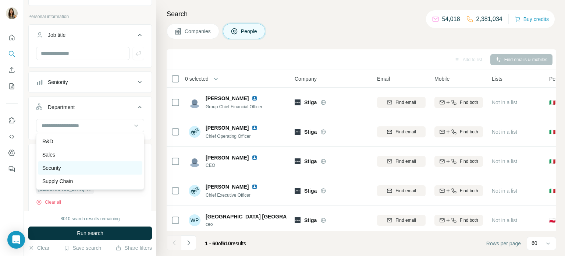
click at [63, 170] on div "Security" at bounding box center [90, 167] width 96 height 7
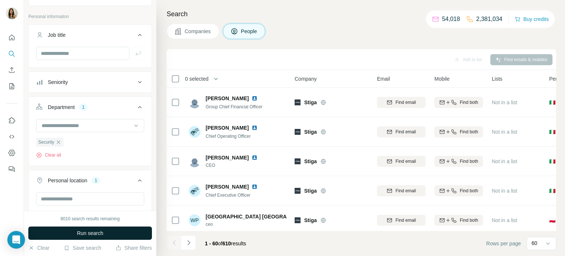
click at [90, 230] on span "Run search" at bounding box center [90, 232] width 26 height 7
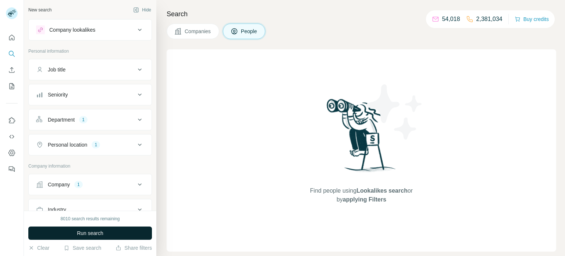
click at [101, 232] on span "Run search" at bounding box center [90, 232] width 26 height 7
click at [11, 90] on button "My lists" at bounding box center [12, 85] width 12 height 13
click at [9, 84] on icon "My lists" at bounding box center [11, 85] width 7 height 7
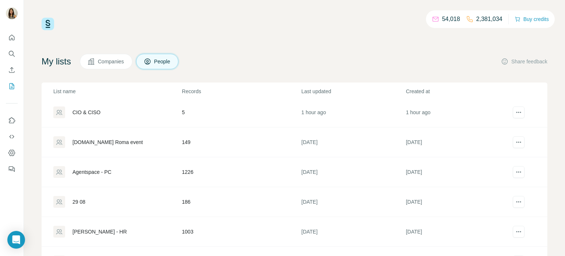
scroll to position [4, 0]
click at [120, 63] on span "Companies" at bounding box center [111, 61] width 27 height 7
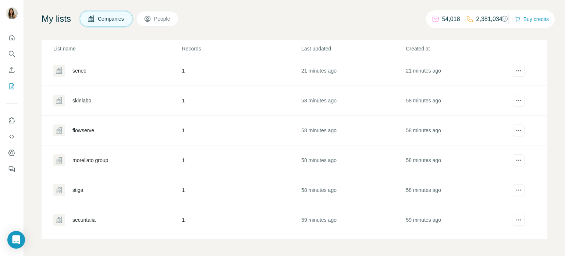
scroll to position [352, 0]
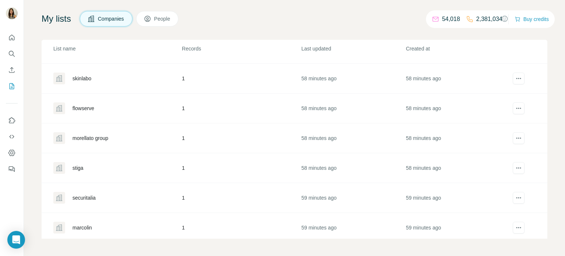
click at [88, 165] on div "stiga" at bounding box center [117, 168] width 128 height 12
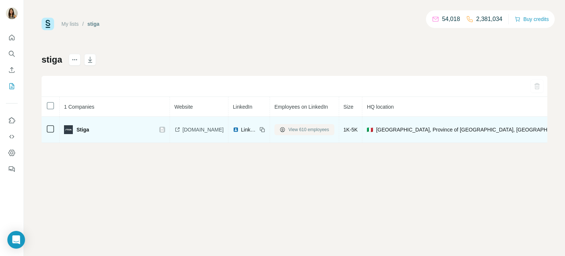
click at [274, 128] on button "View 610 employees" at bounding box center [304, 129] width 60 height 11
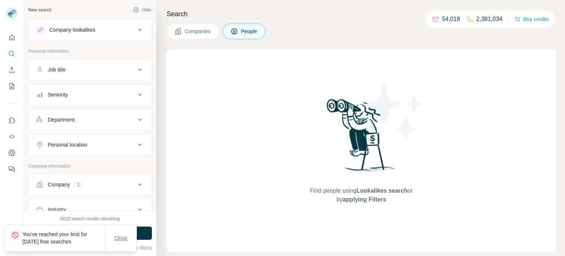
click at [120, 238] on span "Close" at bounding box center [120, 237] width 13 height 7
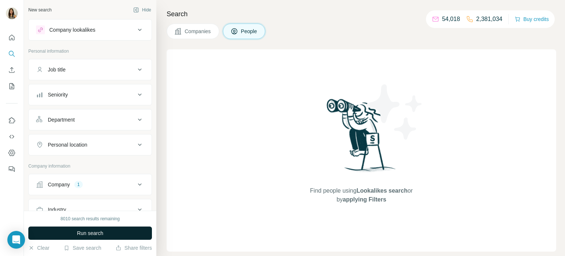
click at [96, 237] on button "Run search" at bounding box center [90, 232] width 124 height 13
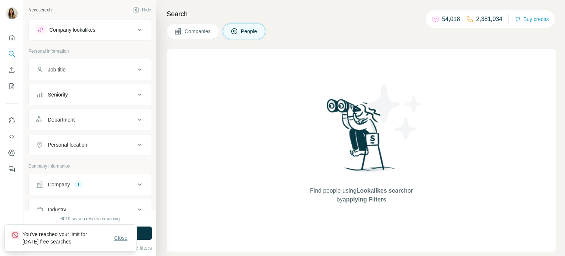
click at [121, 242] on button "Close" at bounding box center [121, 237] width 24 height 13
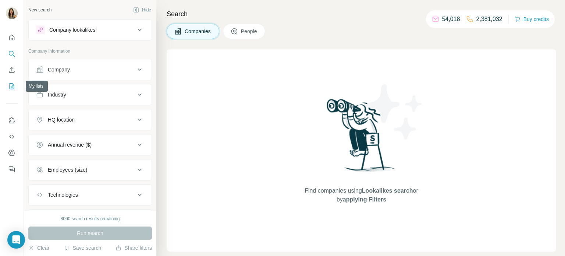
click at [10, 84] on icon "My lists" at bounding box center [11, 85] width 7 height 7
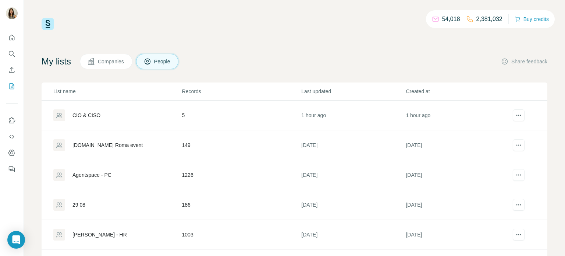
click at [89, 113] on div "CIO & CISO" at bounding box center [86, 114] width 28 height 7
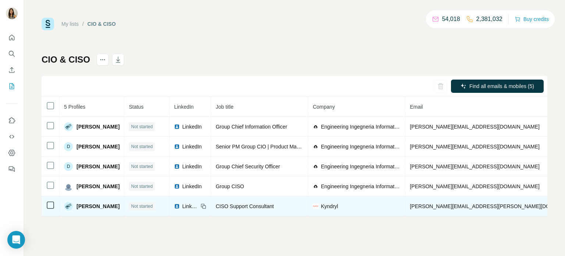
click at [77, 203] on span "[PERSON_NAME]" at bounding box center [97, 205] width 43 height 7
click at [79, 207] on span "[PERSON_NAME]" at bounding box center [97, 205] width 43 height 7
copy span "[PERSON_NAME]"
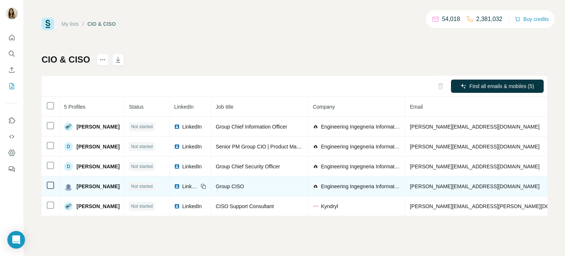
click at [92, 188] on span "[PERSON_NAME]" at bounding box center [97, 185] width 43 height 7
copy span "[PERSON_NAME]"
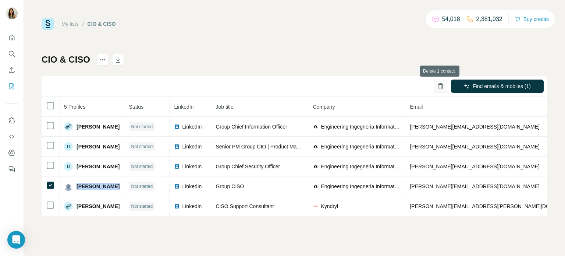
click at [435, 86] on button "button" at bounding box center [440, 85] width 13 height 13
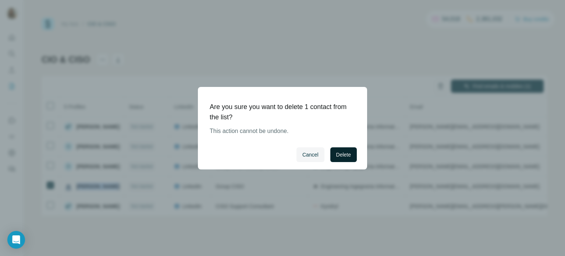
click at [351, 151] on button "Delete" at bounding box center [343, 154] width 26 height 15
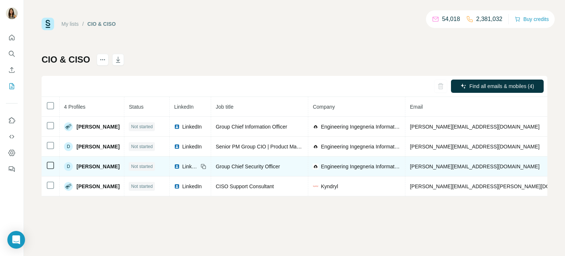
click at [84, 164] on span "[PERSON_NAME]" at bounding box center [97, 166] width 43 height 7
click at [83, 163] on span "[PERSON_NAME]" at bounding box center [97, 166] width 43 height 7
copy span "[PERSON_NAME]"
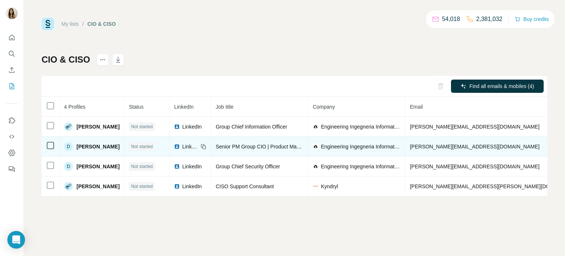
click at [84, 146] on span "[PERSON_NAME]" at bounding box center [97, 146] width 43 height 7
copy span "[PERSON_NAME]"
click at [425, 146] on span "[PERSON_NAME][EMAIL_ADDRESS][DOMAIN_NAME]" at bounding box center [474, 146] width 129 height 6
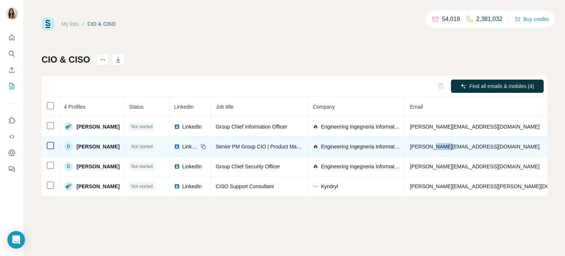
click at [425, 146] on span "[PERSON_NAME][EMAIL_ADDRESS][DOMAIN_NAME]" at bounding box center [474, 146] width 129 height 6
copy span "[PERSON_NAME][EMAIL_ADDRESS][DOMAIN_NAME]"
drag, startPoint x: 78, startPoint y: 147, endPoint x: 121, endPoint y: 147, distance: 42.7
click at [121, 147] on tr "D [PERSON_NAME] Not started LinkedIn Senior PM Group CIO | Product Manager Engi…" at bounding box center [413, 146] width 742 height 20
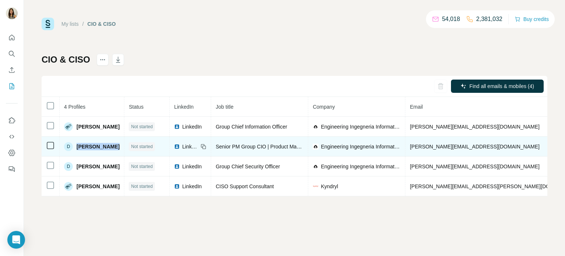
drag, startPoint x: 111, startPoint y: 147, endPoint x: 73, endPoint y: 146, distance: 38.3
click at [73, 146] on div "D [PERSON_NAME]" at bounding box center [92, 146] width 56 height 9
copy div "[PERSON_NAME]"
click at [187, 150] on td "LinkedIn" at bounding box center [191, 146] width 42 height 20
click at [186, 147] on span "LinkedIn" at bounding box center [190, 146] width 16 height 7
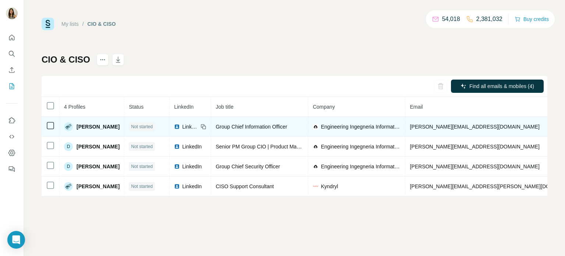
click at [95, 126] on span "[PERSON_NAME]" at bounding box center [97, 126] width 43 height 7
drag, startPoint x: 400, startPoint y: 126, endPoint x: 472, endPoint y: 124, distance: 71.8
click at [472, 124] on td "[PERSON_NAME][EMAIL_ADDRESS][DOMAIN_NAME]" at bounding box center [495, 127] width 181 height 20
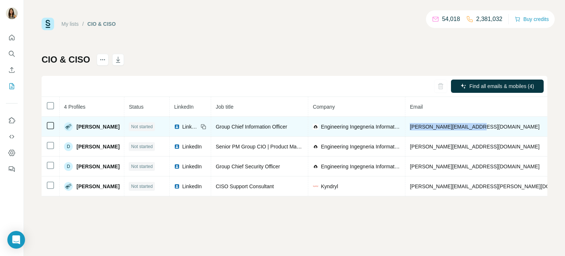
copy span "[PERSON_NAME][EMAIL_ADDRESS][DOMAIN_NAME]"
